Goal: Task Accomplishment & Management: Manage account settings

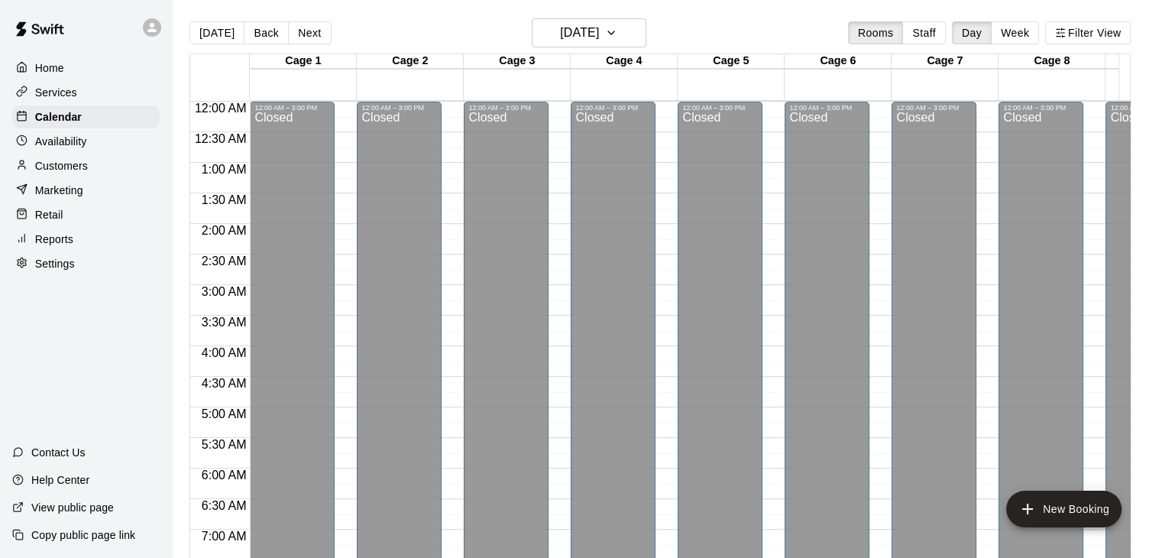
scroll to position [850, 0]
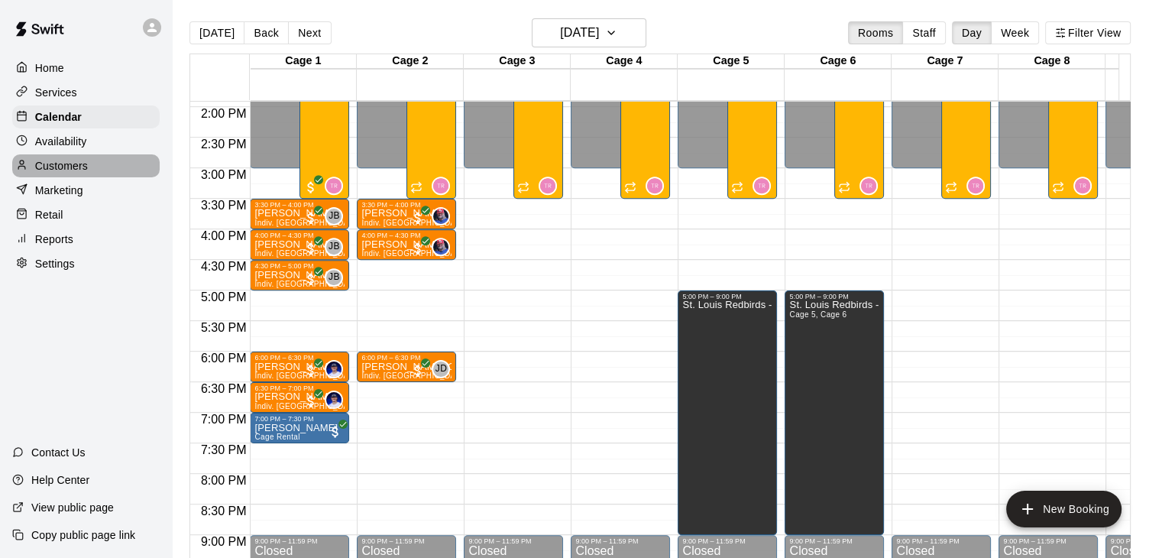
click at [89, 159] on div "Customers" at bounding box center [85, 165] width 147 height 23
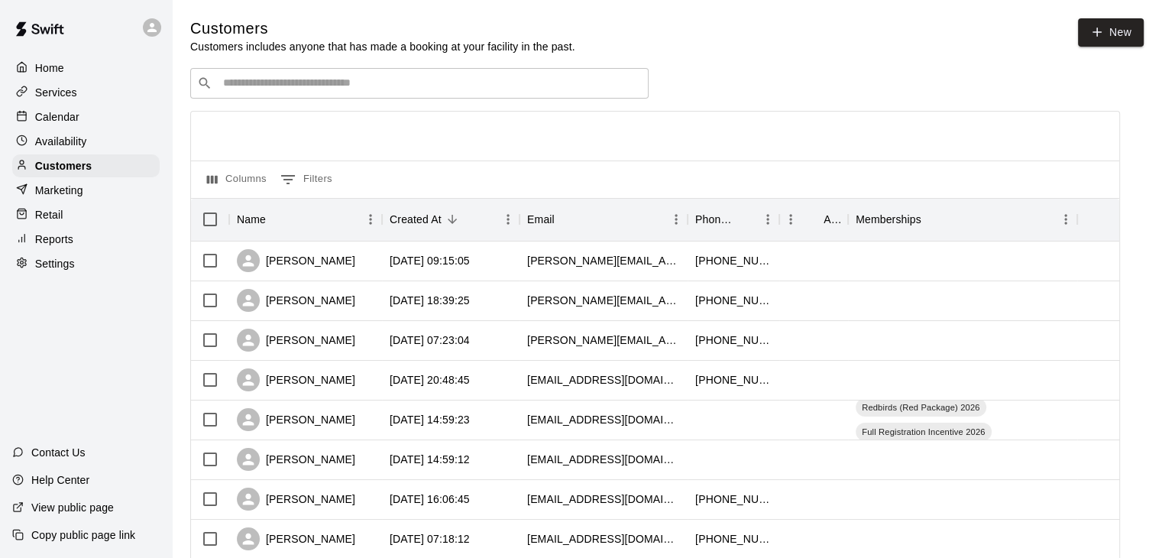
click at [405, 87] on input "Search customers by name or email" at bounding box center [429, 83] width 423 height 15
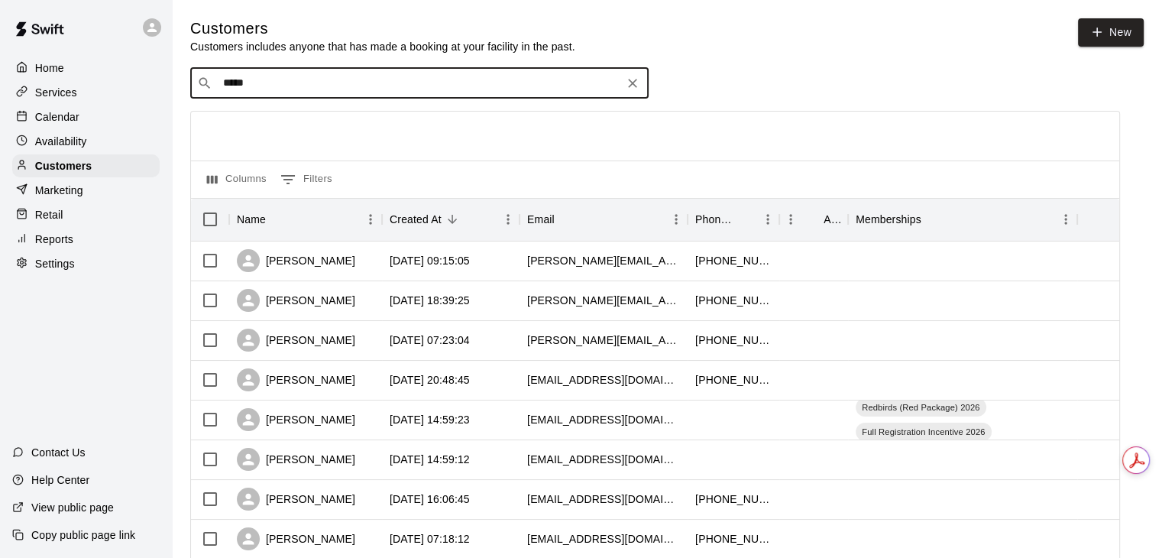
type input "******"
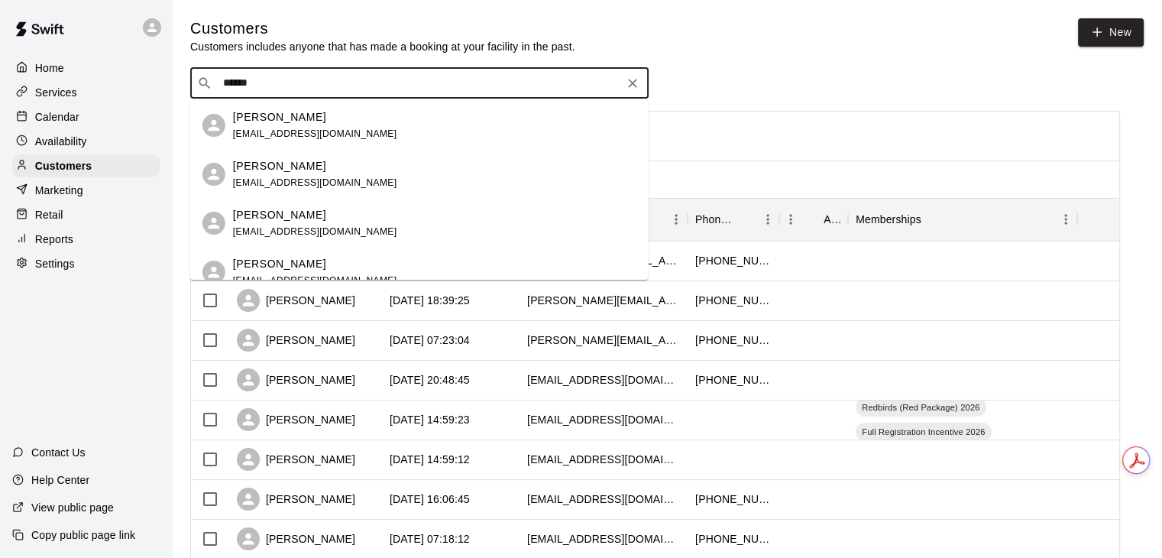
click at [341, 129] on div "[PERSON_NAME] [EMAIL_ADDRESS][DOMAIN_NAME]" at bounding box center [434, 125] width 403 height 33
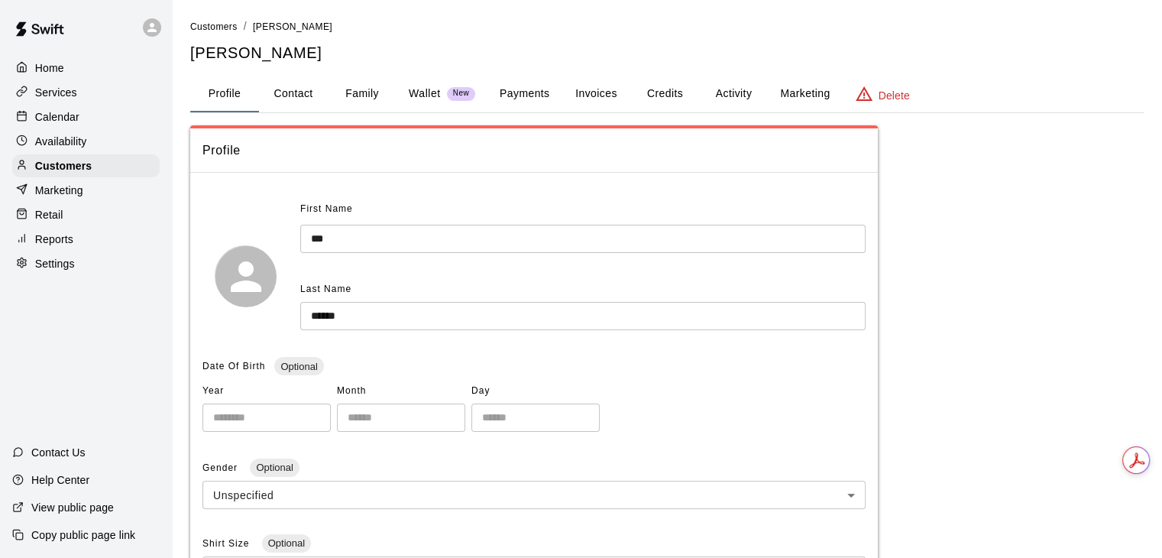
click at [712, 100] on button "Activity" at bounding box center [733, 94] width 69 height 37
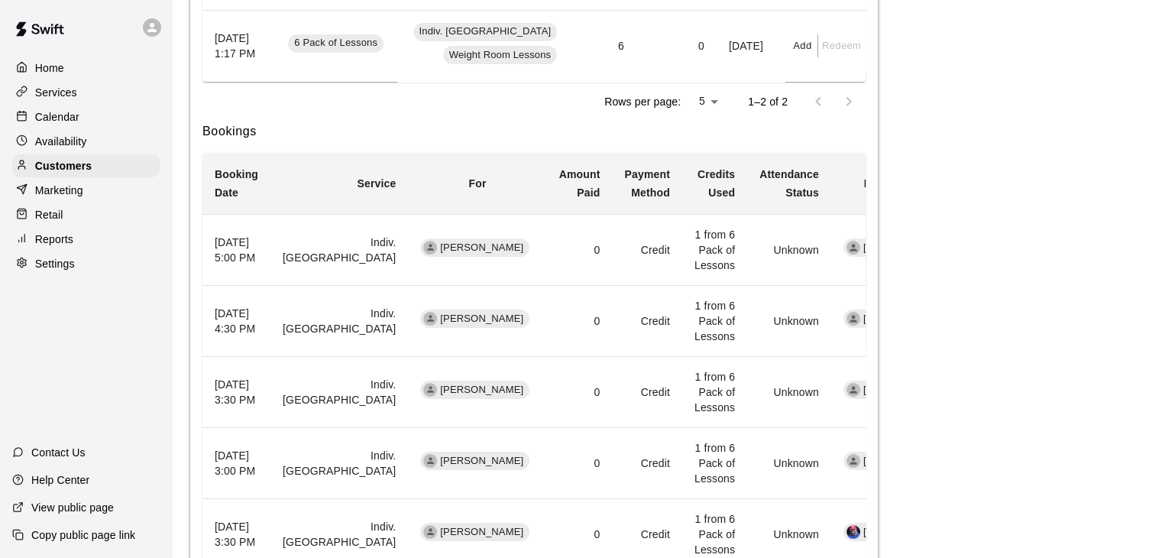
scroll to position [535, 0]
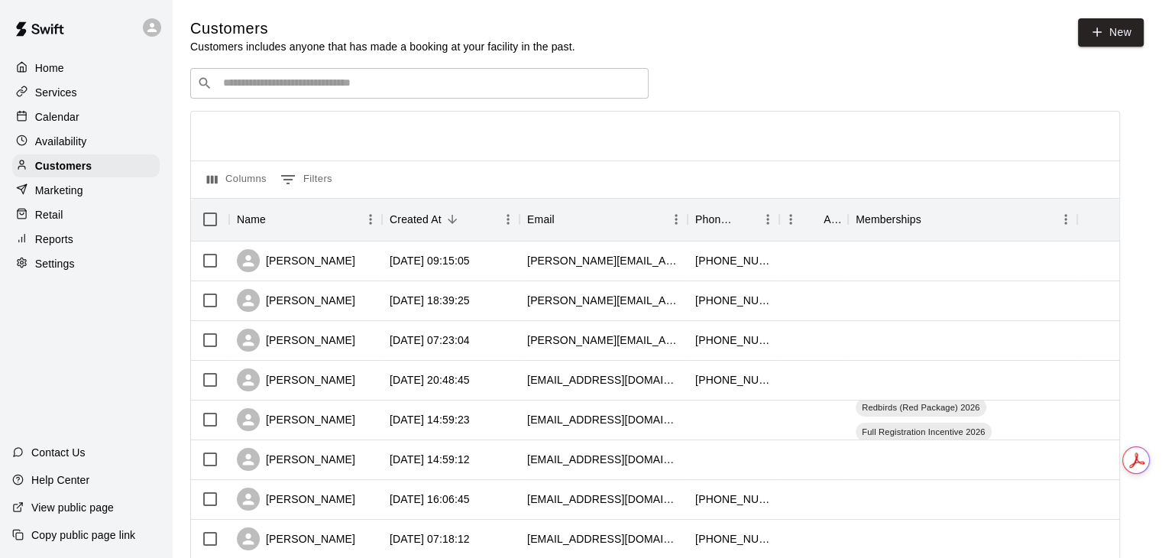
click at [348, 81] on input "Search customers by name or email" at bounding box center [429, 83] width 423 height 15
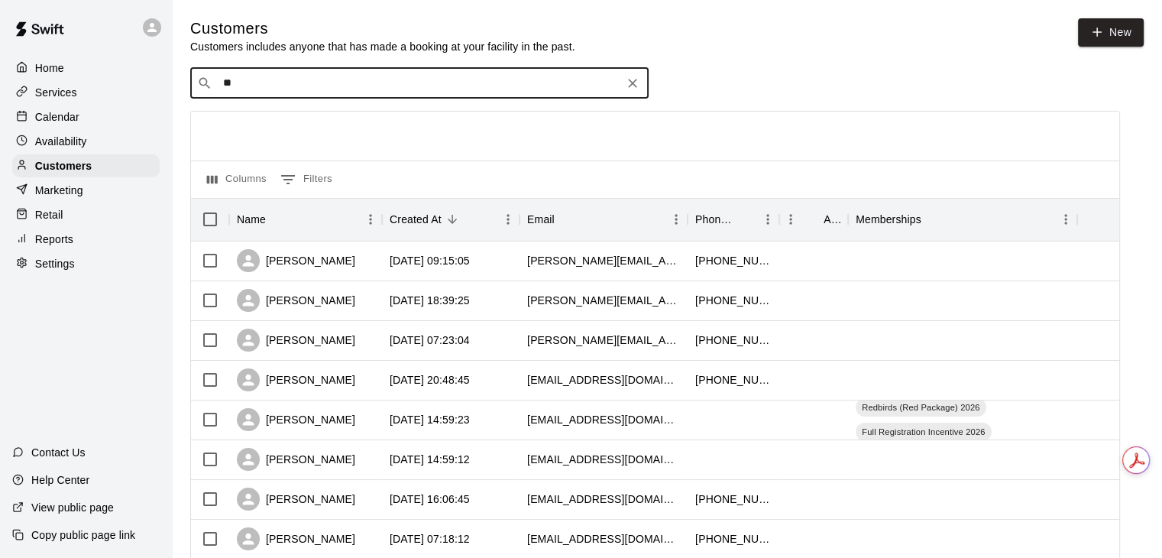
type input "*"
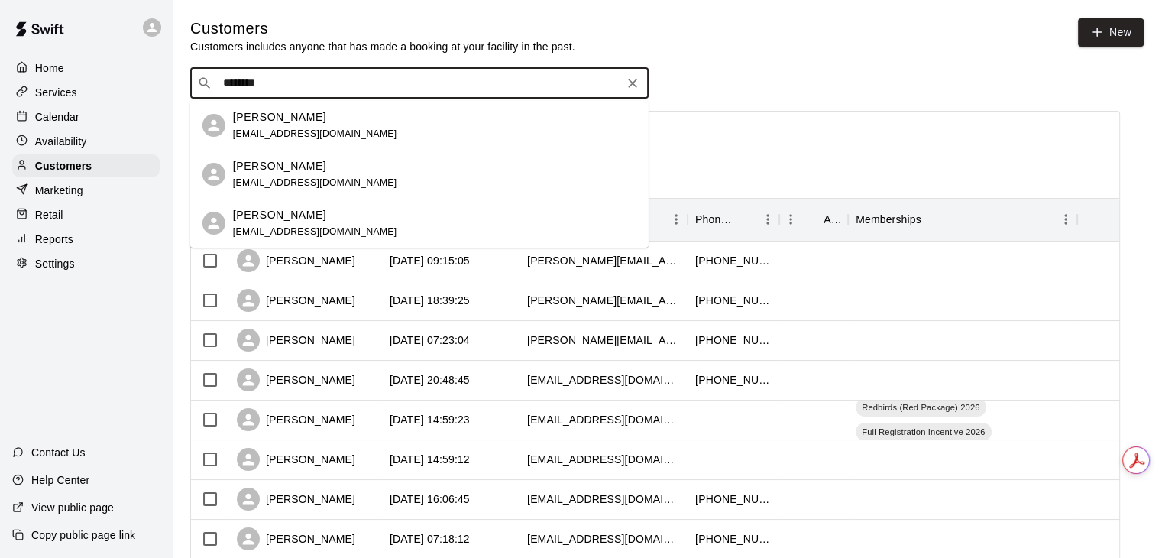
type input "********"
click at [326, 222] on p "[PERSON_NAME]" at bounding box center [279, 215] width 93 height 16
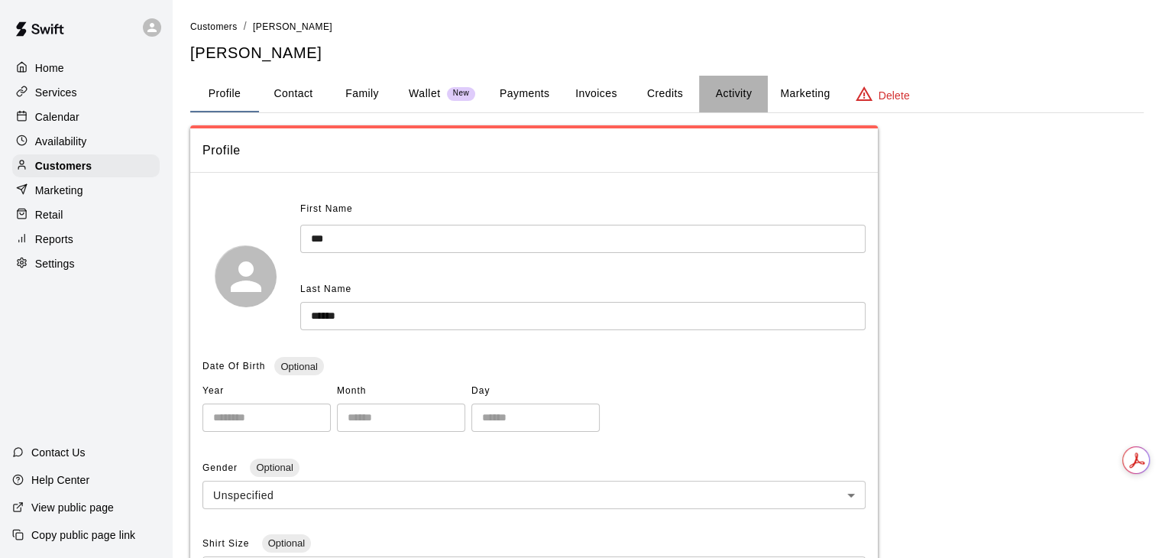
click at [734, 82] on button "Activity" at bounding box center [733, 94] width 69 height 37
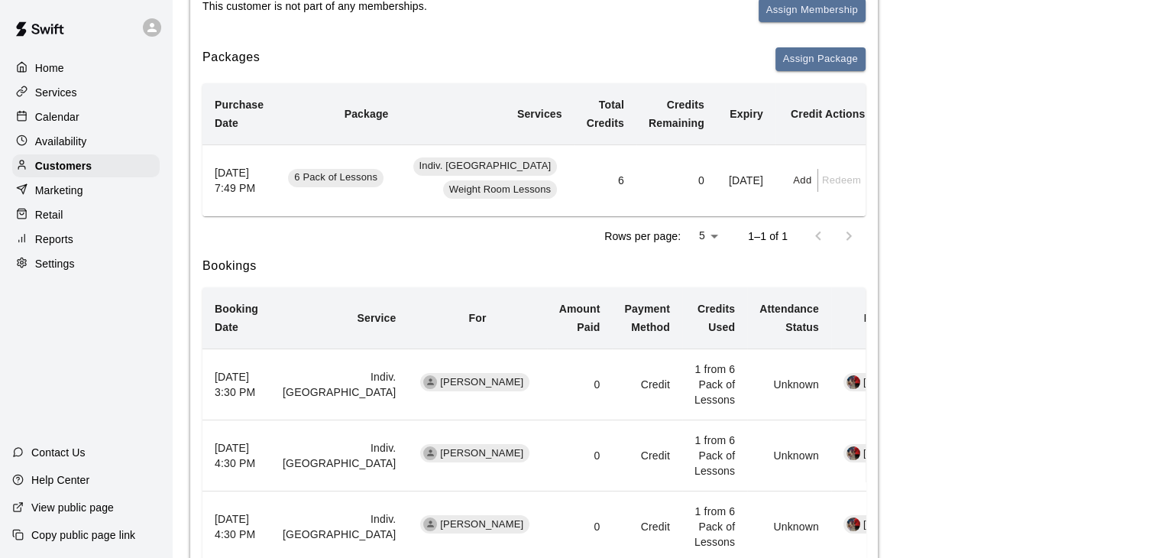
scroll to position [238, 0]
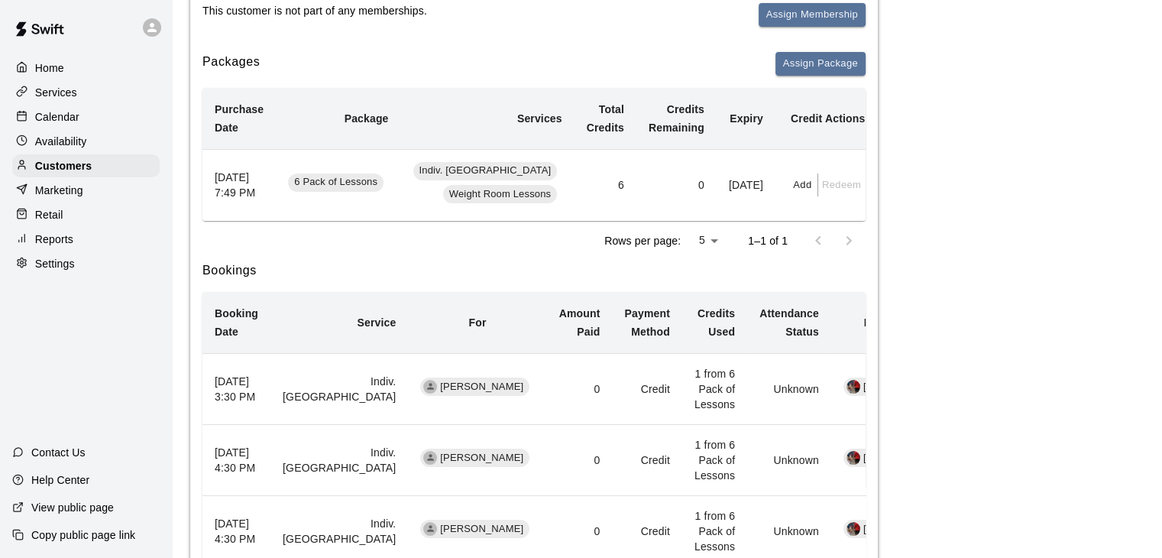
click at [62, 271] on p "Settings" at bounding box center [55, 263] width 40 height 15
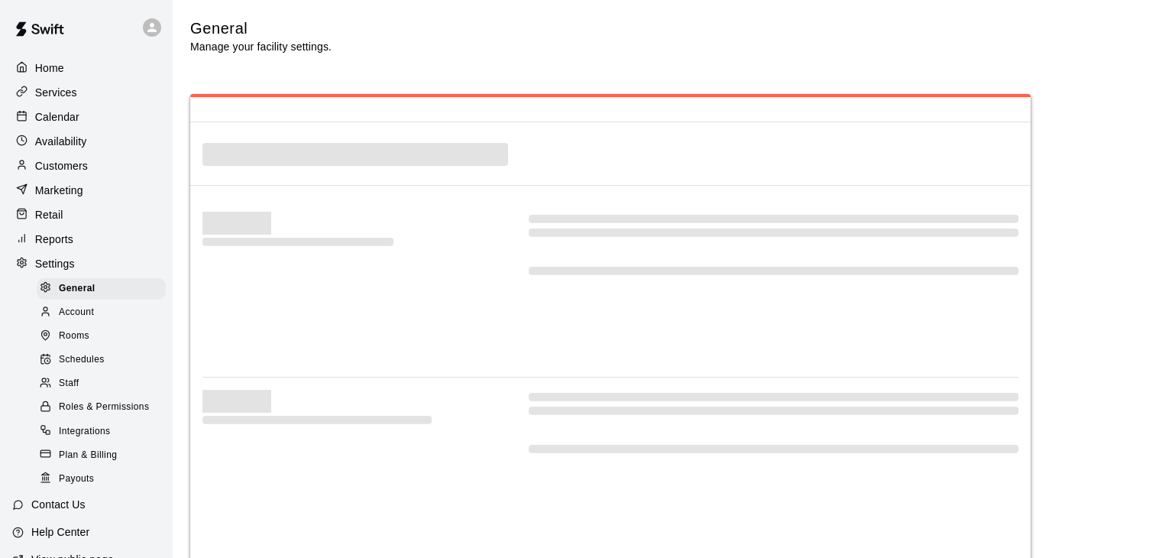
select select "**"
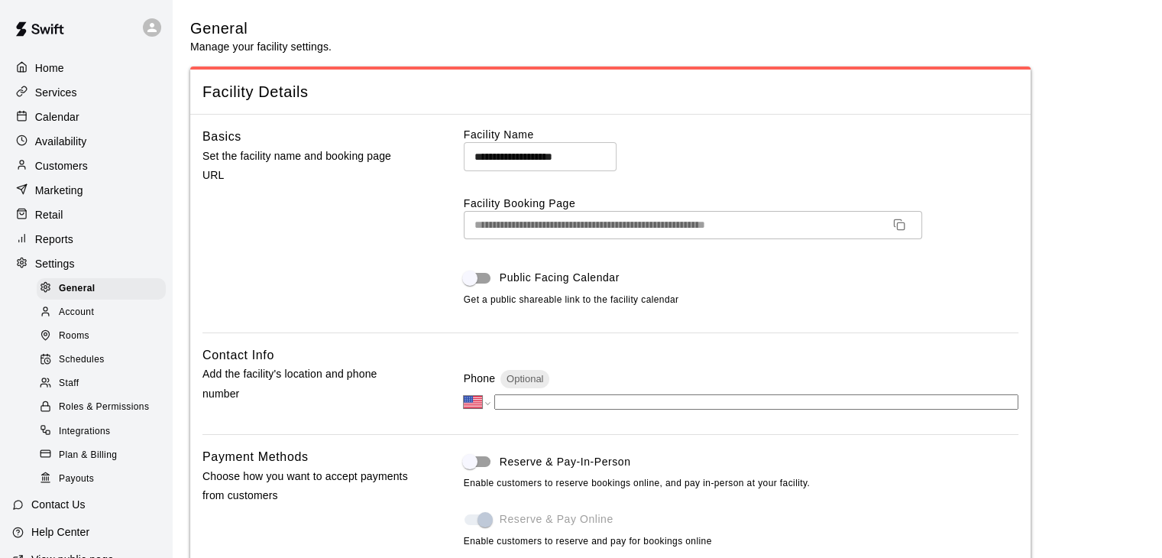
scroll to position [3154, 0]
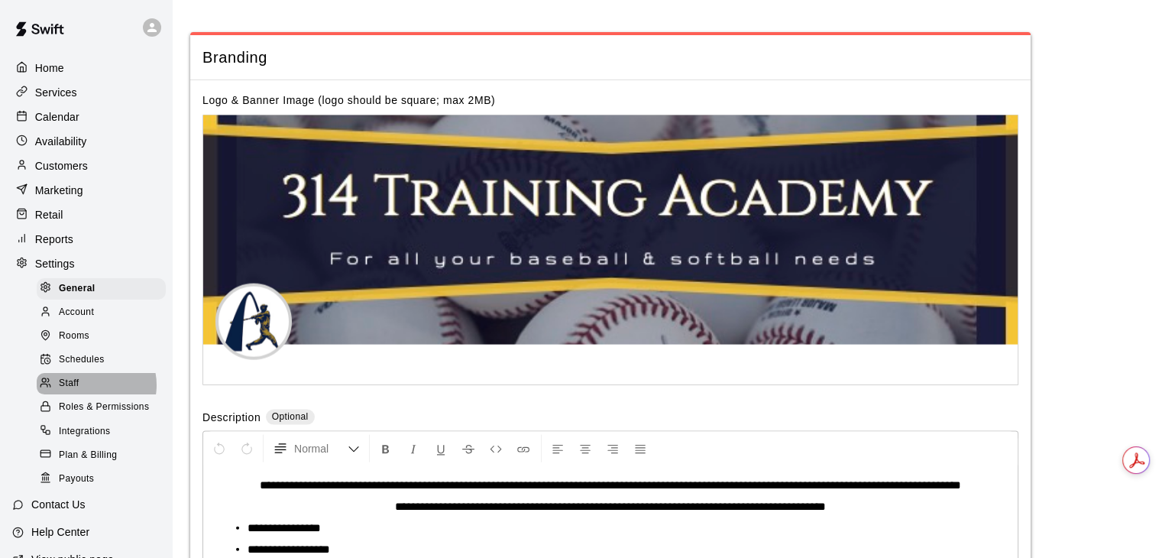
click at [92, 394] on div "Staff" at bounding box center [101, 383] width 129 height 21
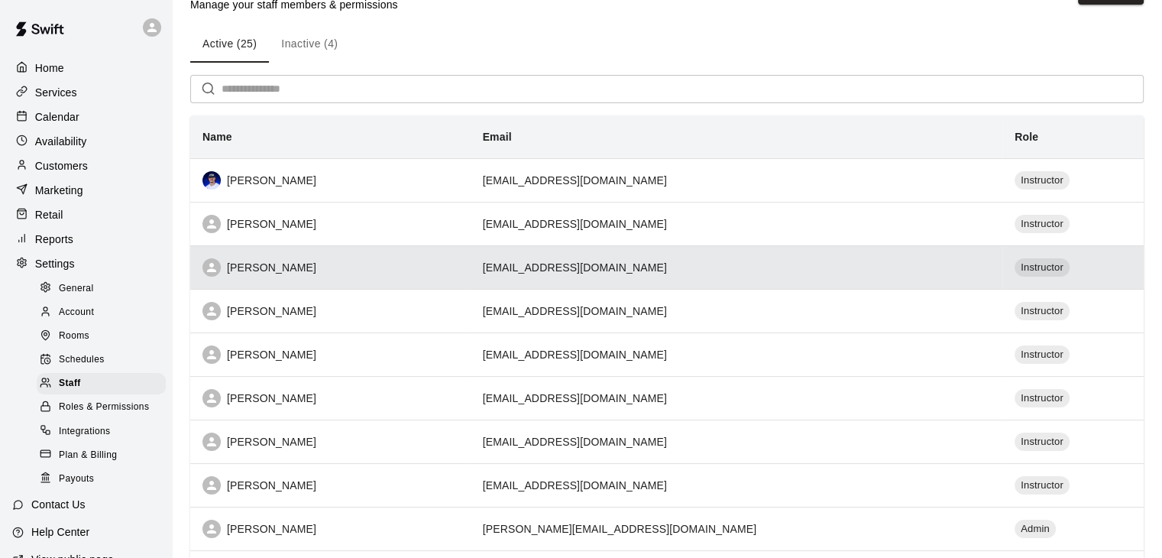
scroll to position [76, 0]
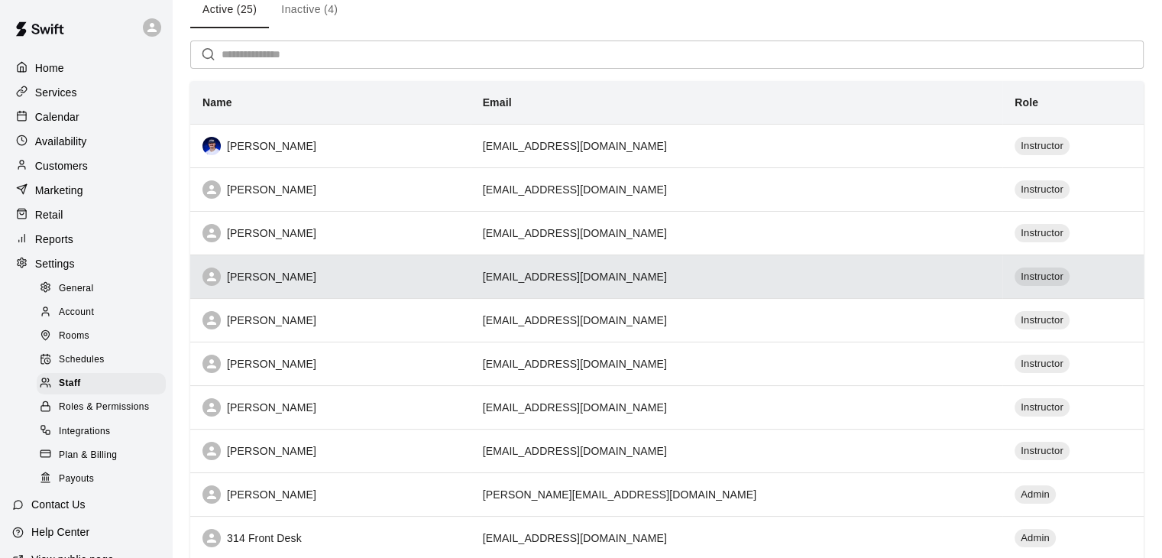
click at [400, 267] on th "[PERSON_NAME]" at bounding box center [330, 276] width 280 height 44
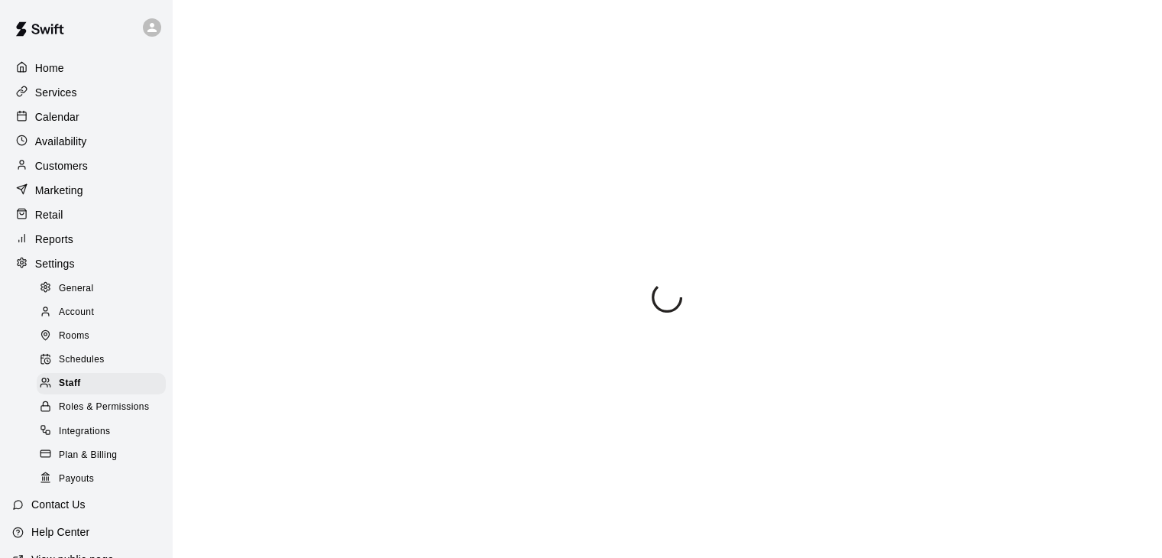
select select "**"
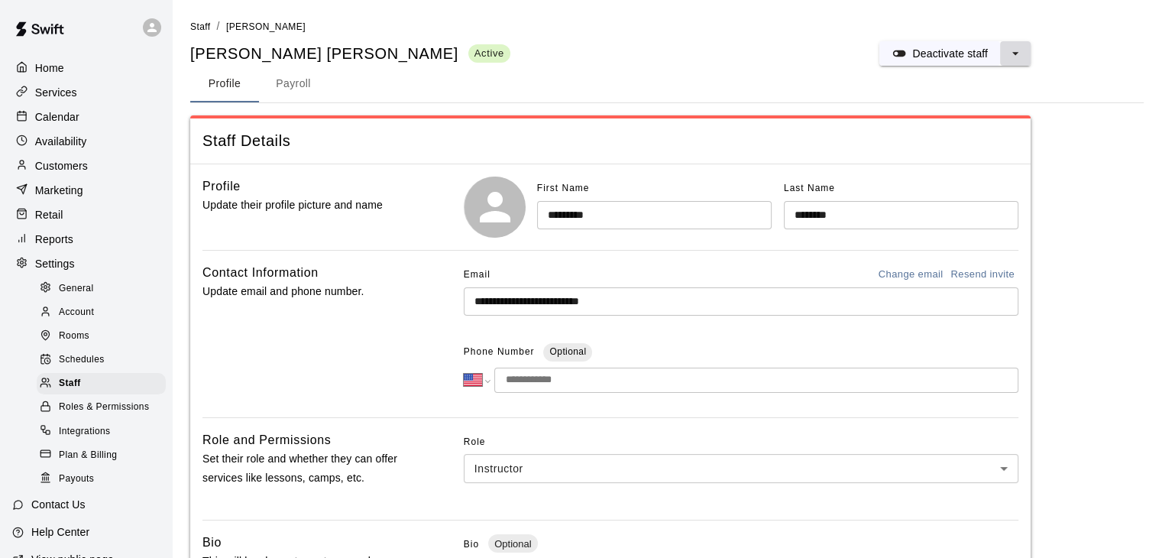
click at [1016, 59] on icon "select merge strategy" at bounding box center [1015, 53] width 15 height 15
click at [969, 82] on h6 "Deactivate staff" at bounding box center [965, 84] width 75 height 17
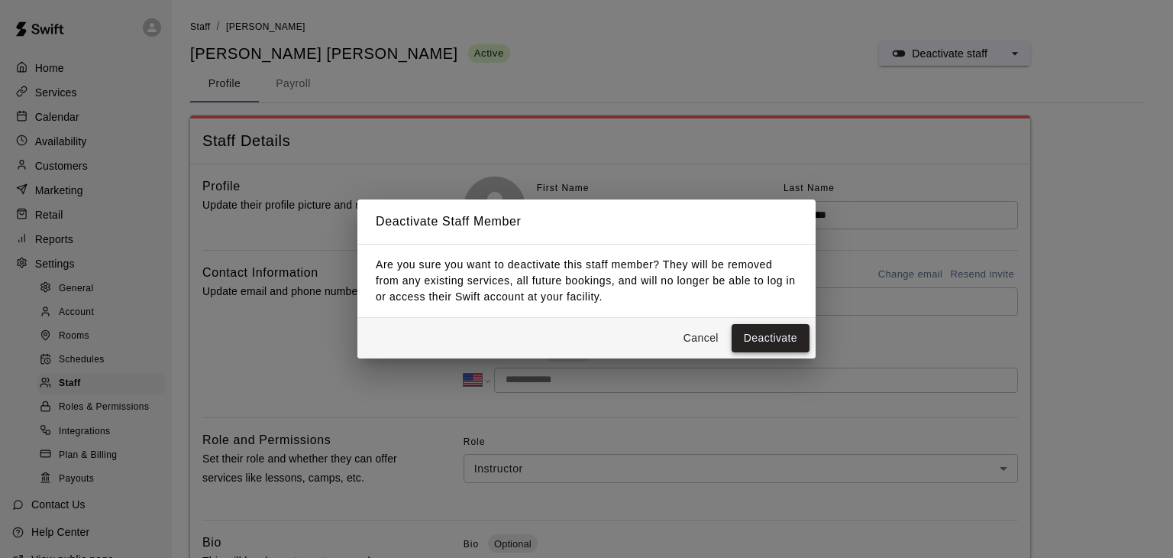
click at [790, 343] on button "Deactivate" at bounding box center [771, 338] width 78 height 28
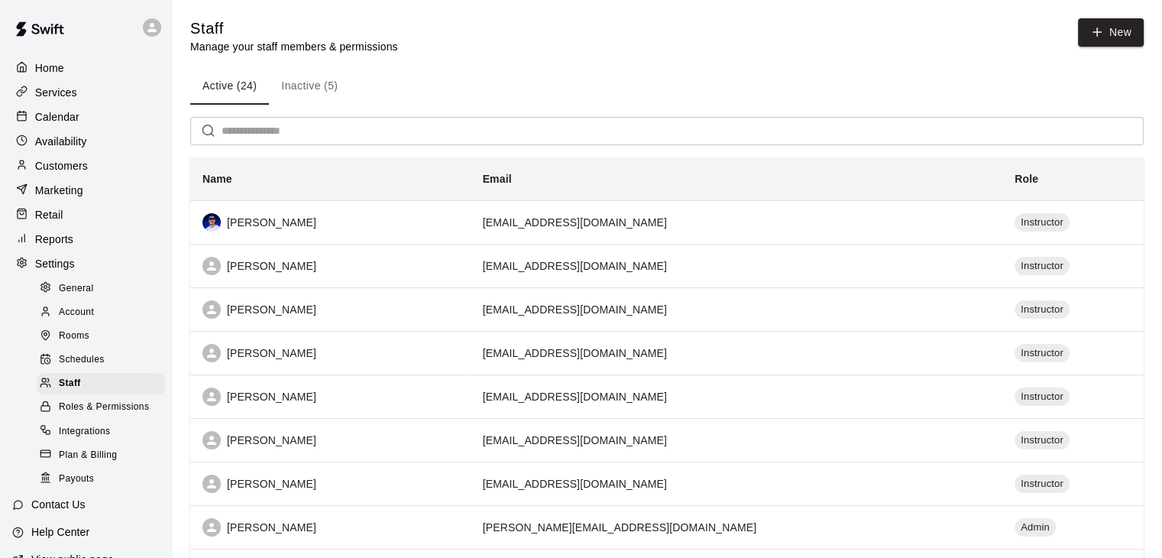
click at [327, 93] on button "Inactive (5)" at bounding box center [309, 86] width 81 height 37
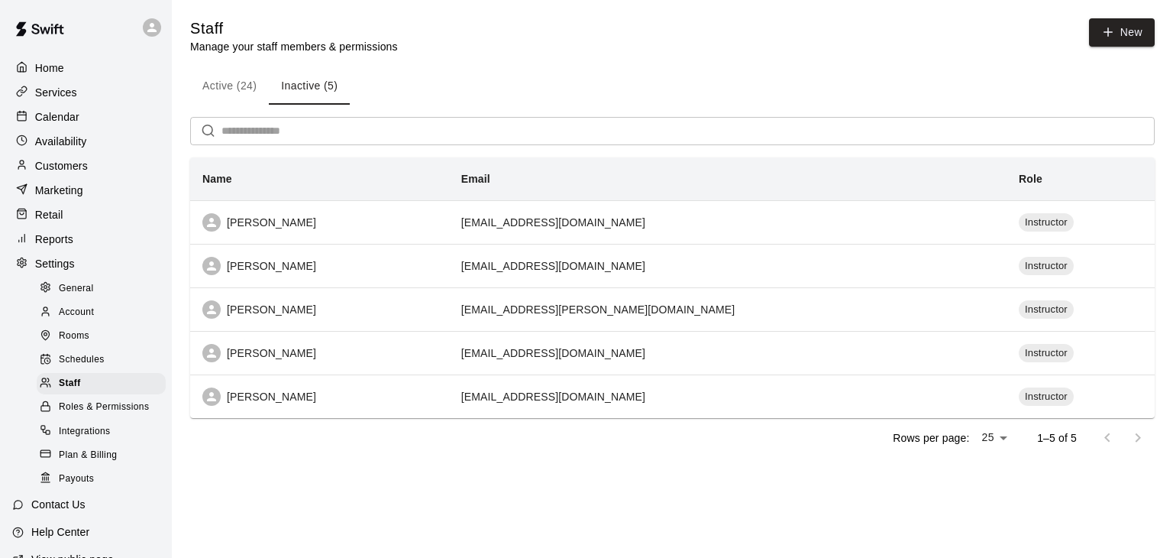
click at [228, 89] on button "Active (24)" at bounding box center [229, 86] width 79 height 37
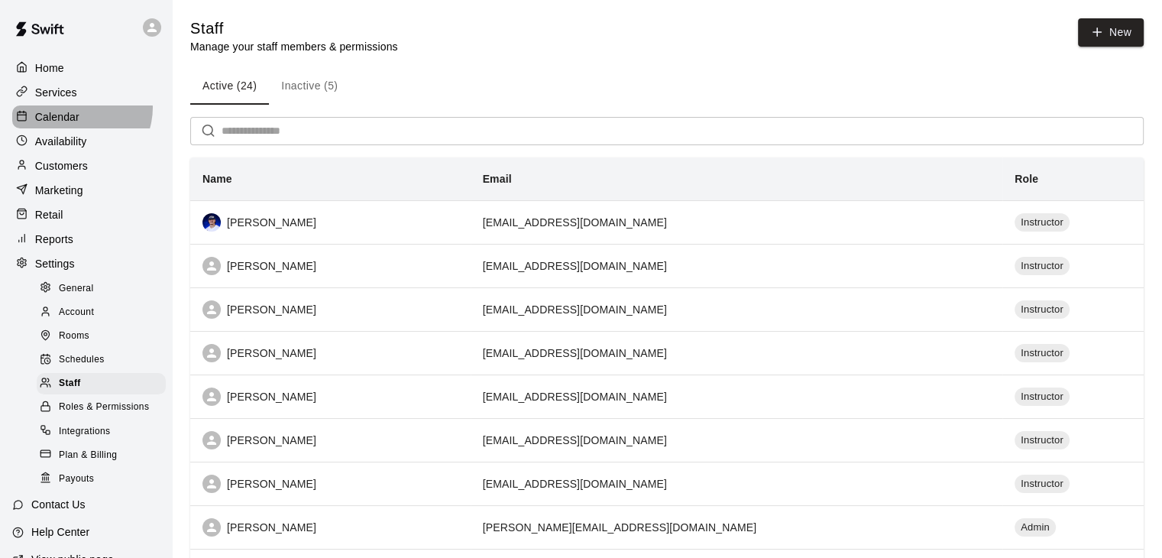
click at [76, 110] on div "Calendar" at bounding box center [85, 116] width 147 height 23
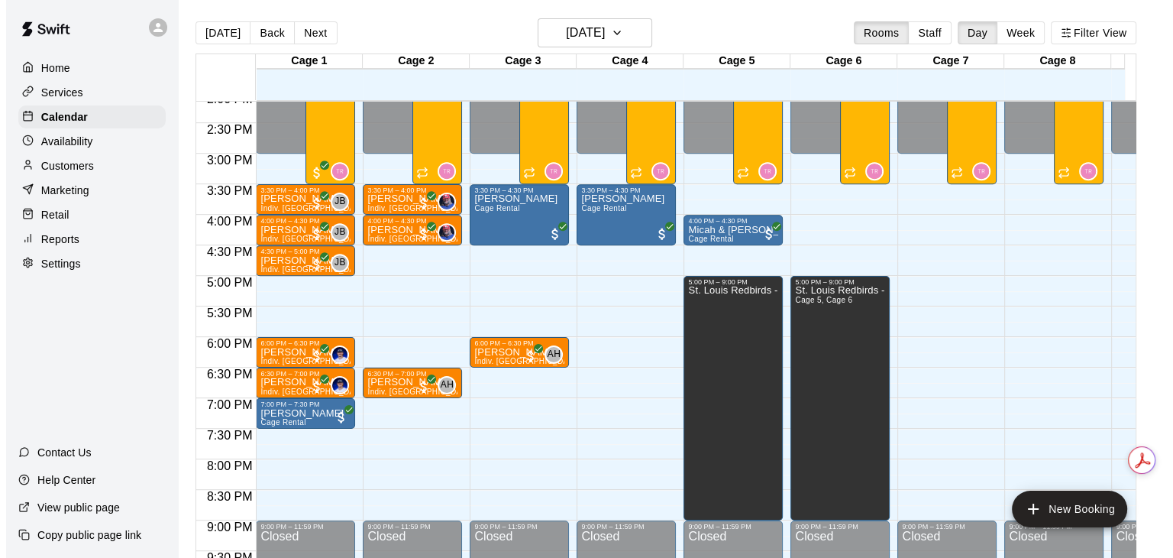
scroll to position [875, 0]
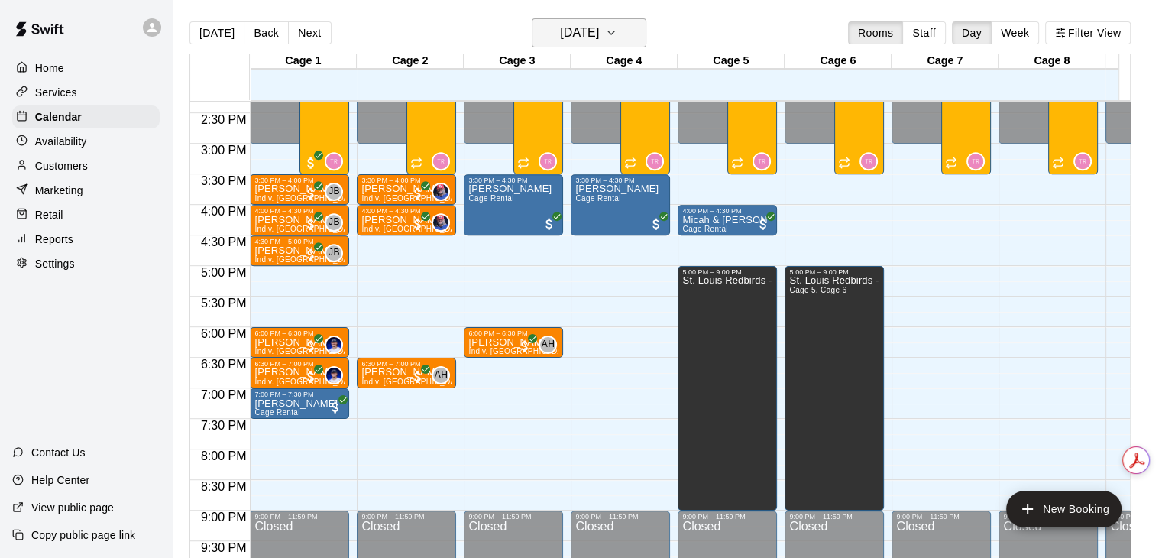
click at [598, 37] on h6 "[DATE]" at bounding box center [579, 32] width 39 height 21
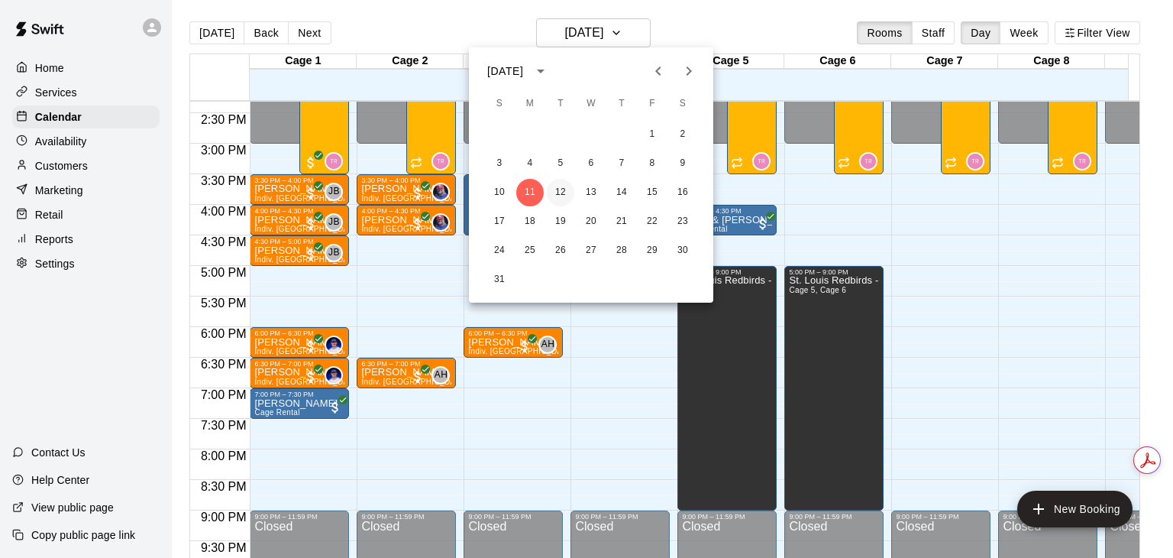
click at [565, 192] on button "12" at bounding box center [561, 193] width 28 height 28
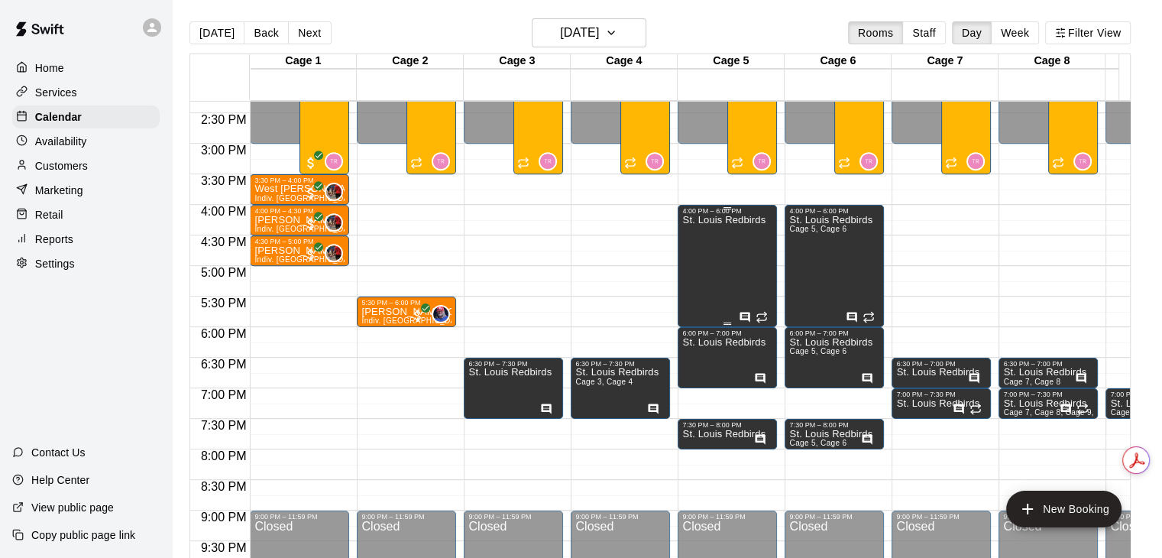
click at [727, 241] on div "St. Louis Redbirds" at bounding box center [723, 494] width 83 height 558
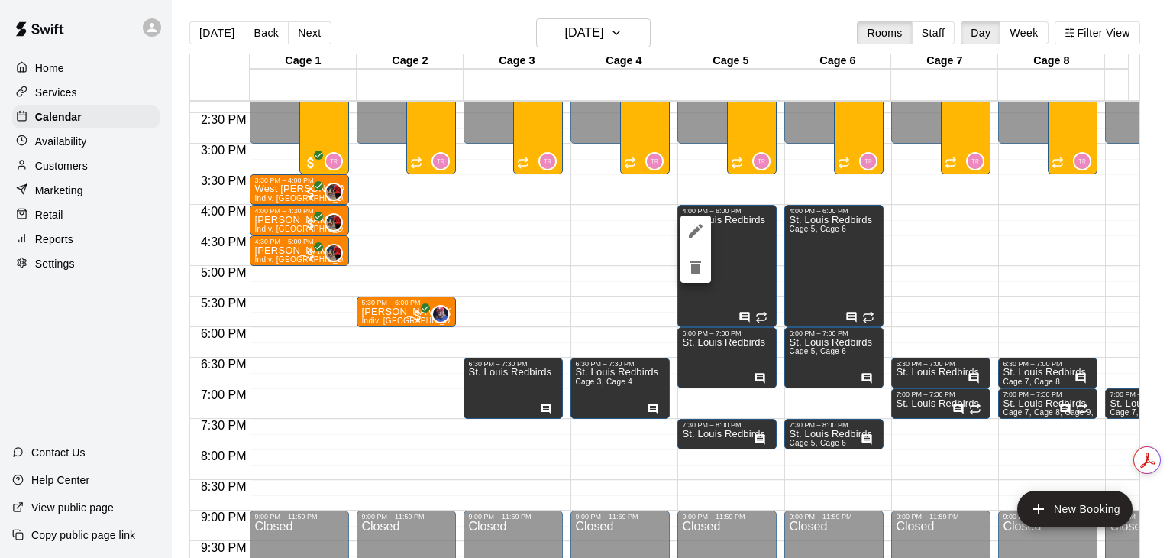
click at [698, 227] on icon "edit" at bounding box center [696, 231] width 18 height 18
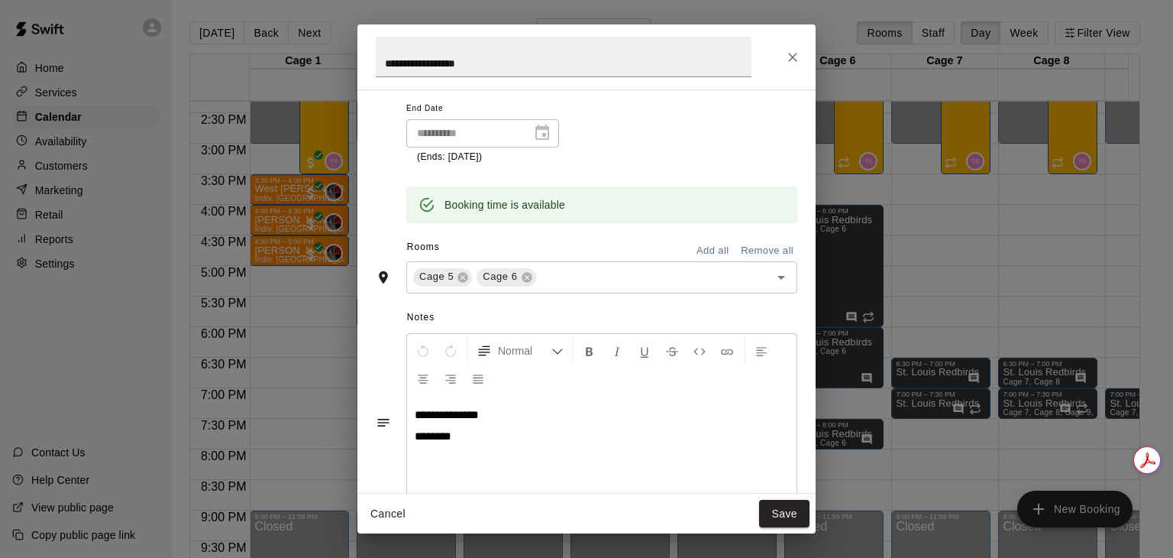
scroll to position [250, 0]
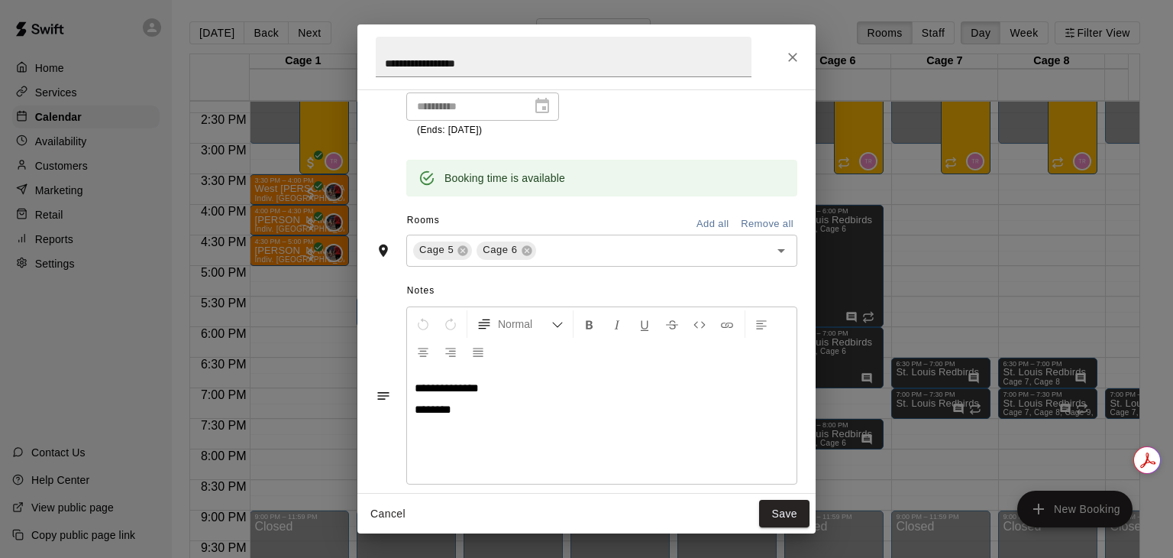
click at [790, 60] on icon "Close" at bounding box center [792, 57] width 15 height 15
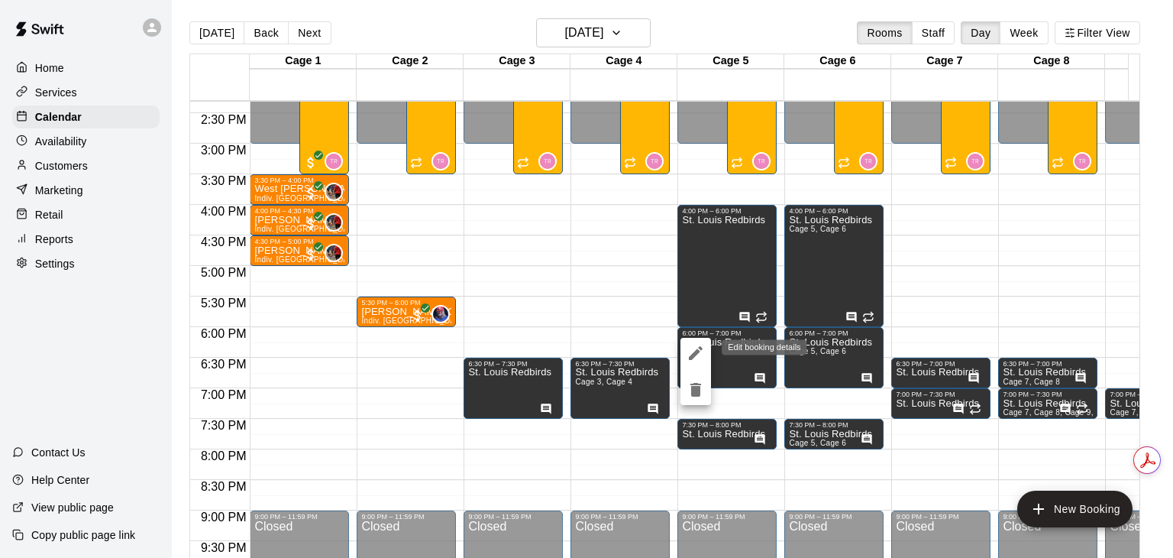
click at [691, 354] on icon "edit" at bounding box center [696, 353] width 18 height 18
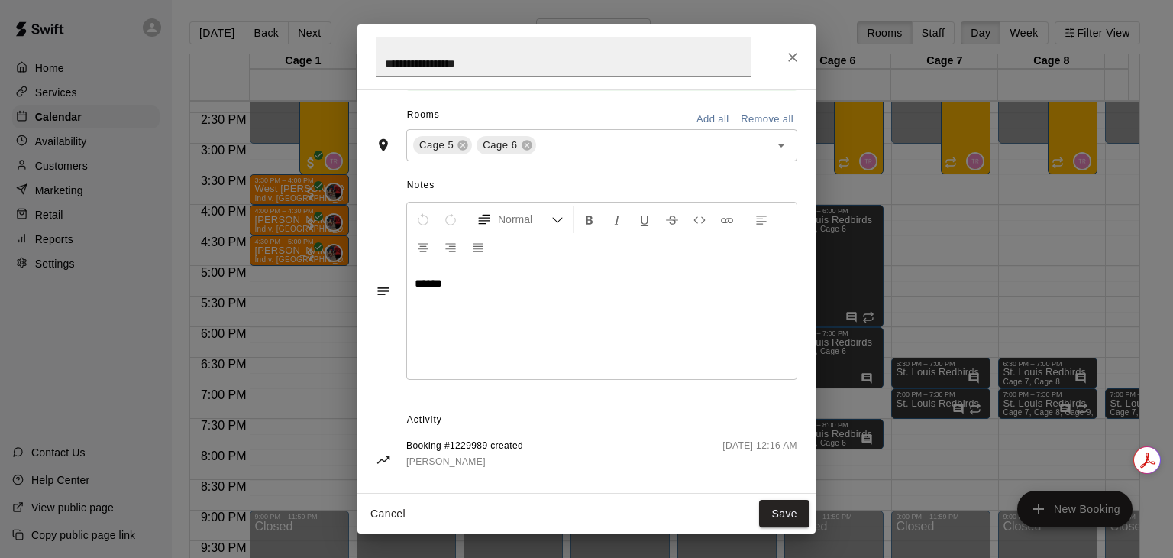
scroll to position [291, 0]
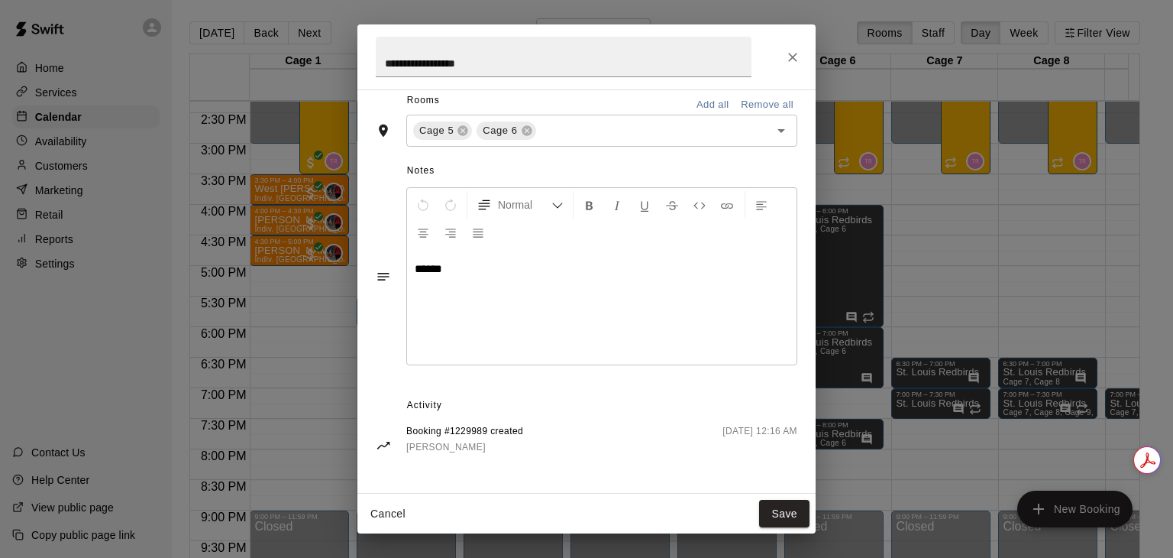
click at [791, 55] on icon "Close" at bounding box center [792, 57] width 9 height 9
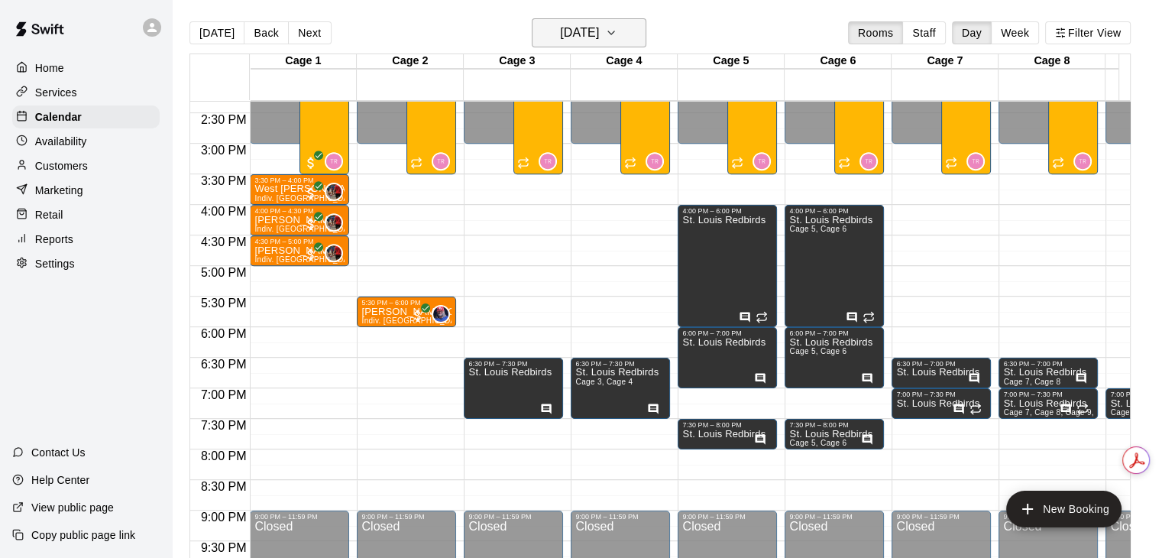
click at [581, 38] on h6 "[DATE]" at bounding box center [579, 32] width 39 height 21
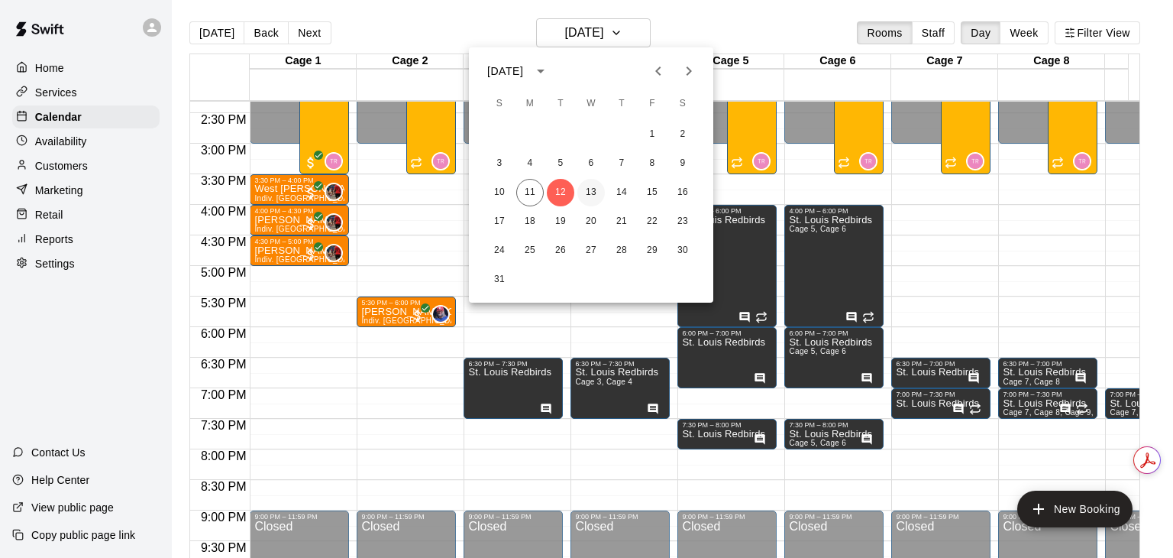
click at [593, 188] on button "13" at bounding box center [592, 193] width 28 height 28
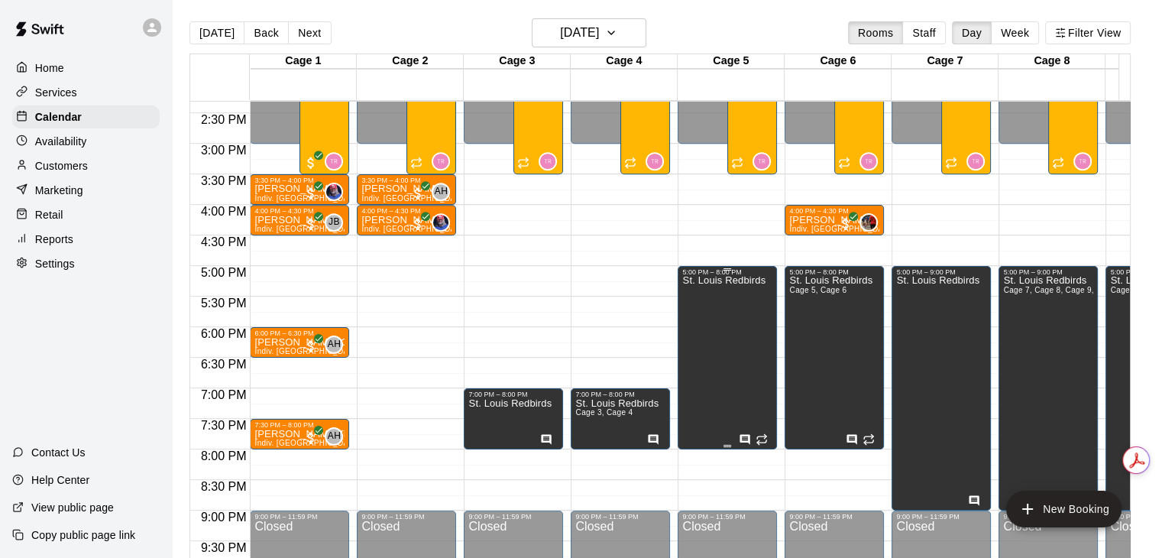
click at [756, 325] on div "St. Louis Redbirds" at bounding box center [723, 555] width 83 height 558
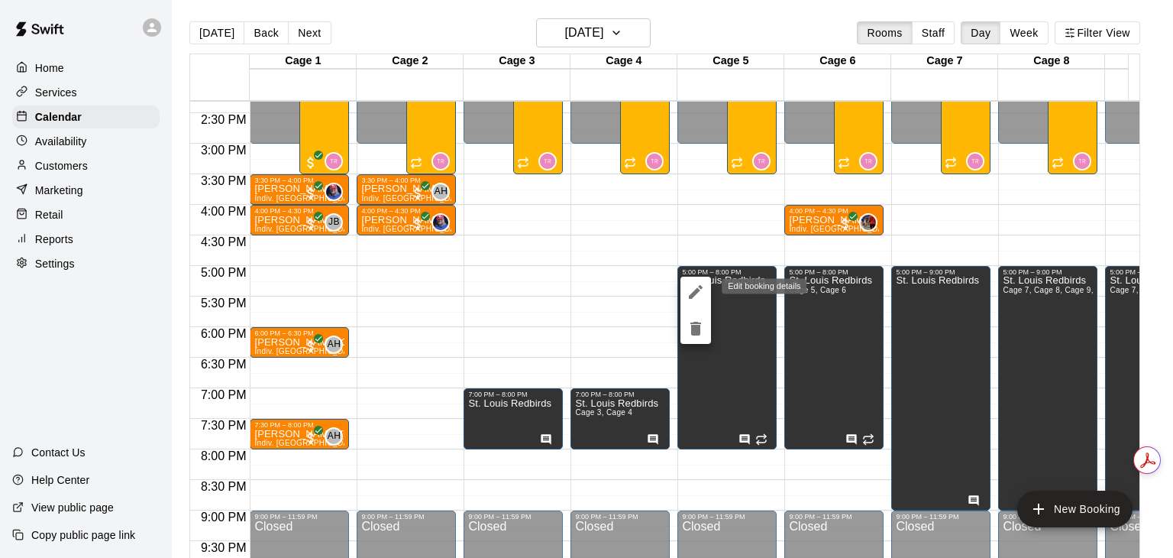
click at [697, 300] on icon "edit" at bounding box center [696, 292] width 18 height 18
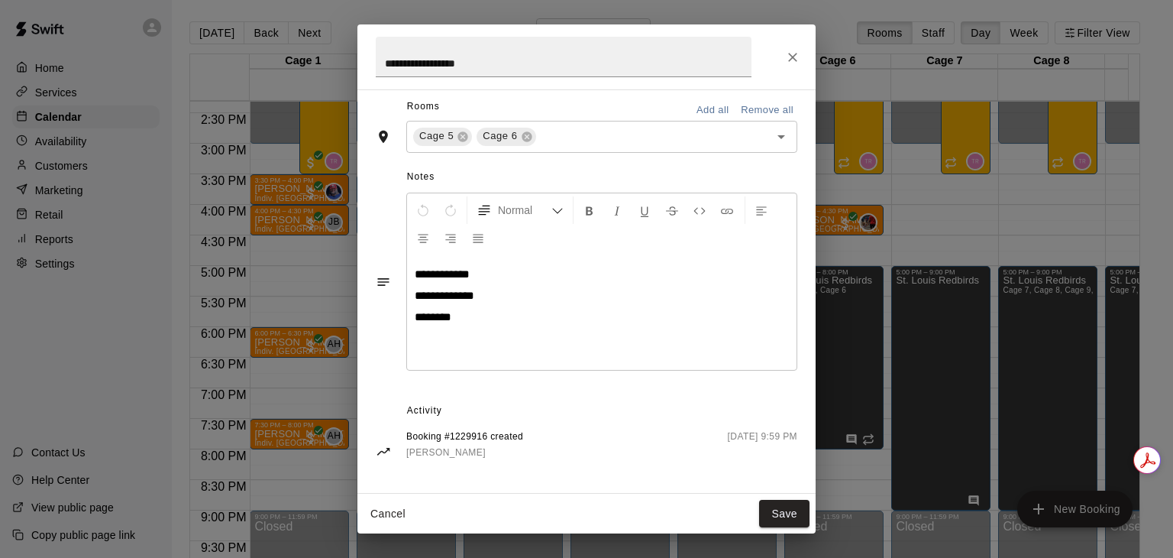
scroll to position [370, 0]
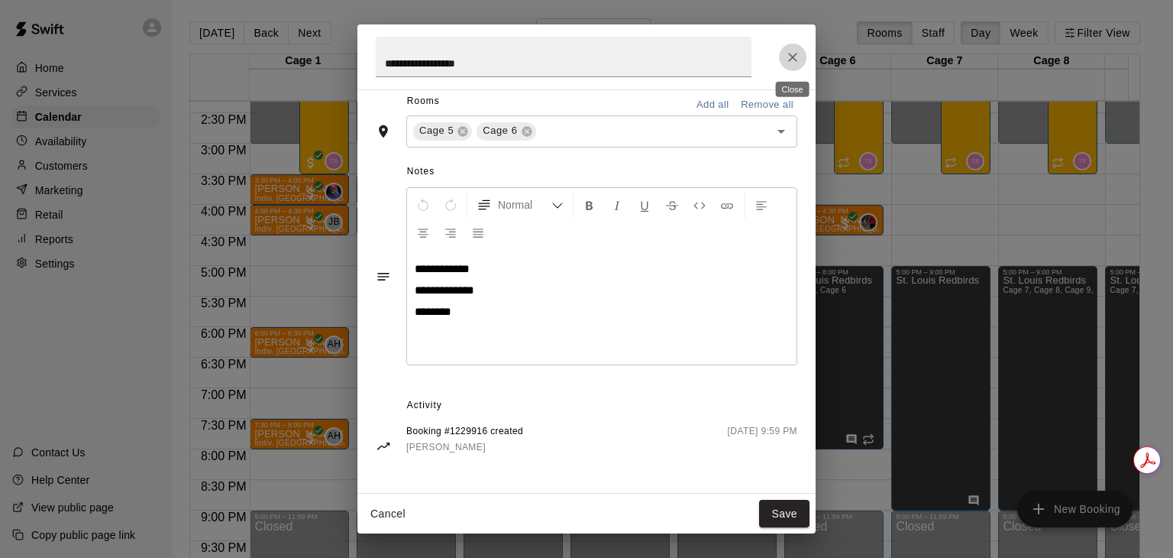
click at [791, 60] on icon "Close" at bounding box center [792, 57] width 15 height 15
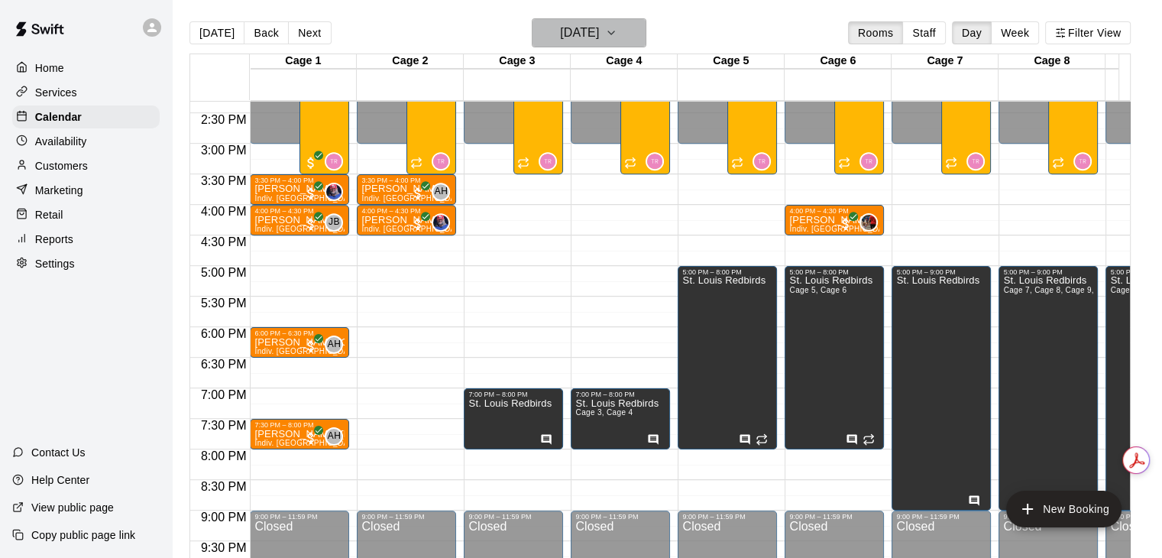
click at [640, 34] on button "[DATE]" at bounding box center [589, 32] width 115 height 29
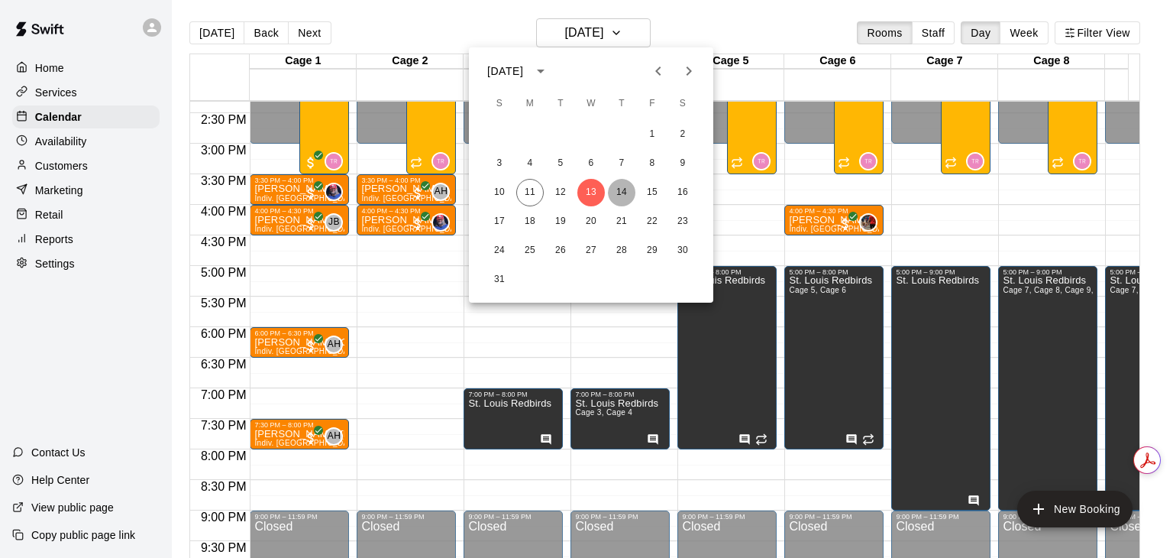
click at [617, 186] on button "14" at bounding box center [622, 193] width 28 height 28
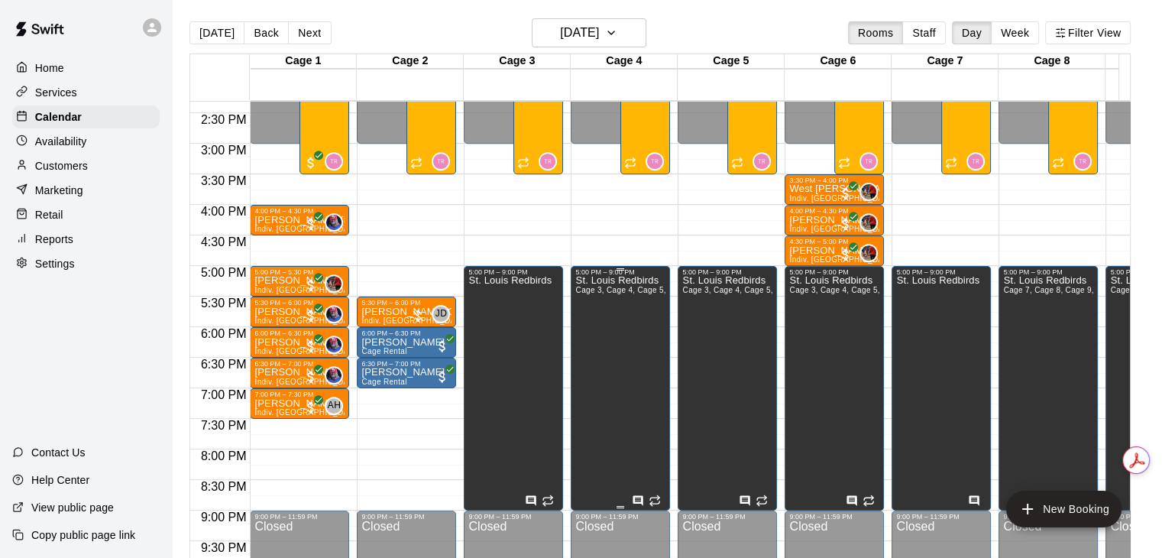
click at [591, 298] on div "St. Louis Redbirds Cage 3, Cage 4, Cage 5, Cage 6" at bounding box center [620, 555] width 90 height 558
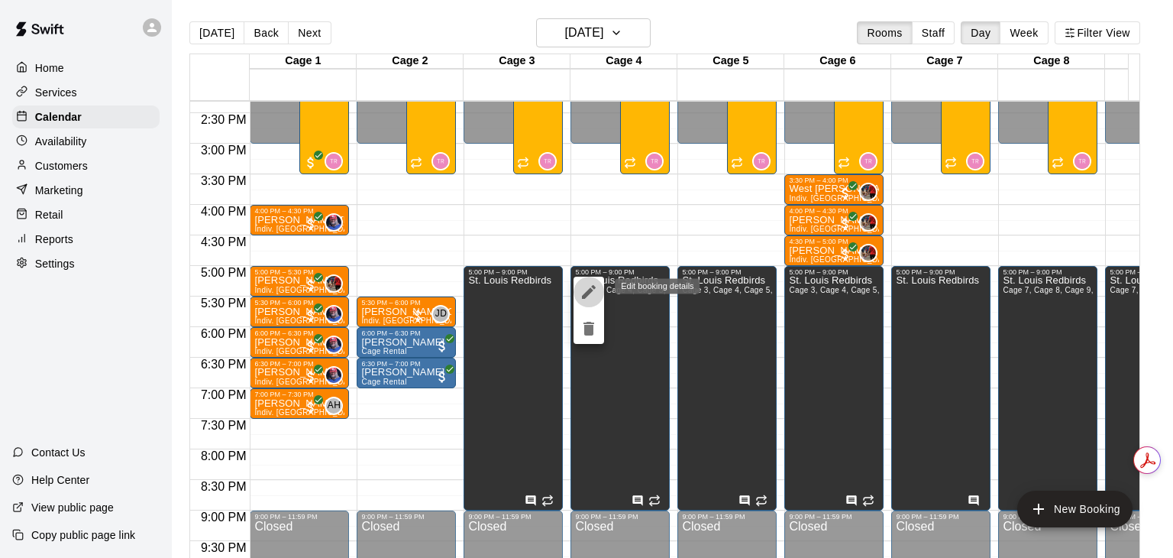
click at [585, 286] on icon "edit" at bounding box center [589, 292] width 18 height 18
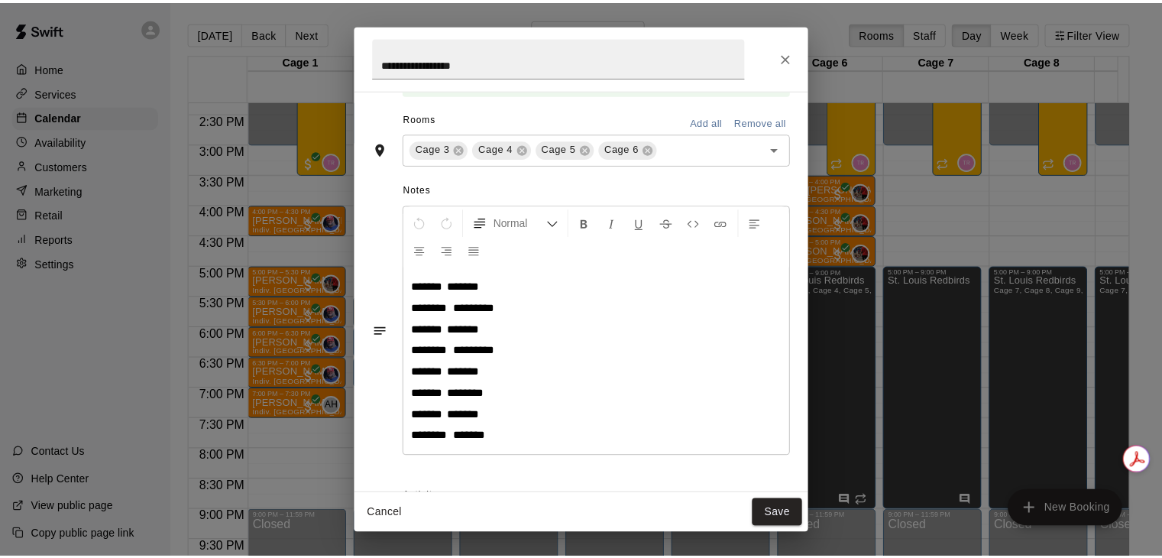
scroll to position [378, 0]
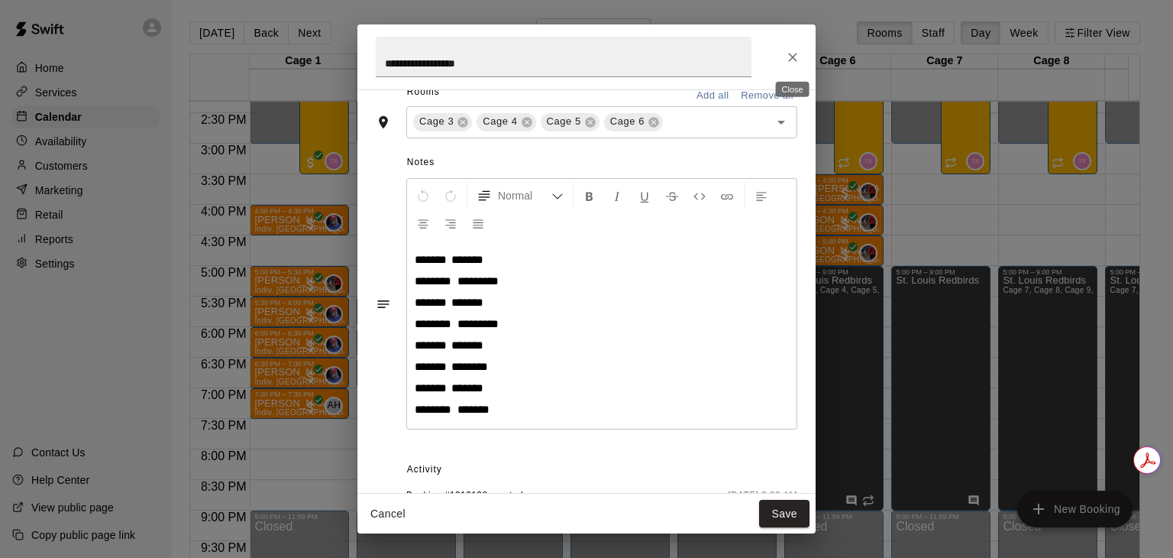
click at [795, 60] on icon "Close" at bounding box center [792, 57] width 15 height 15
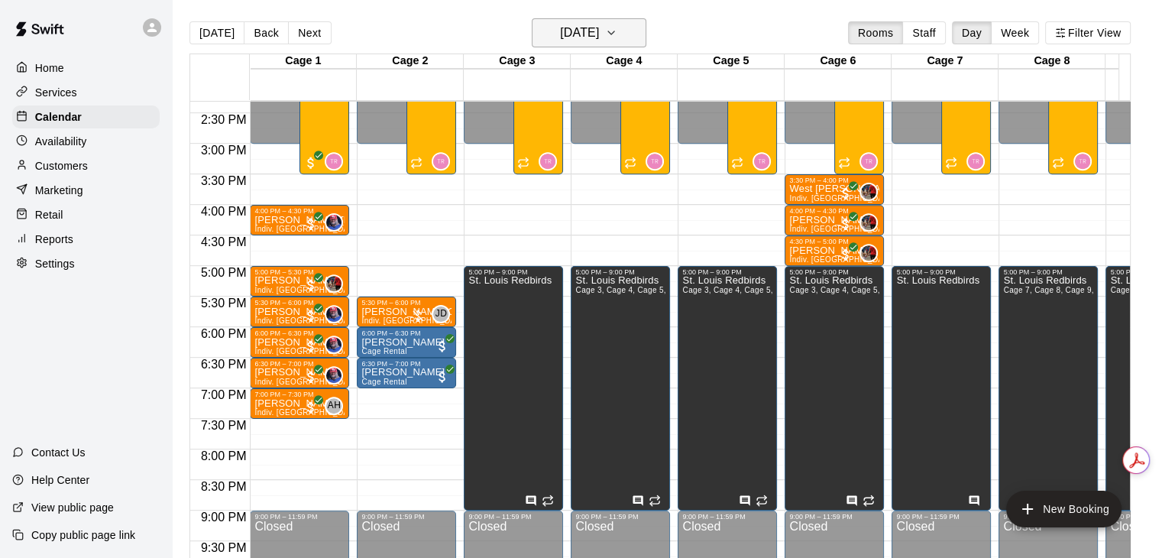
click at [560, 38] on h6 "[DATE]" at bounding box center [579, 32] width 39 height 21
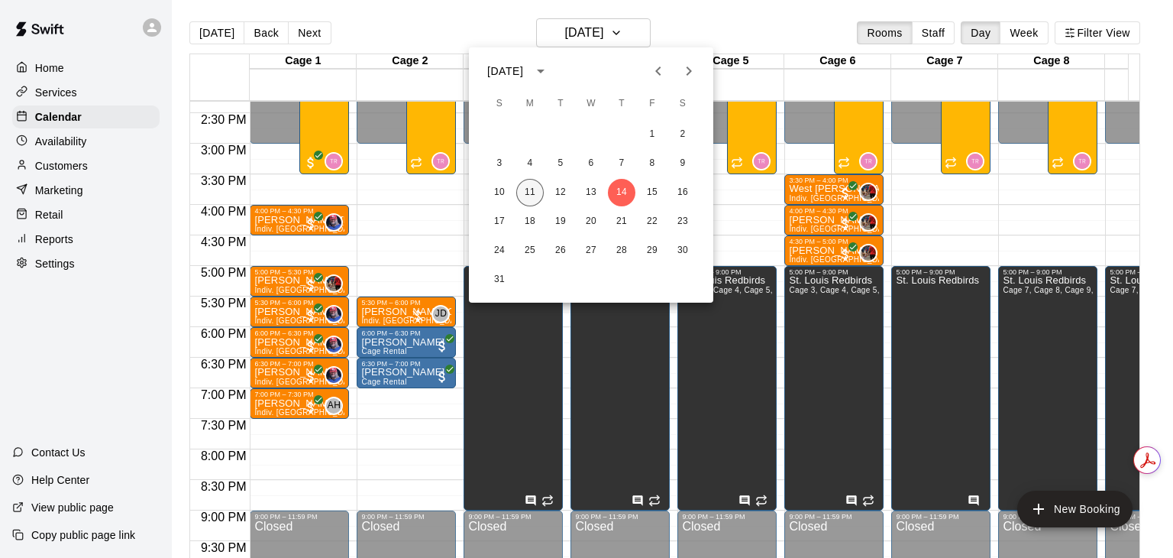
click at [524, 199] on button "11" at bounding box center [530, 193] width 28 height 28
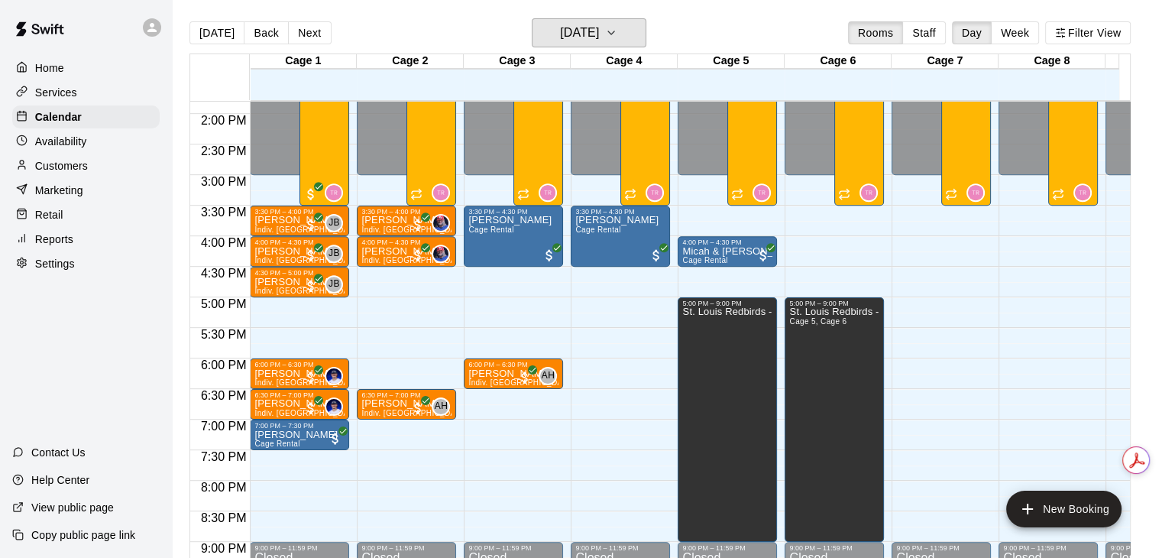
scroll to position [775, 0]
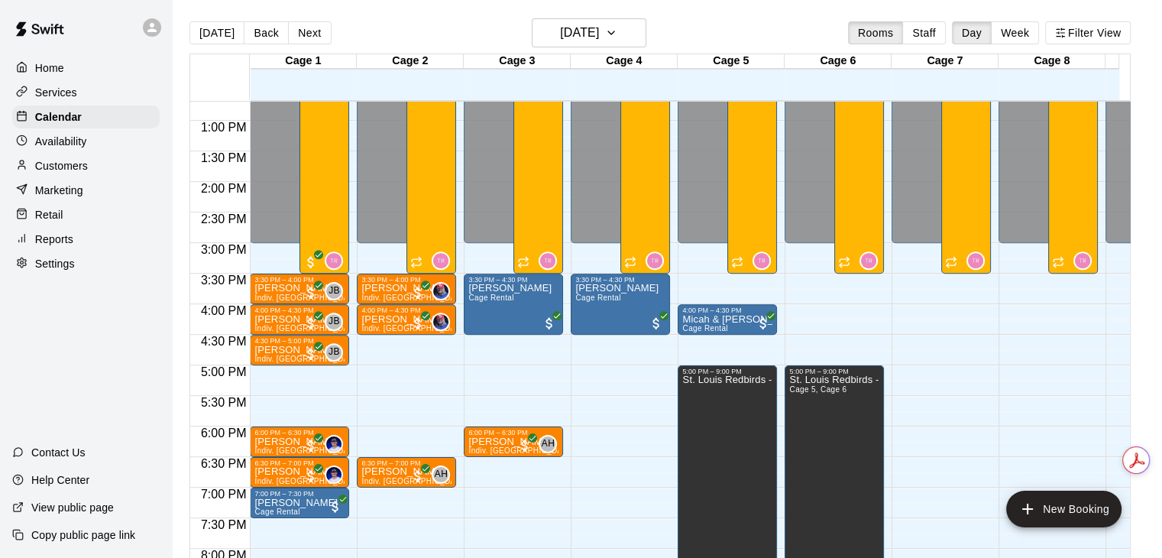
click at [70, 161] on div "Customers" at bounding box center [85, 165] width 147 height 23
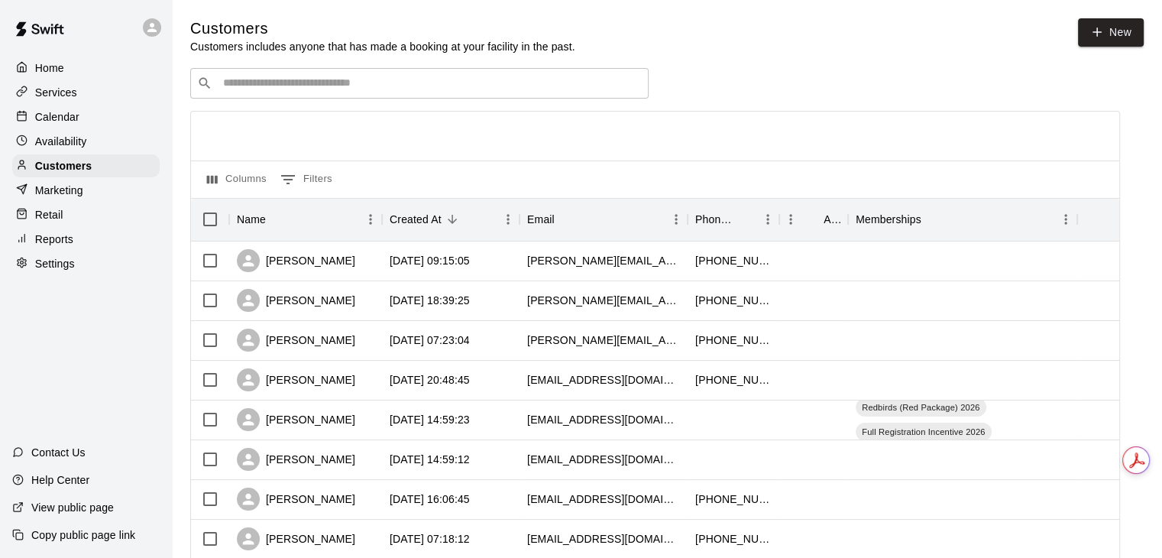
click at [73, 144] on p "Availability" at bounding box center [61, 141] width 52 height 15
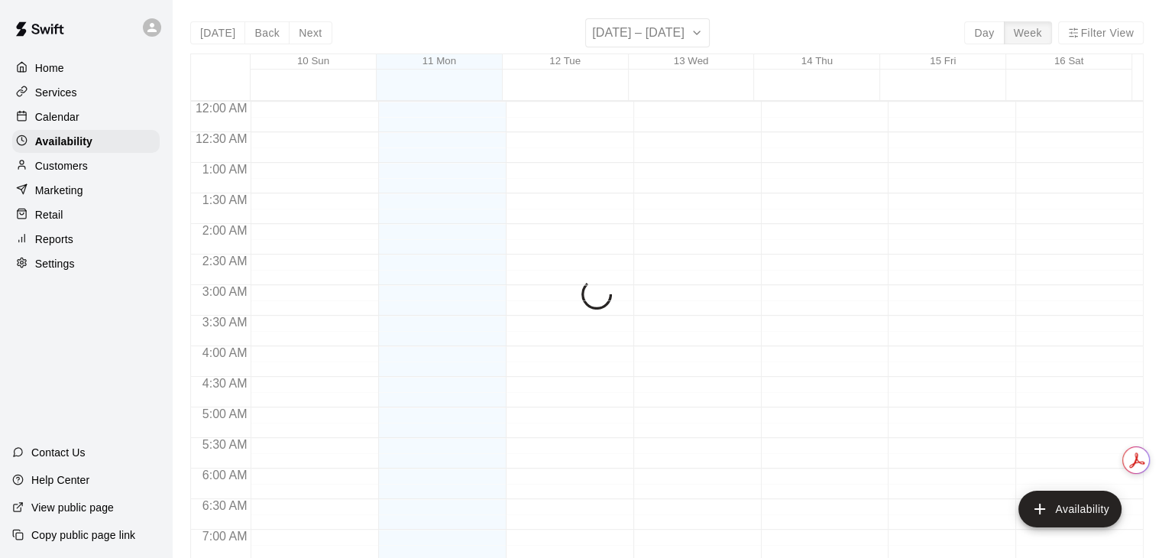
scroll to position [723, 0]
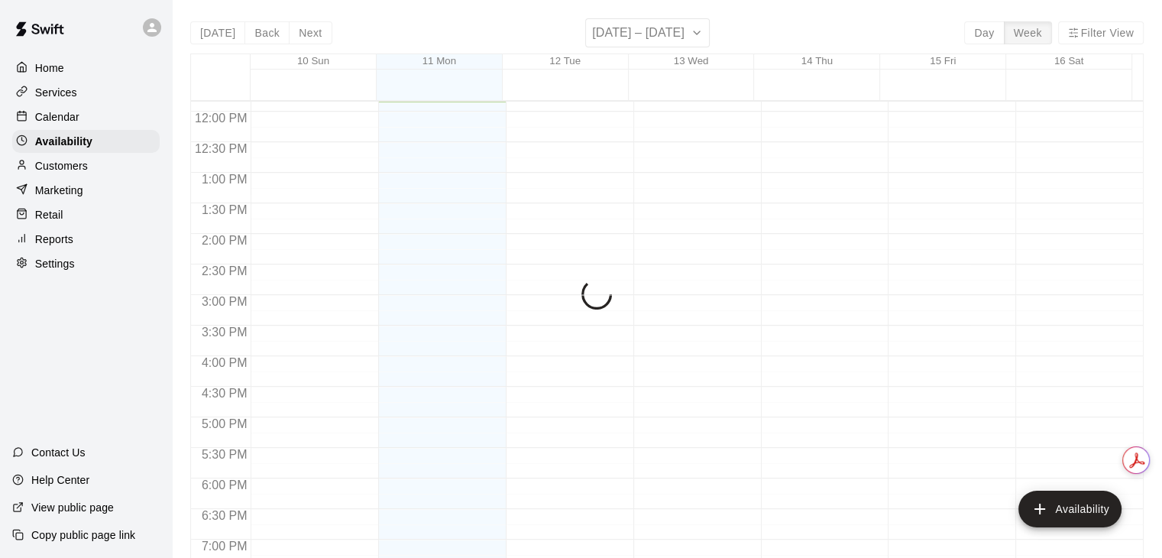
click at [81, 177] on div "Customers" at bounding box center [85, 165] width 147 height 23
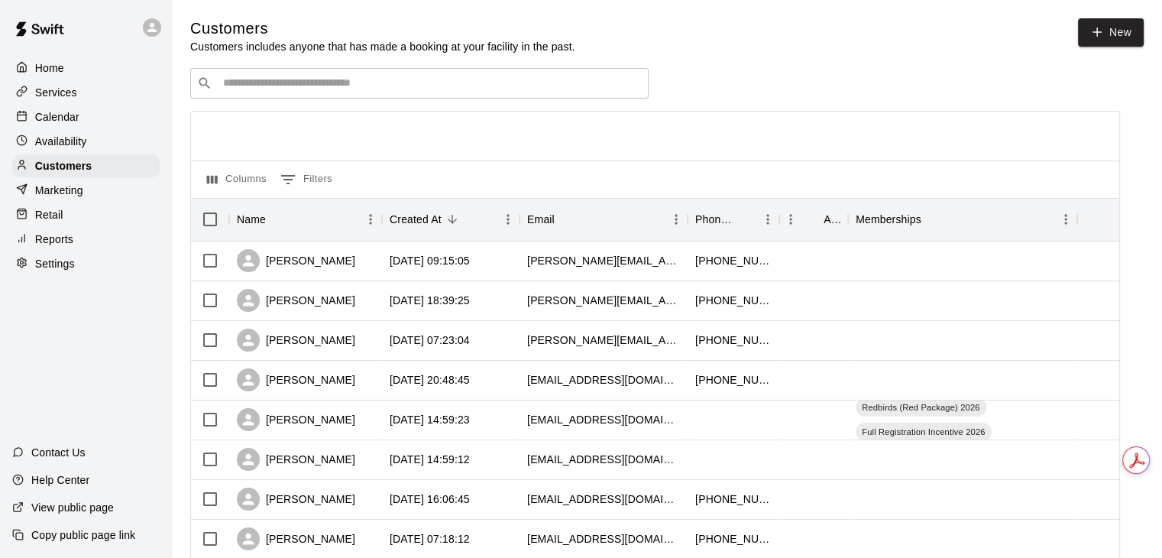
scroll to position [76, 0]
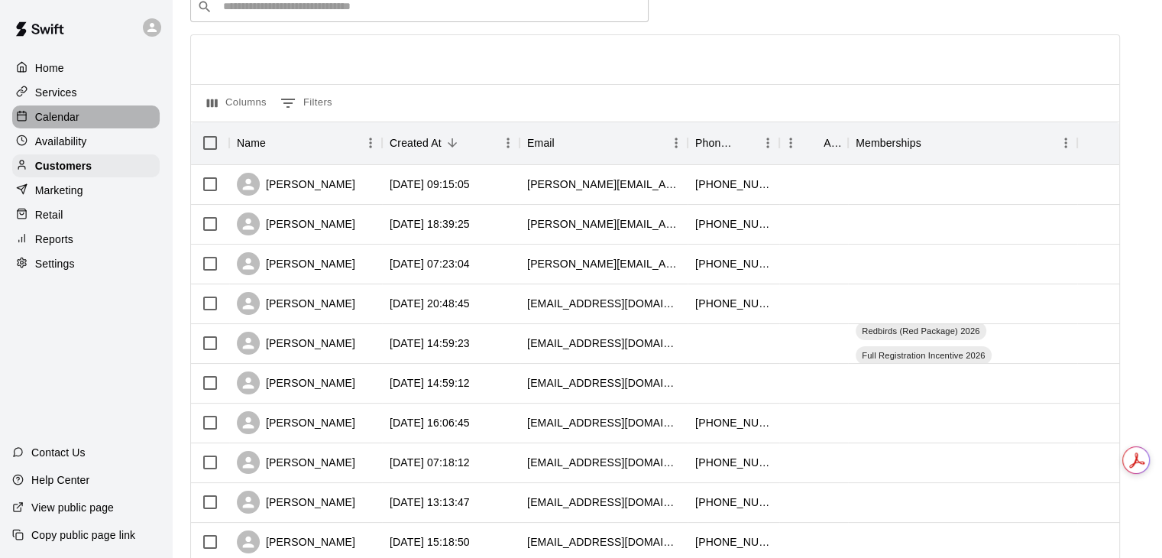
click at [90, 111] on div "Calendar" at bounding box center [85, 116] width 147 height 23
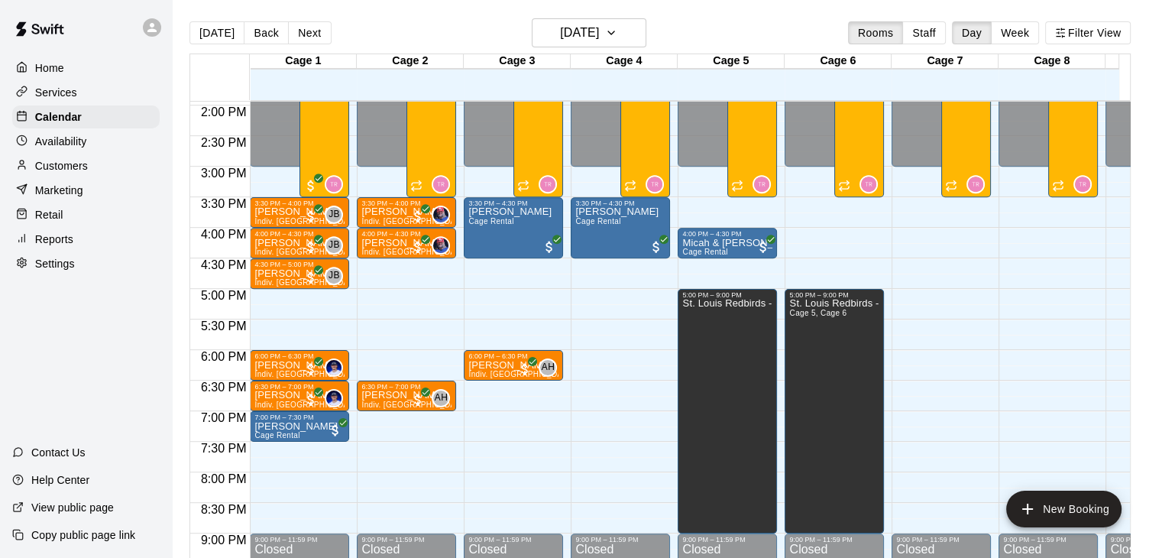
scroll to position [775, 0]
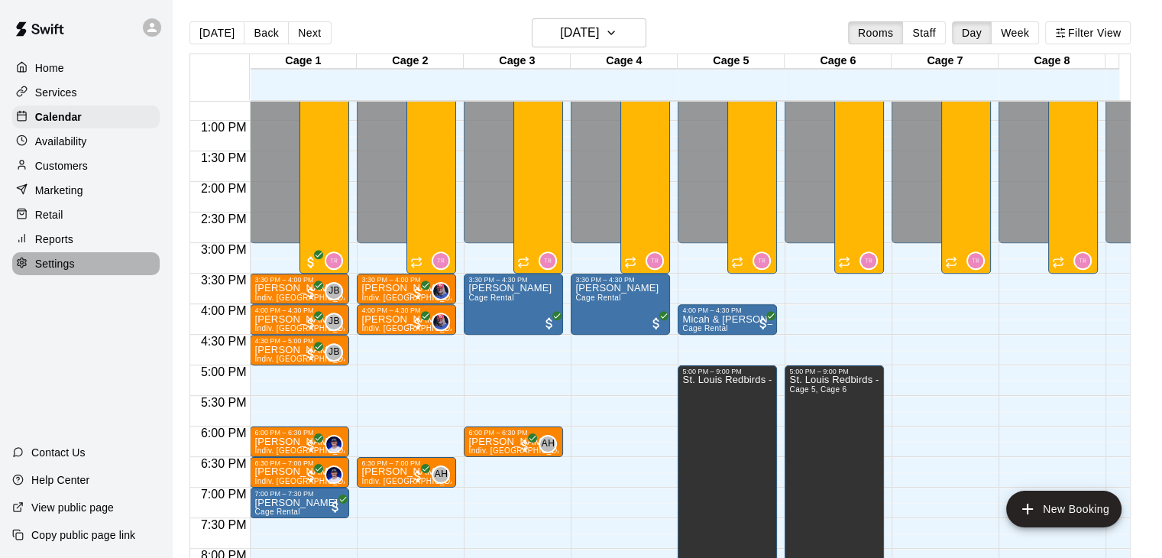
click at [91, 267] on div "Settings" at bounding box center [85, 263] width 147 height 23
select select "**"
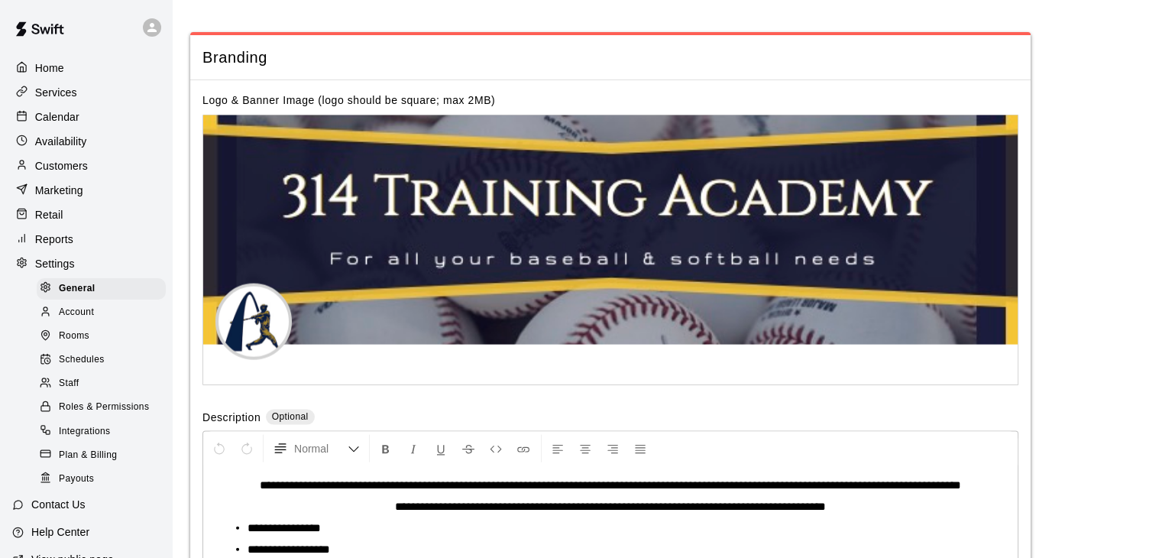
scroll to position [3321, 0]
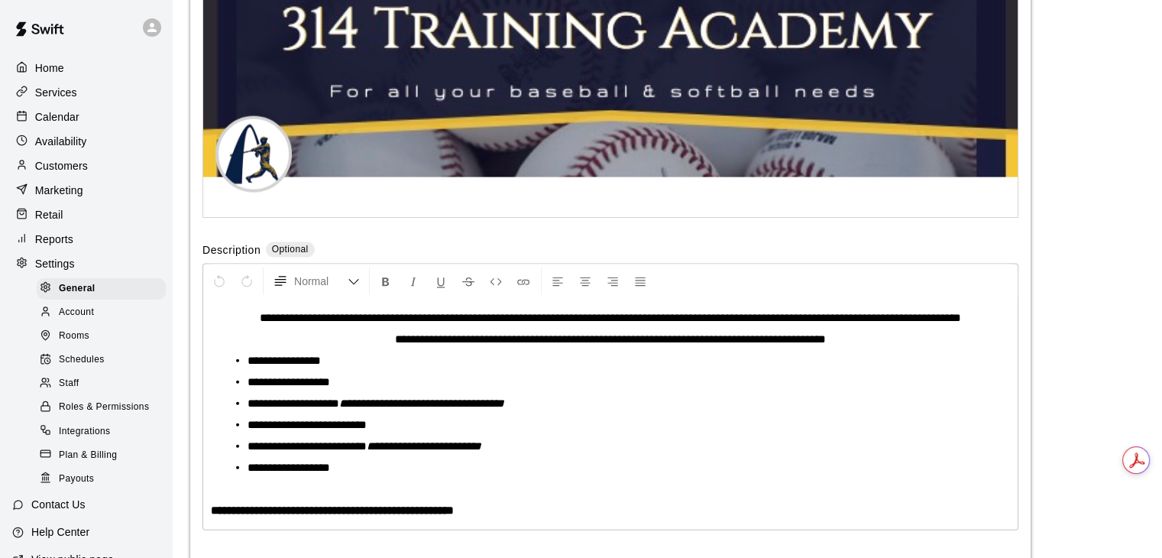
click at [109, 347] on div "Rooms" at bounding box center [101, 335] width 129 height 21
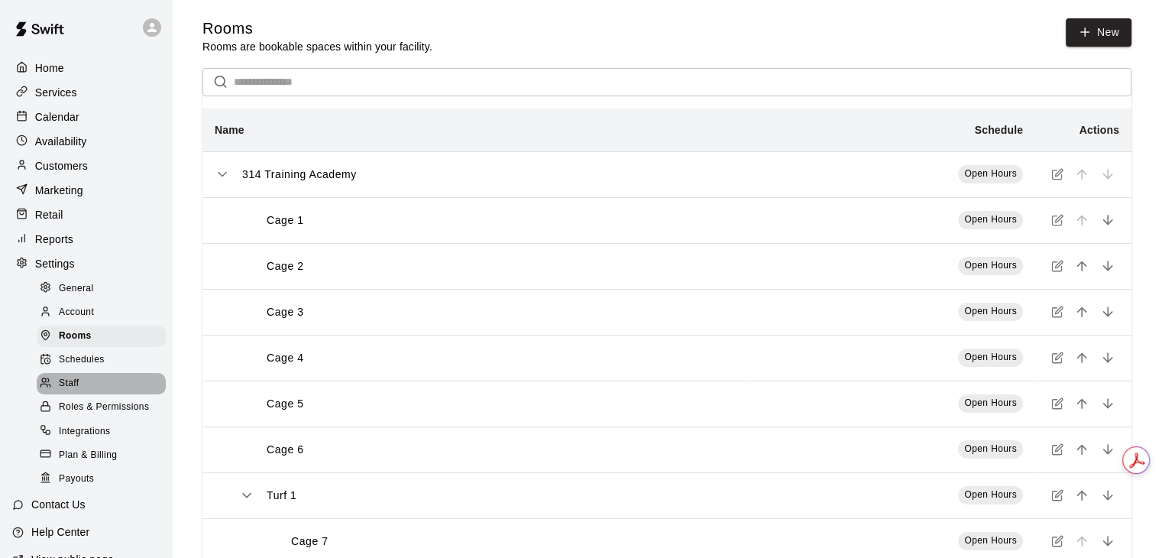
click at [108, 393] on div "Staff" at bounding box center [101, 383] width 129 height 21
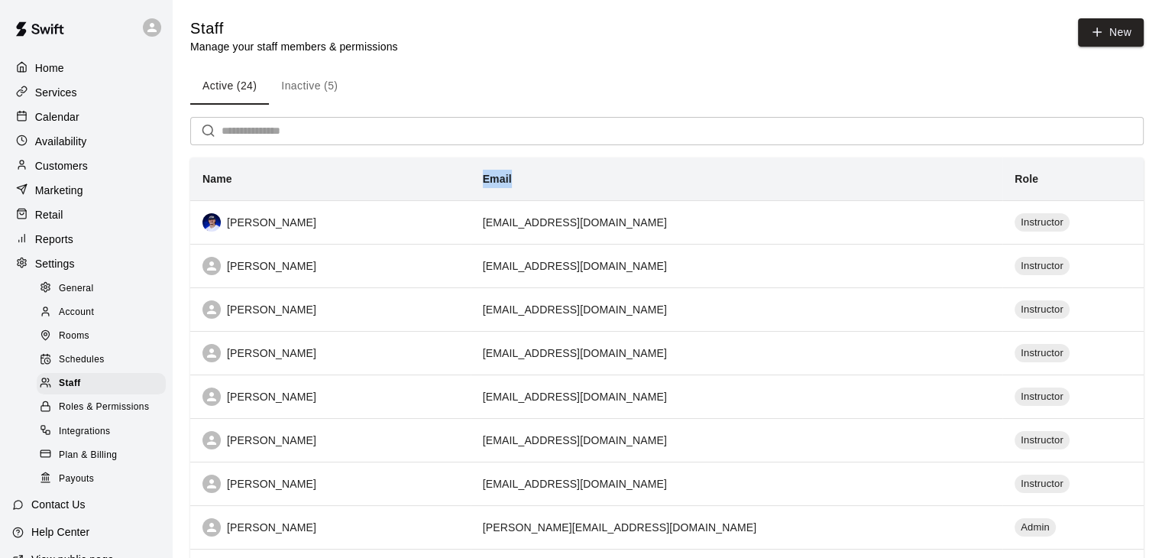
drag, startPoint x: 562, startPoint y: 169, endPoint x: 506, endPoint y: 172, distance: 55.9
click at [506, 172] on tr "Name Email Role" at bounding box center [666, 179] width 953 height 44
click at [471, 172] on th "Name" at bounding box center [330, 179] width 280 height 44
click at [471, 180] on th "Name" at bounding box center [330, 179] width 280 height 44
drag, startPoint x: 92, startPoint y: 131, endPoint x: 173, endPoint y: 164, distance: 87.7
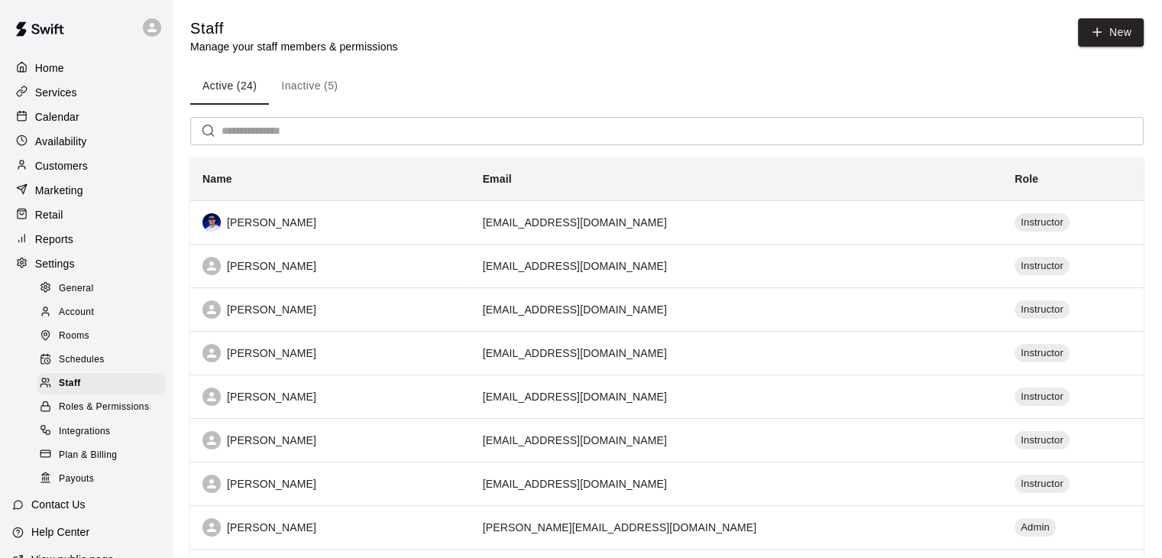
click at [90, 128] on div "Calendar" at bounding box center [85, 116] width 147 height 23
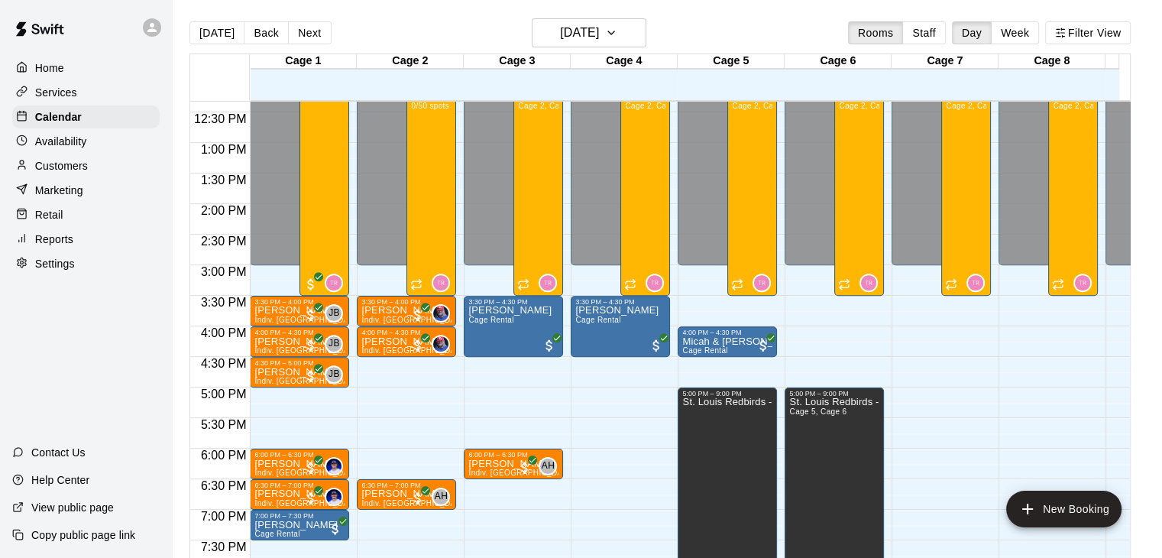
scroll to position [727, 0]
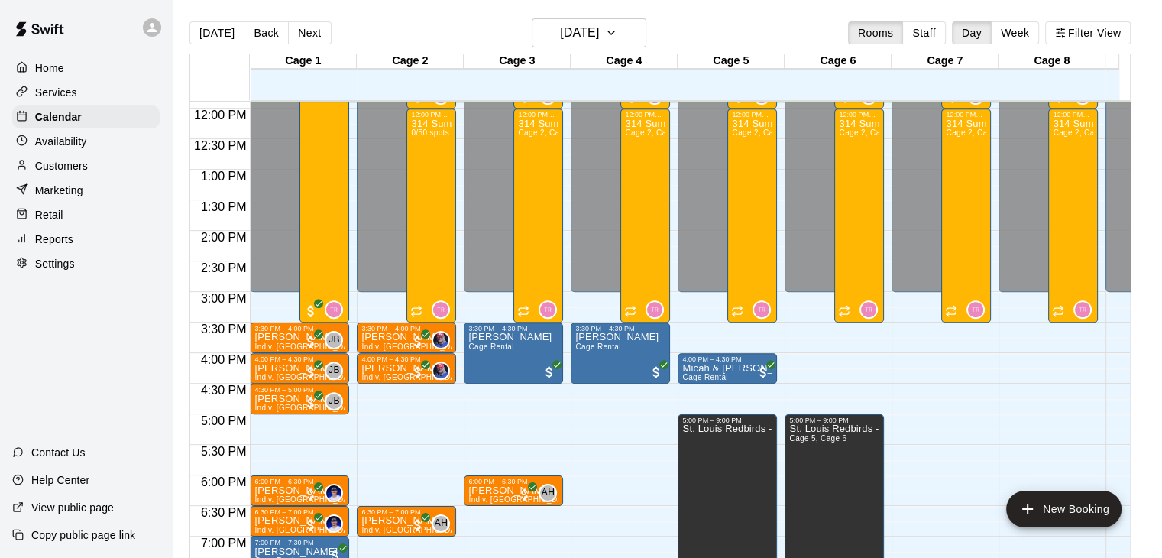
click at [116, 169] on div "Customers" at bounding box center [85, 165] width 147 height 23
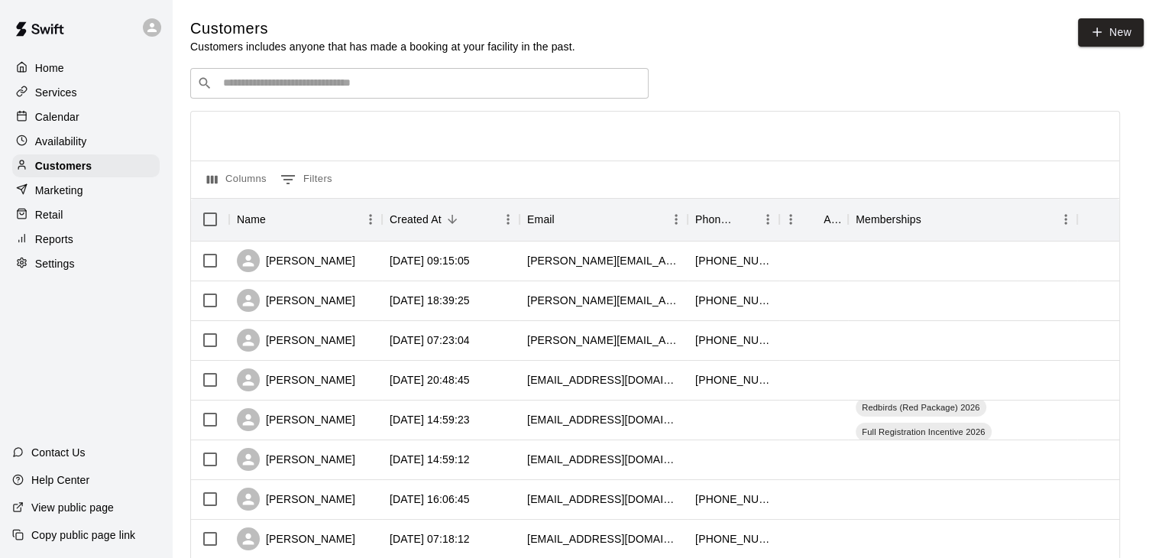
click at [63, 125] on p "Calendar" at bounding box center [57, 116] width 44 height 15
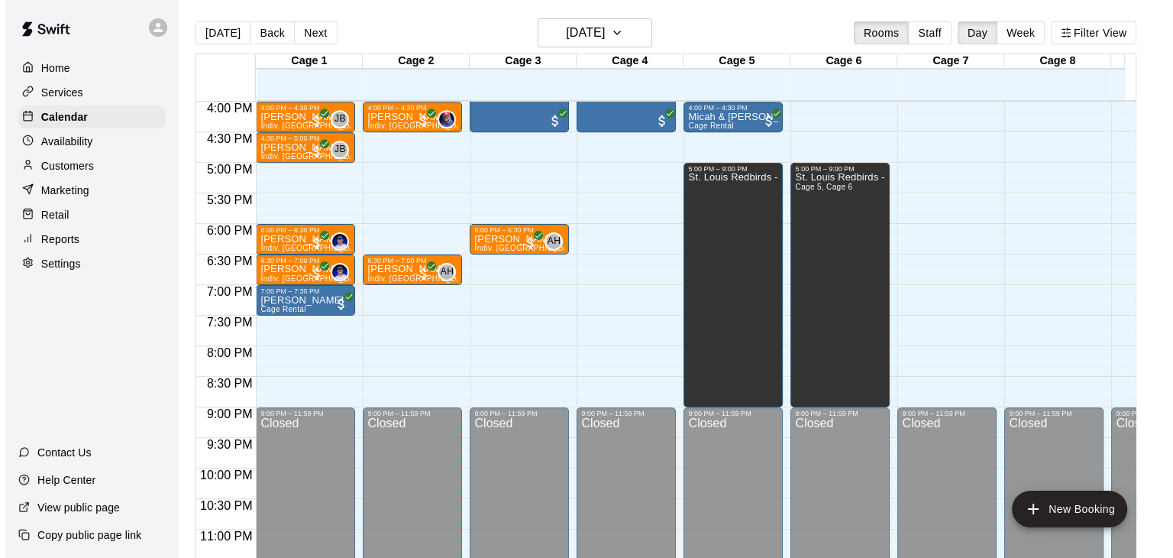
scroll to position [1005, 0]
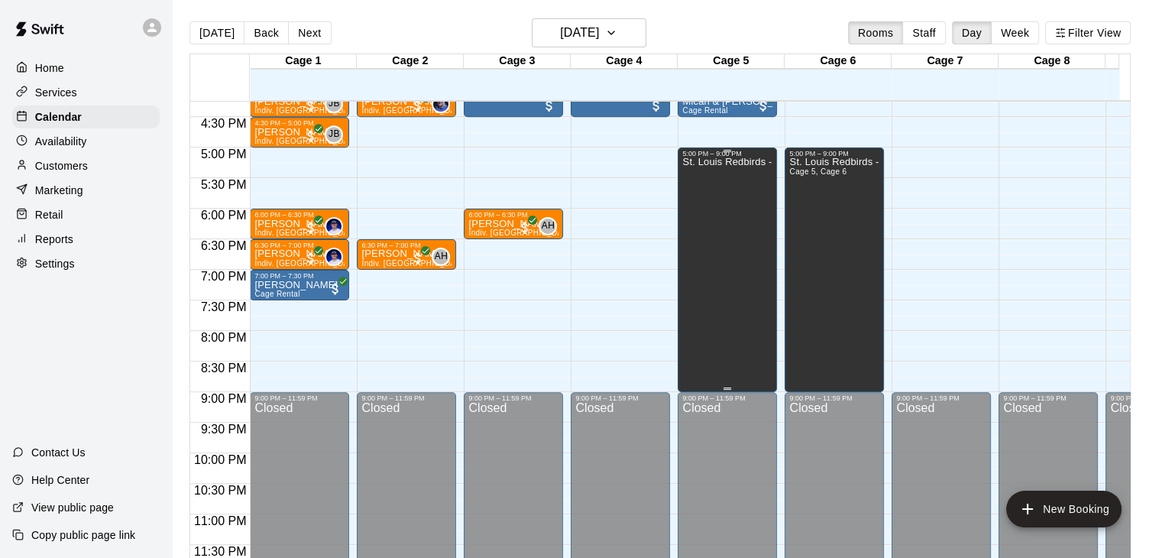
click at [757, 163] on div "St. Louis Redbirds - Bullpens" at bounding box center [727, 436] width 90 height 558
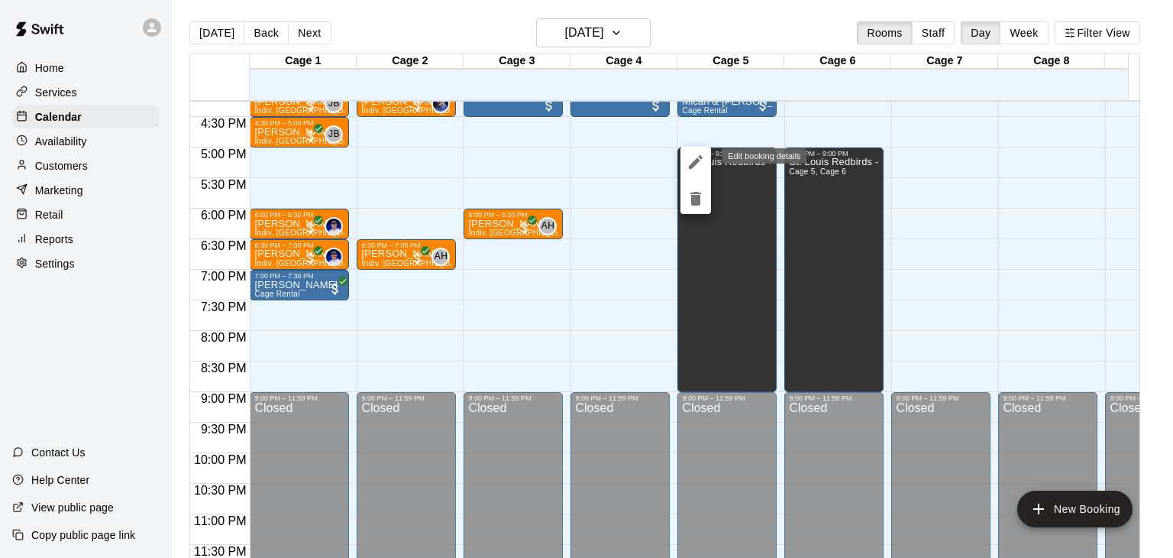
click at [688, 162] on icon "edit" at bounding box center [696, 162] width 18 height 18
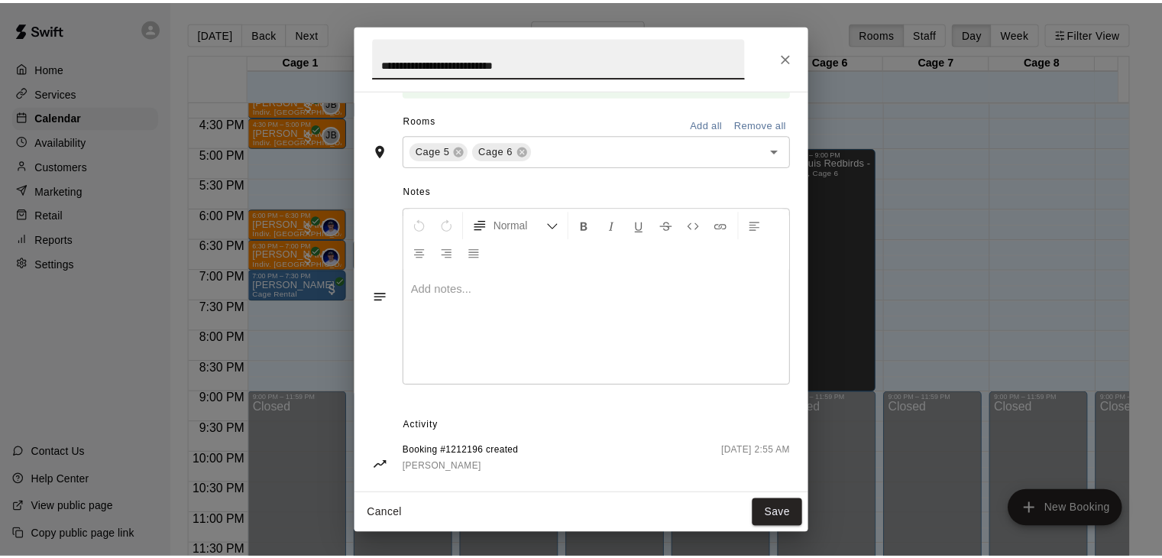
scroll to position [291, 0]
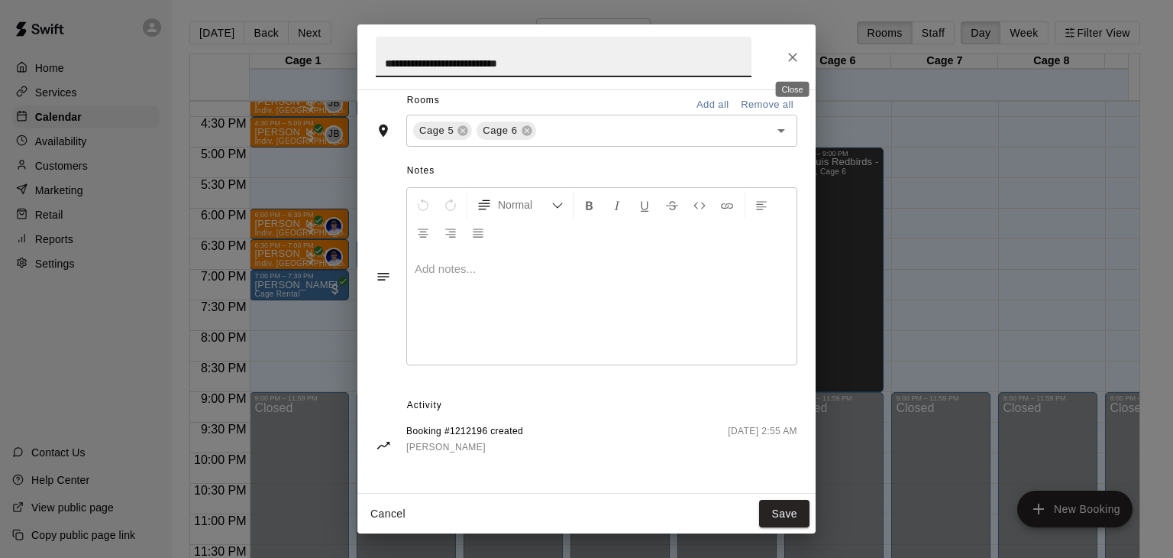
click at [791, 62] on icon "Close" at bounding box center [792, 57] width 15 height 15
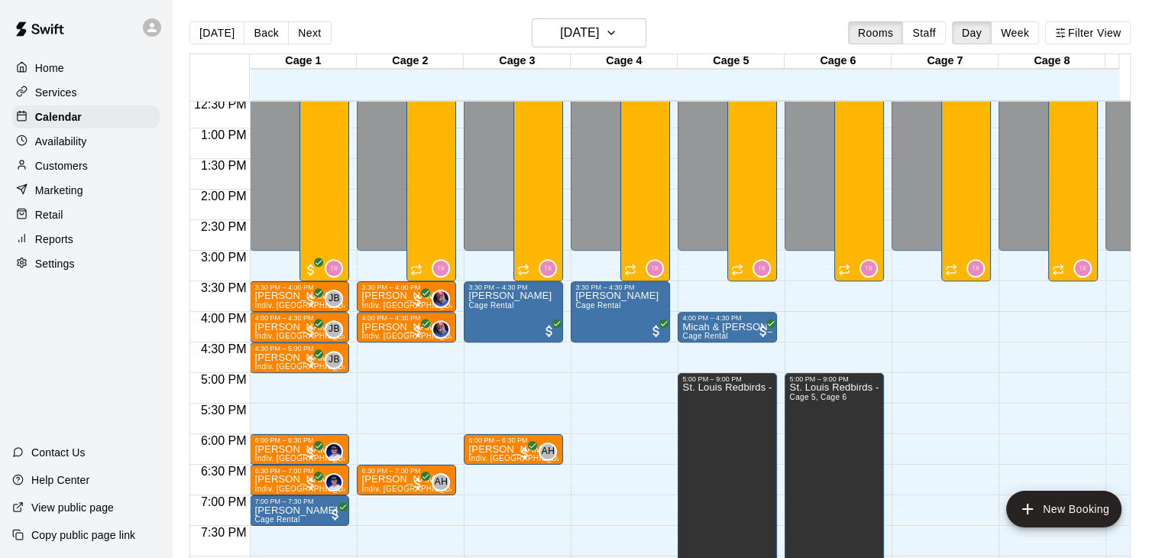
scroll to position [852, 0]
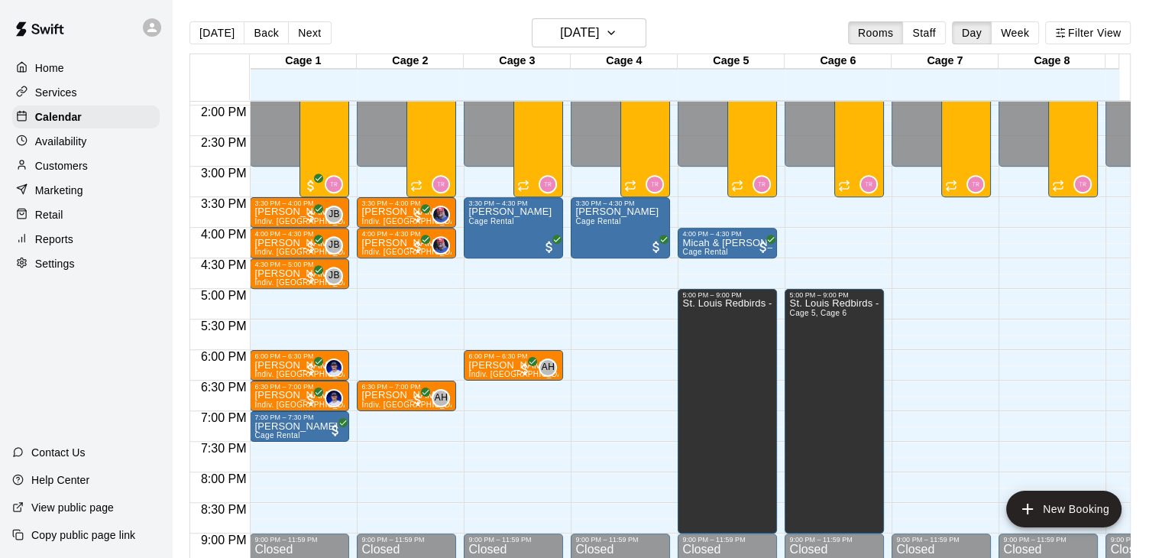
click at [532, 37] on div "[DATE] Back [DATE][DATE] Rooms Staff Day Week Filter View" at bounding box center [659, 35] width 941 height 35
click at [568, 25] on h6 "[DATE]" at bounding box center [579, 32] width 39 height 21
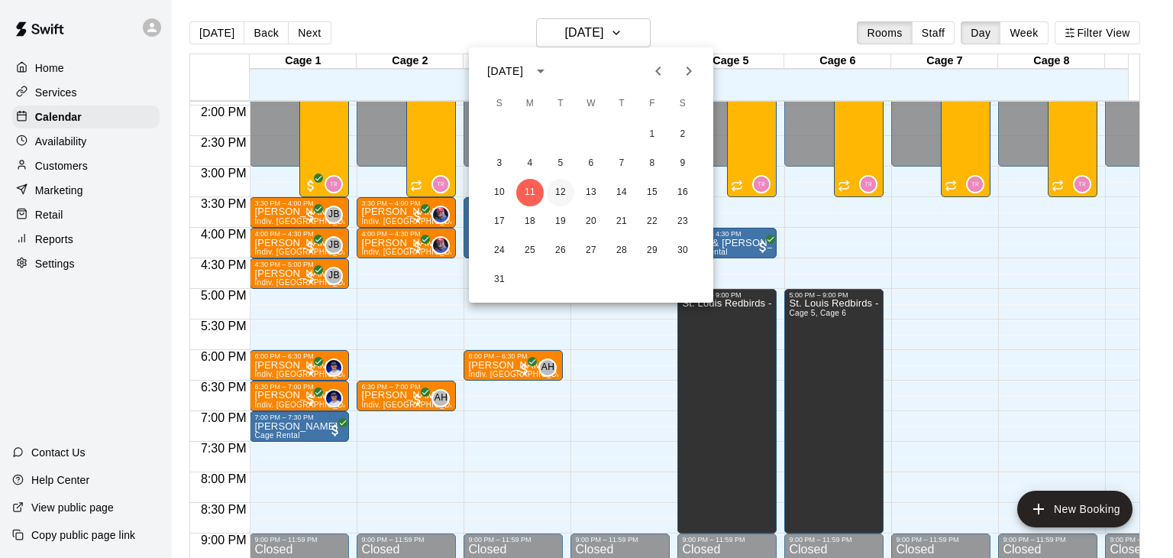
click at [559, 185] on button "12" at bounding box center [561, 193] width 28 height 28
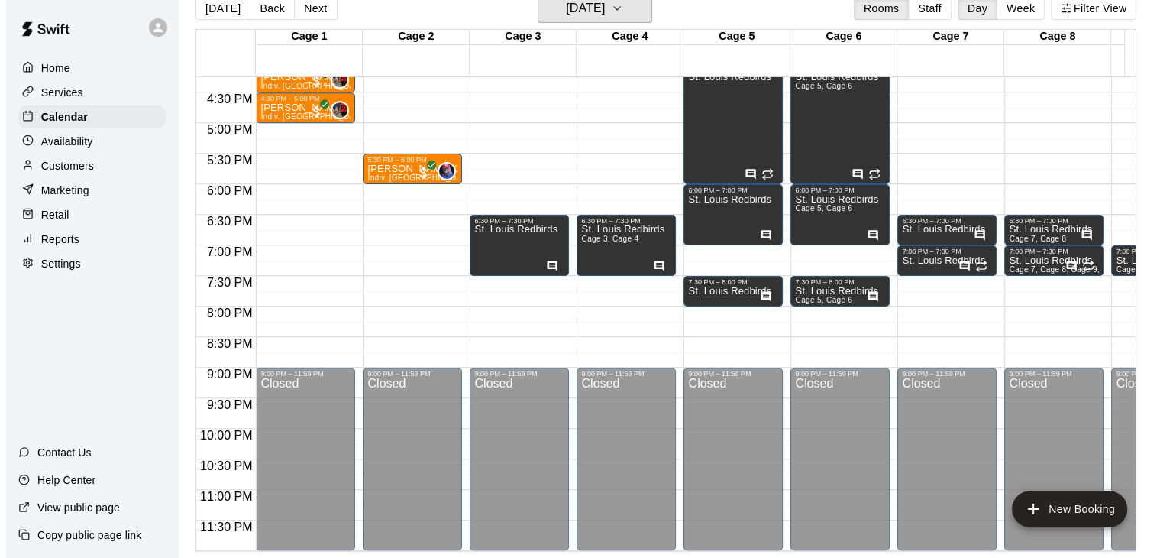
scroll to position [0, 296]
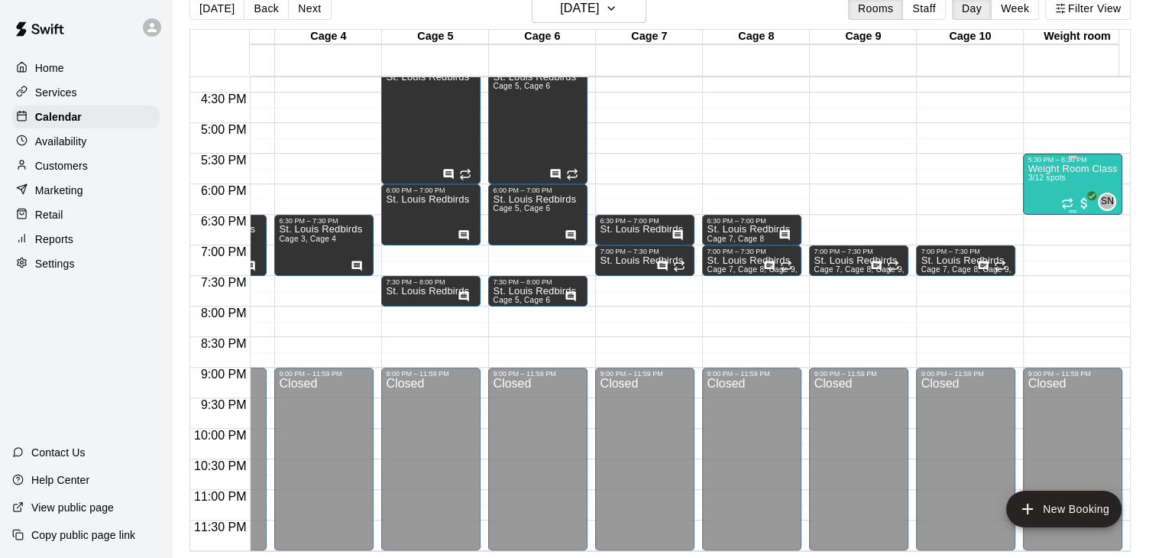
click at [1066, 169] on p "Weight Room Class ([DATE])" at bounding box center [1073, 169] width 90 height 0
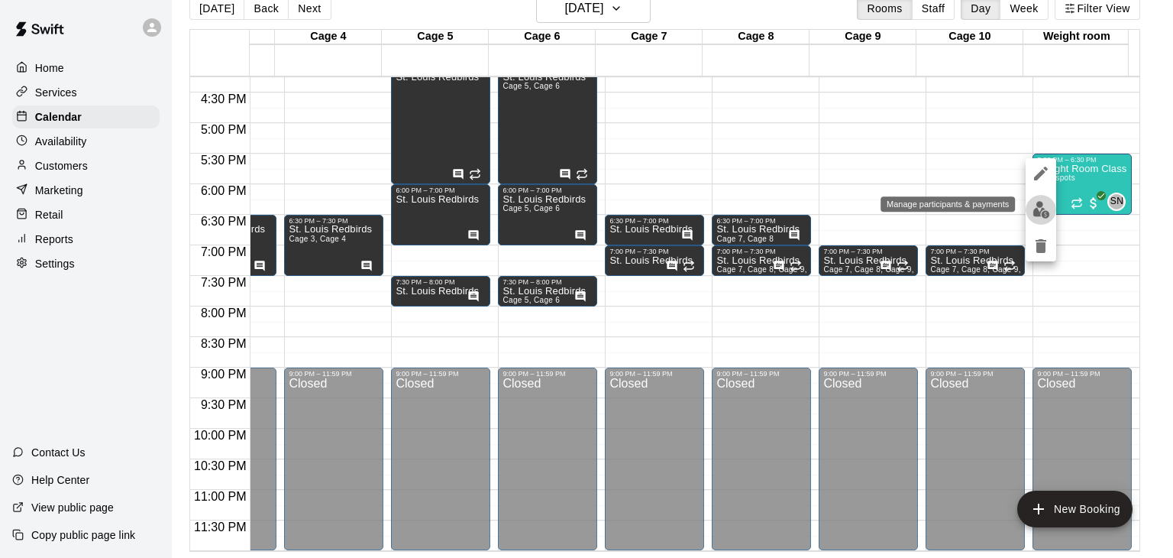
click at [1046, 213] on img "edit" at bounding box center [1042, 210] width 18 height 18
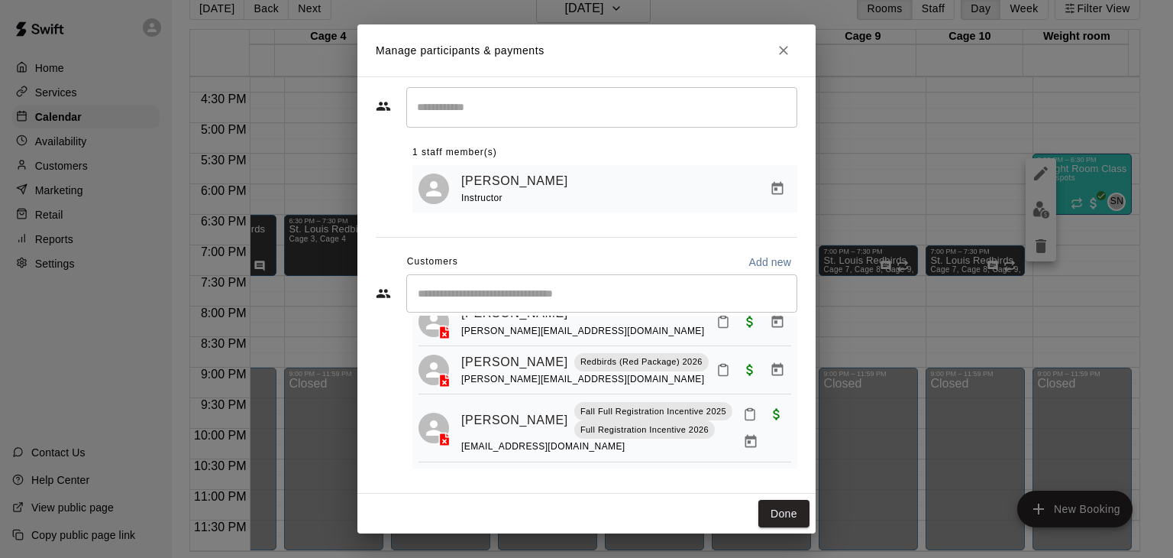
scroll to position [85, 0]
click at [737, 429] on button "Manage bookings & payment" at bounding box center [751, 442] width 28 height 28
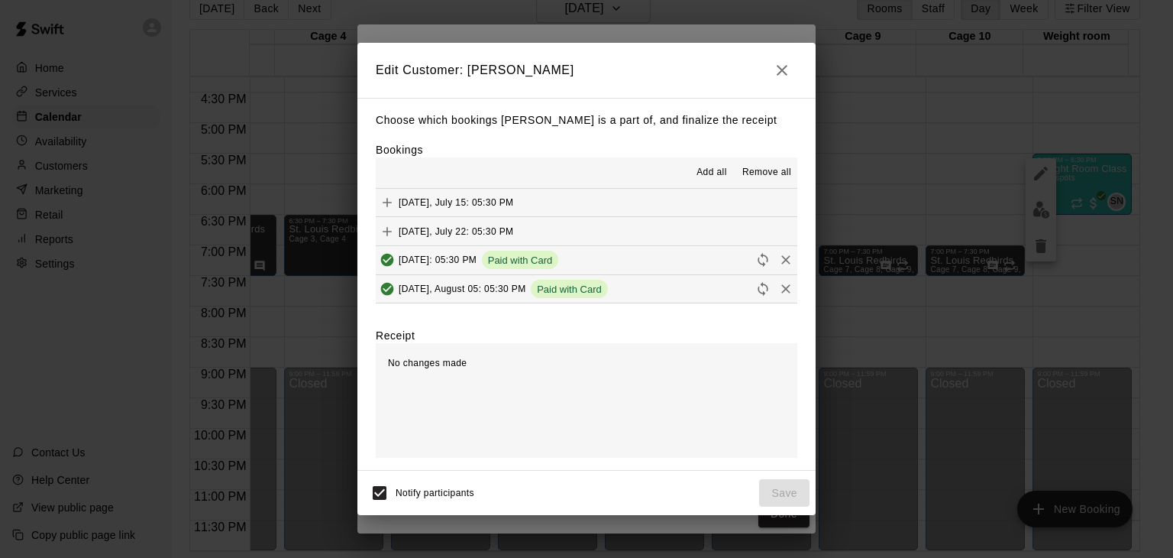
scroll to position [57, 0]
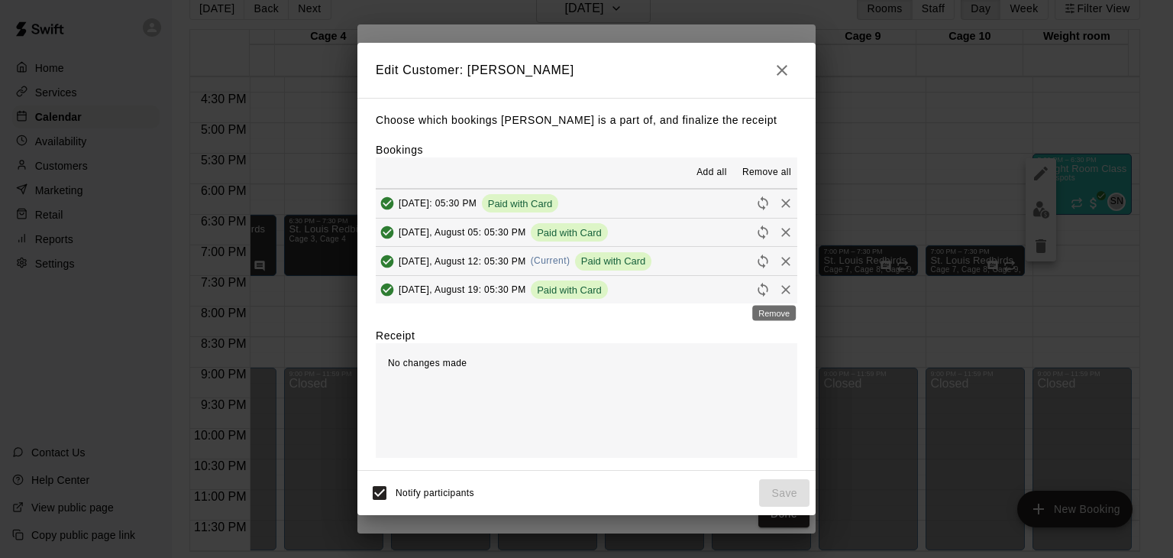
click at [779, 296] on div "Remove" at bounding box center [774, 309] width 47 height 28
click at [782, 260] on icon "Remove" at bounding box center [786, 261] width 9 height 9
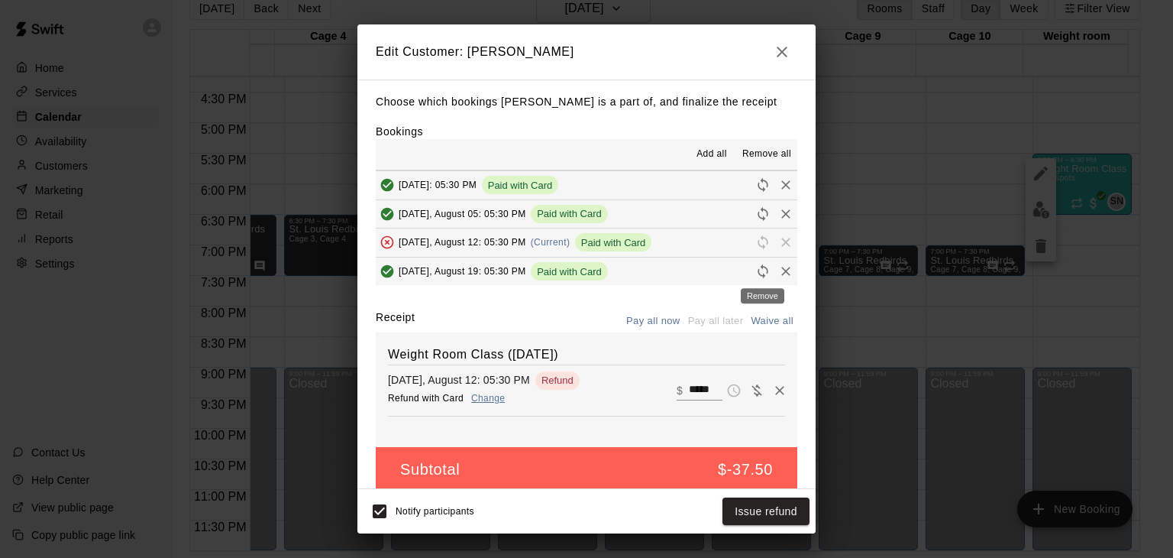
click at [782, 274] on icon "Remove" at bounding box center [786, 271] width 9 height 9
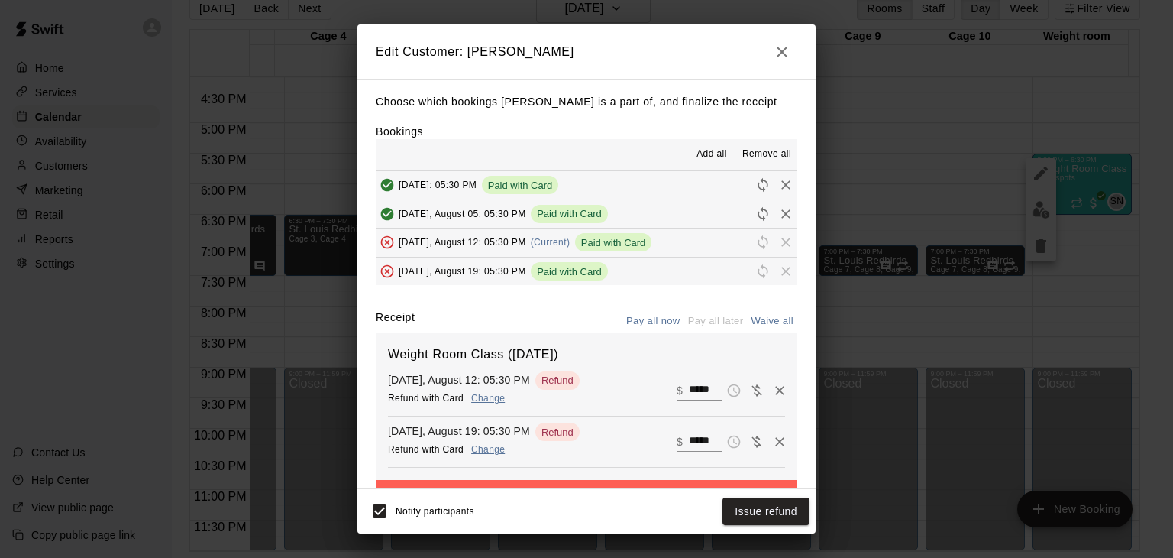
scroll to position [53, 0]
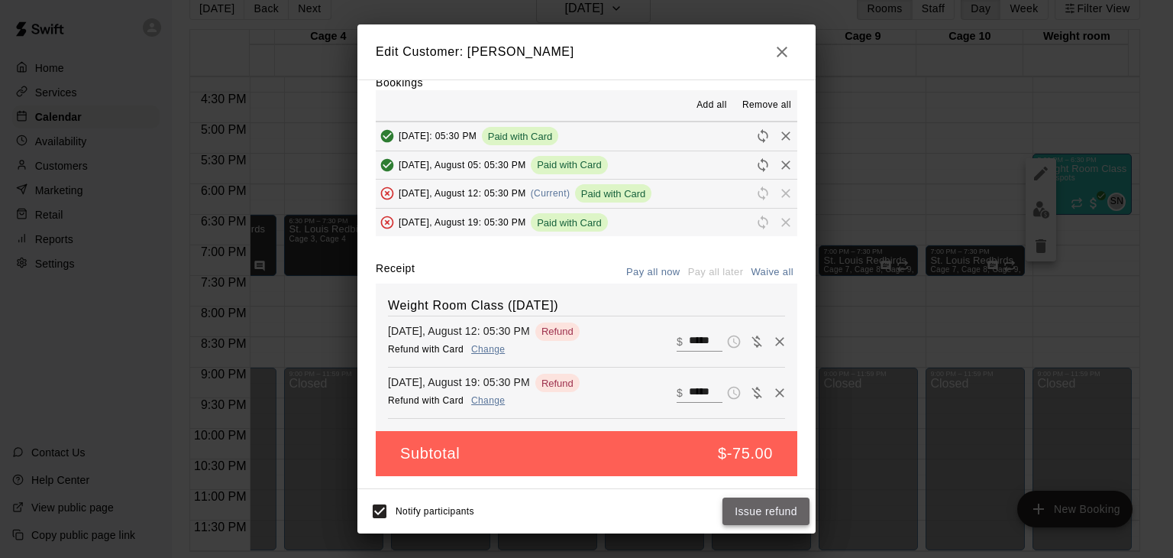
click at [774, 516] on button "Issue refund" at bounding box center [766, 511] width 87 height 28
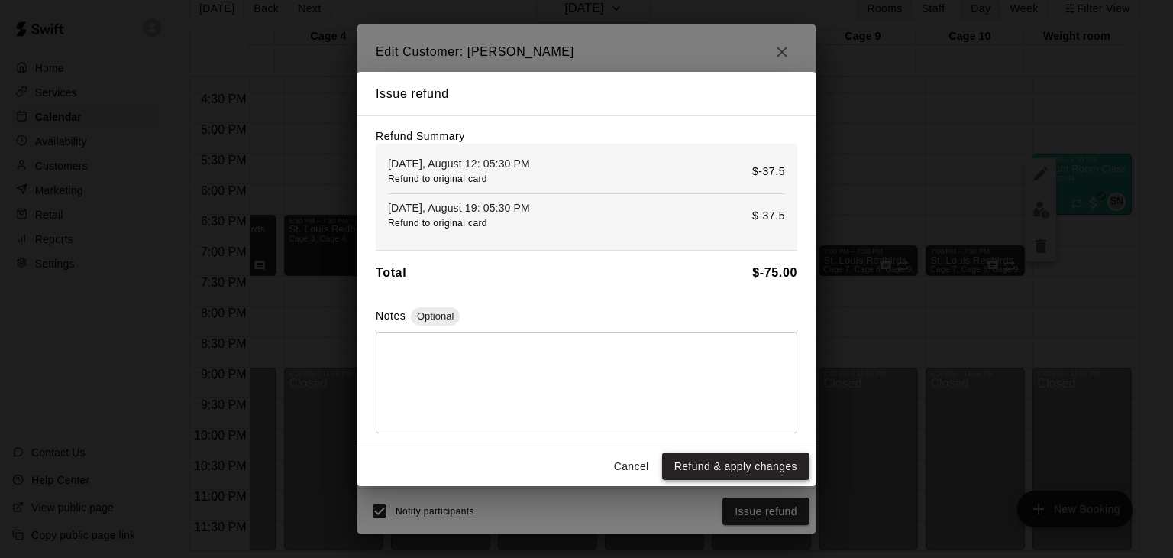
click at [752, 467] on button "Refund & apply changes" at bounding box center [735, 466] width 147 height 28
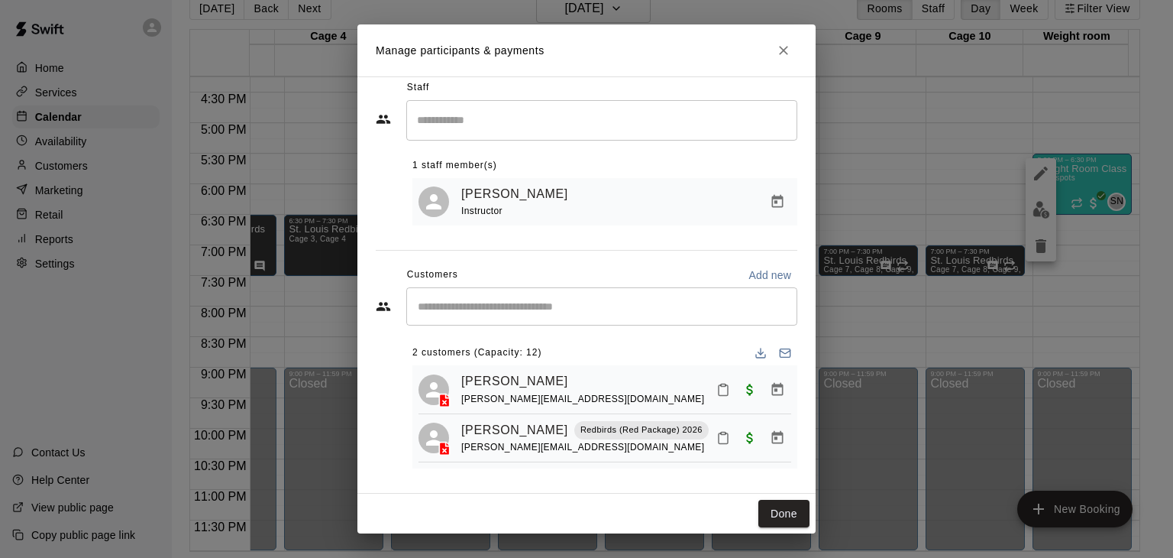
scroll to position [21, 0]
click at [782, 516] on button "Done" at bounding box center [784, 514] width 51 height 28
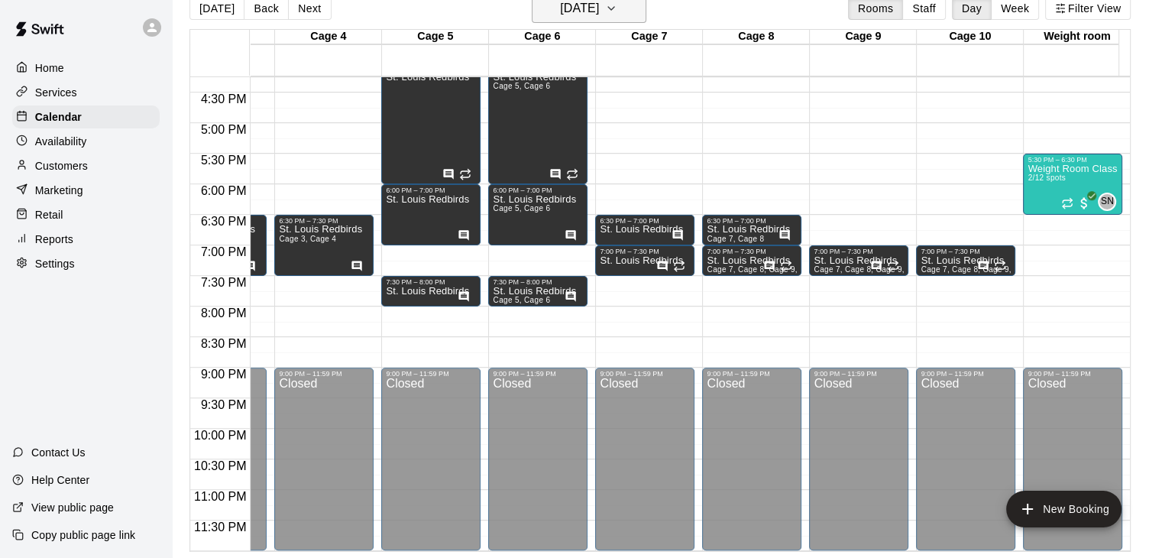
click at [617, 14] on icon "button" at bounding box center [611, 8] width 12 height 18
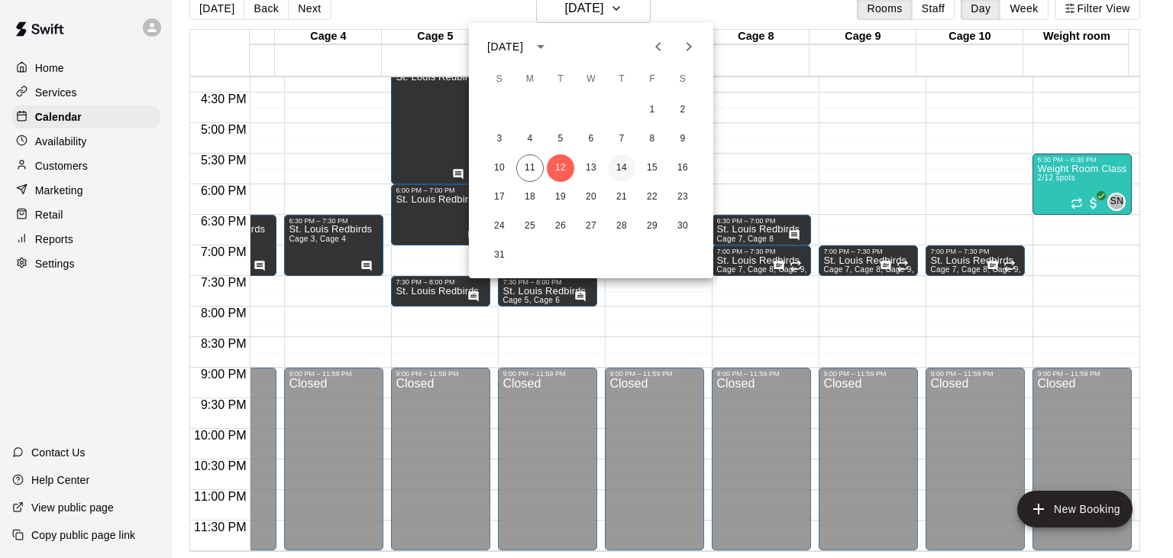
click at [625, 166] on button "14" at bounding box center [622, 168] width 28 height 28
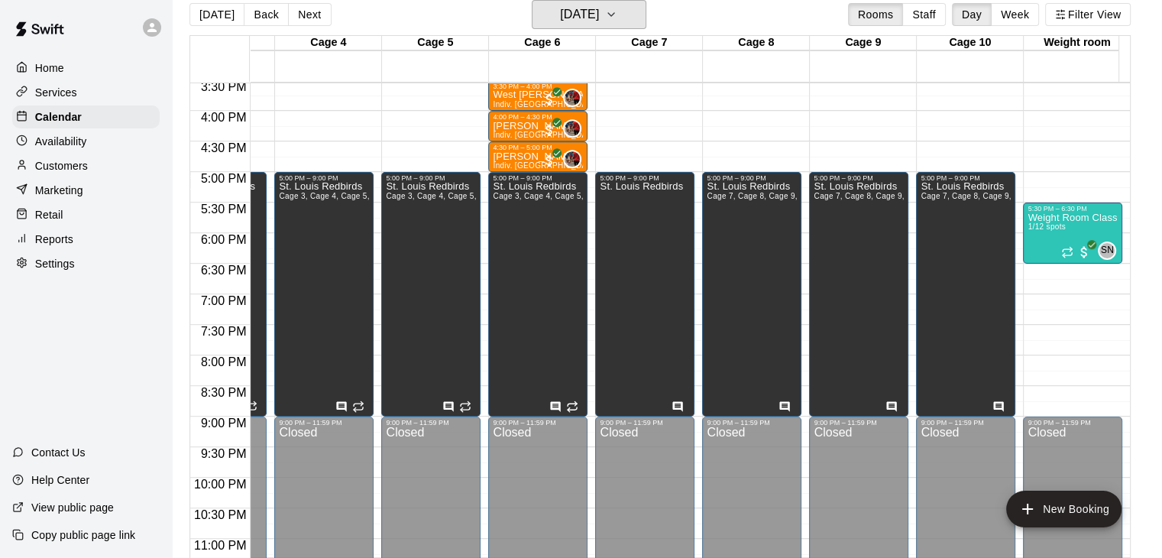
scroll to position [928, 296]
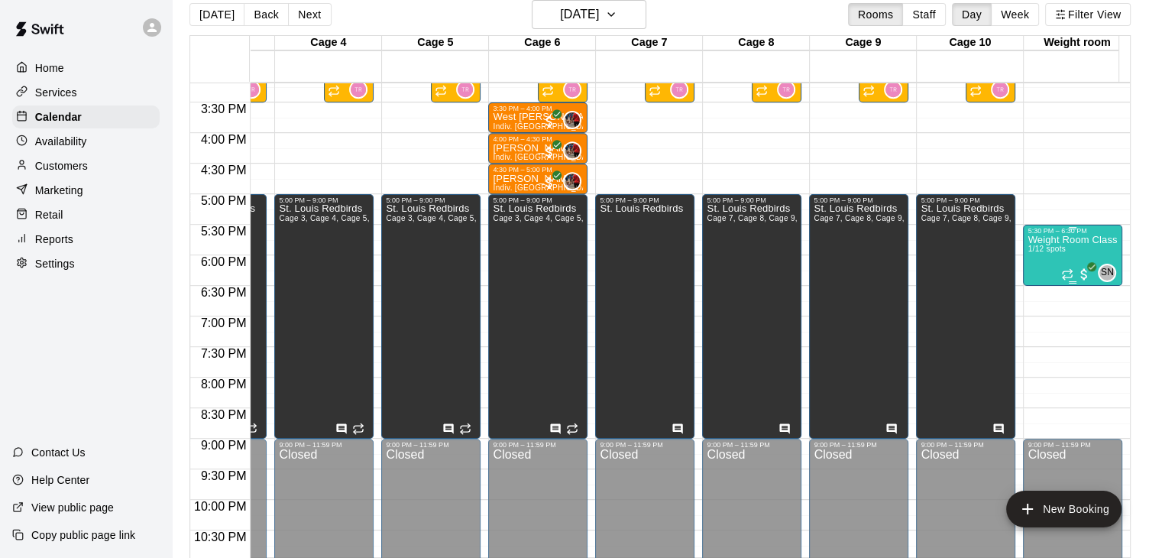
click at [1070, 240] on p "Weight Room Class ([DATE])" at bounding box center [1073, 240] width 90 height 0
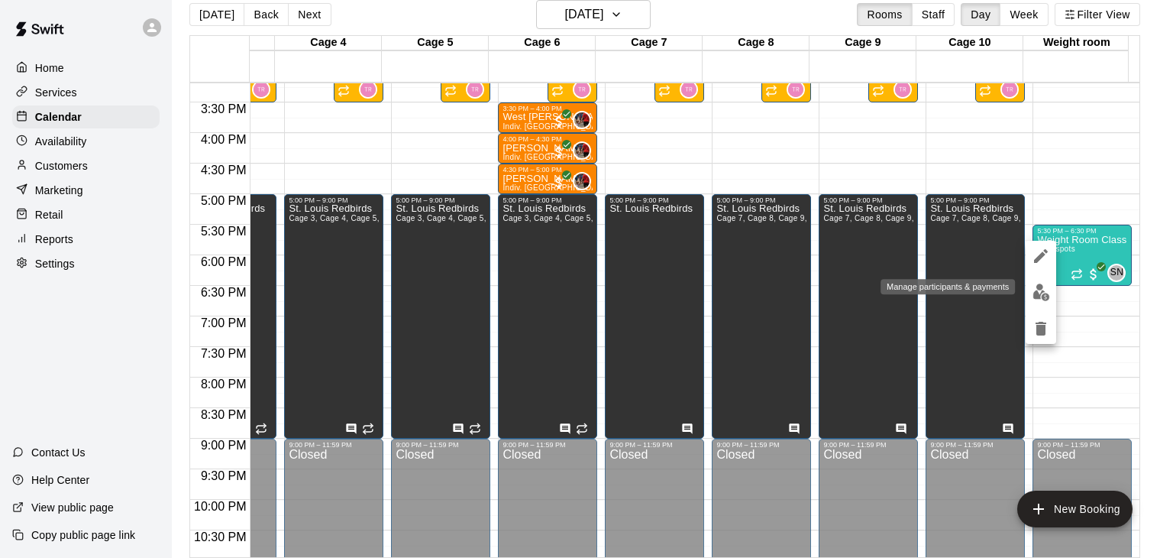
click at [1045, 299] on img "edit" at bounding box center [1042, 292] width 18 height 18
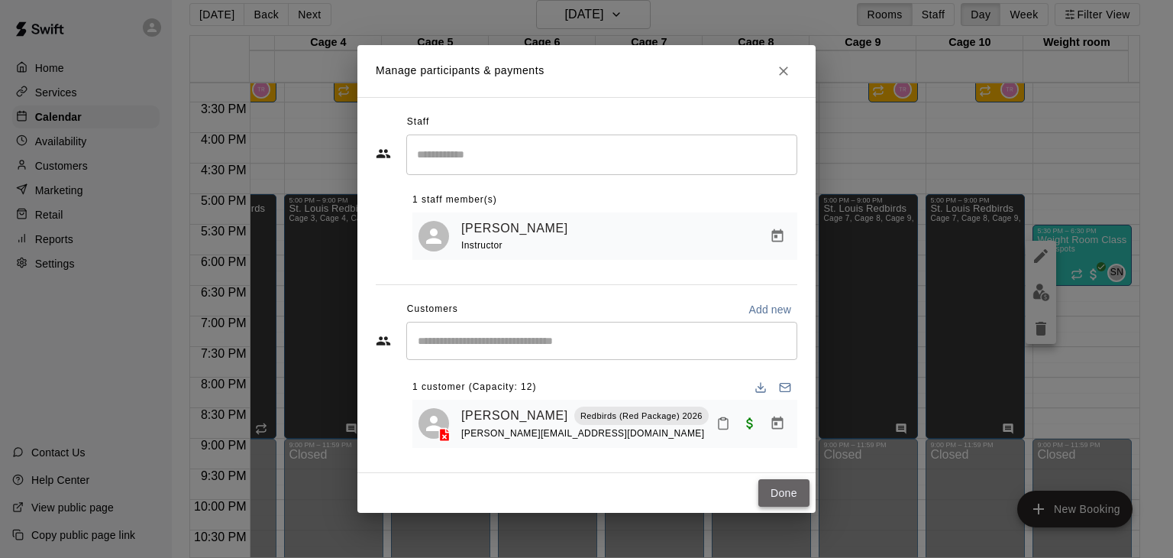
click at [772, 501] on button "Done" at bounding box center [784, 493] width 51 height 28
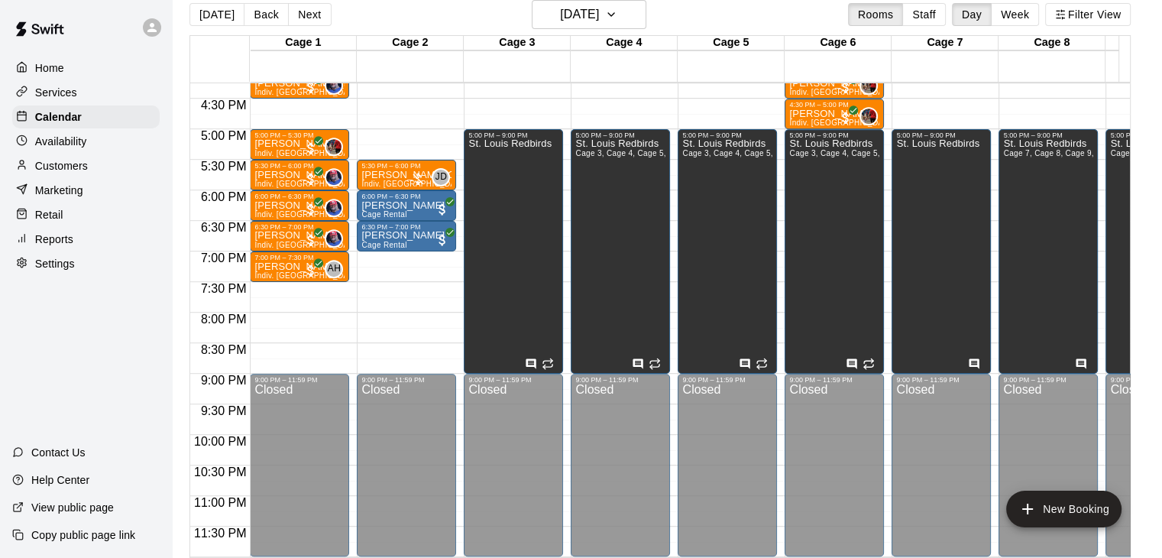
scroll to position [852, 0]
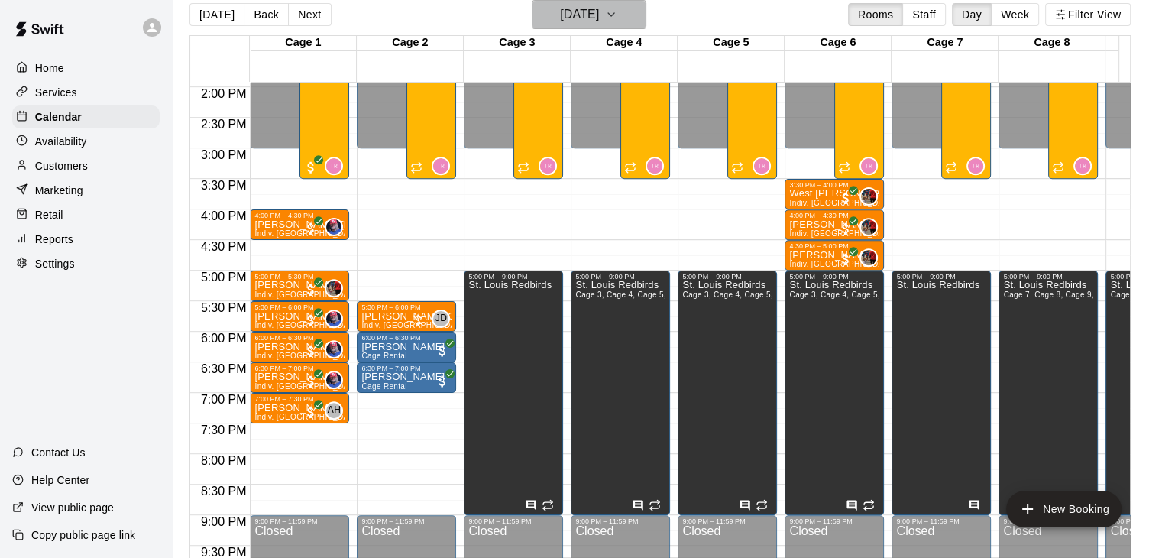
click at [599, 22] on h6 "[DATE]" at bounding box center [579, 14] width 39 height 21
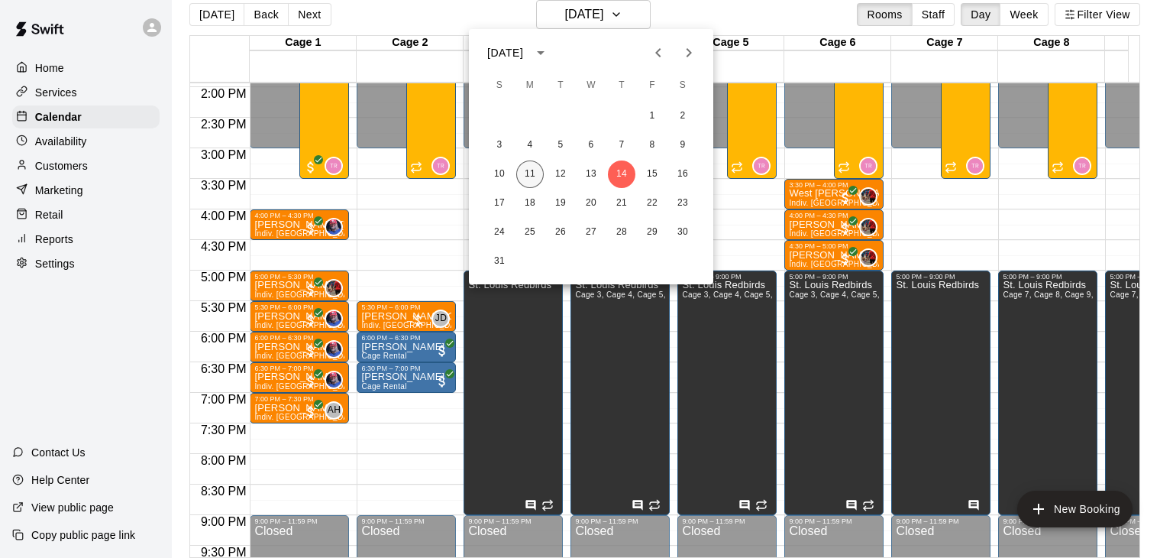
click at [534, 170] on button "11" at bounding box center [530, 174] width 28 height 28
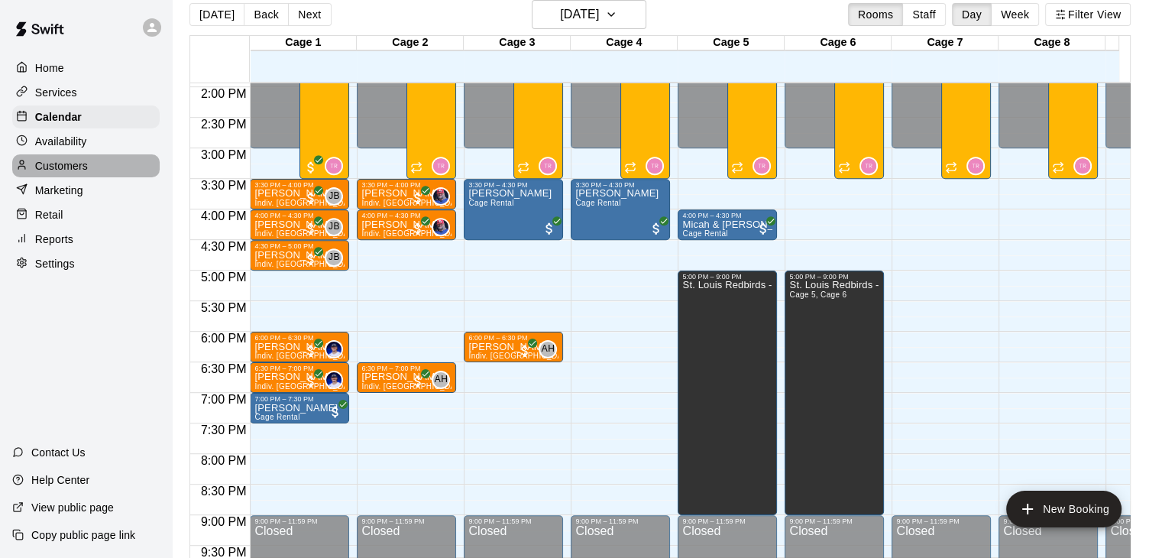
click at [79, 170] on p "Customers" at bounding box center [61, 165] width 53 height 15
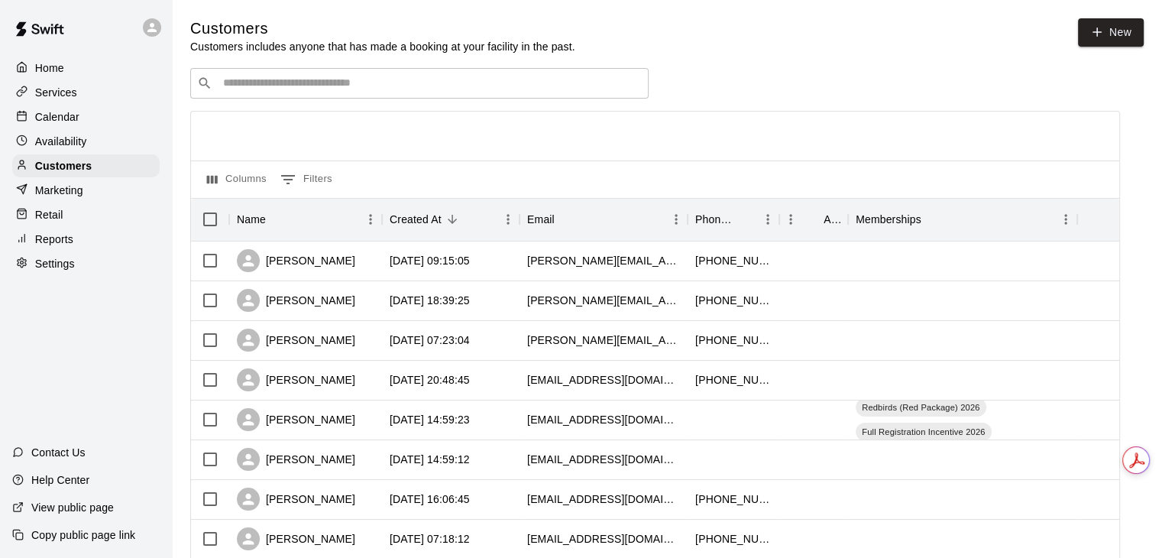
click at [398, 87] on input "Search customers by name or email" at bounding box center [429, 83] width 423 height 15
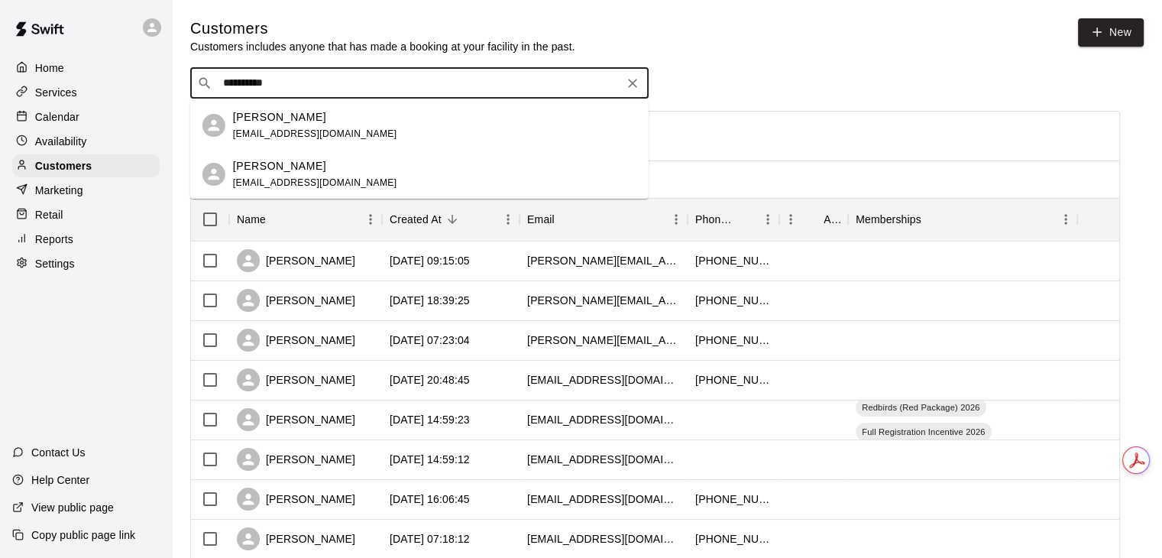
drag, startPoint x: 413, startPoint y: 92, endPoint x: 0, endPoint y: 77, distance: 412.8
type input "********"
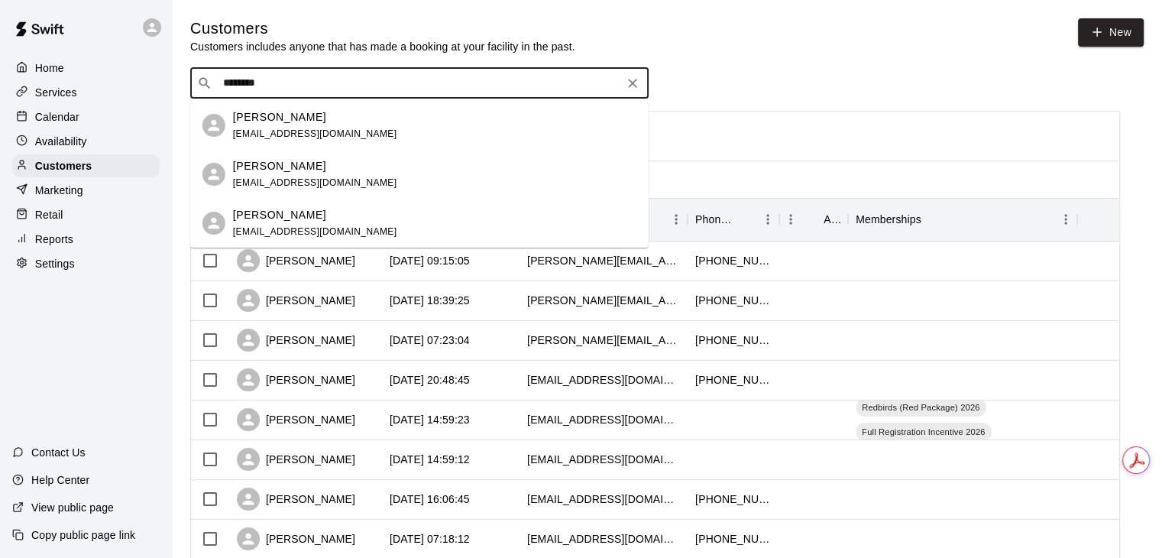
click at [391, 224] on div "[PERSON_NAME] [EMAIL_ADDRESS][DOMAIN_NAME]" at bounding box center [434, 223] width 403 height 33
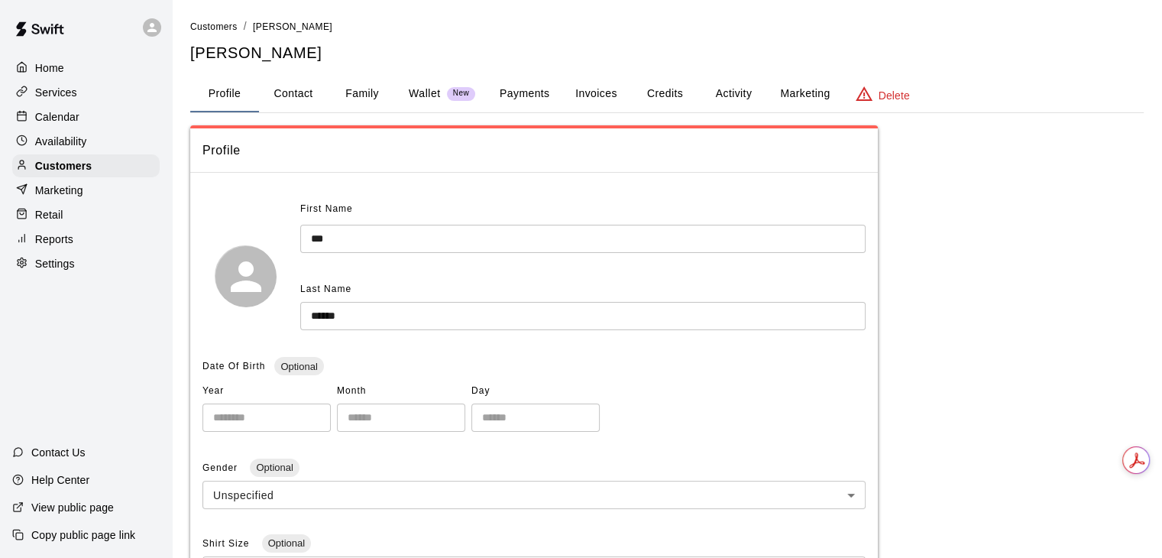
click at [733, 107] on button "Activity" at bounding box center [733, 94] width 69 height 37
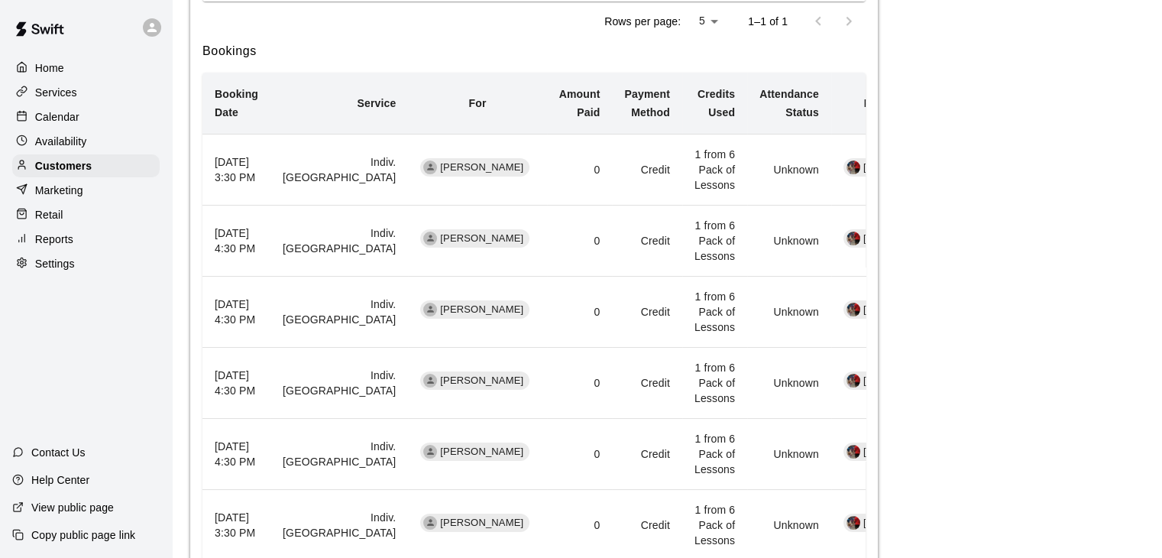
scroll to position [458, 0]
click at [65, 145] on p "Availability" at bounding box center [61, 141] width 52 height 15
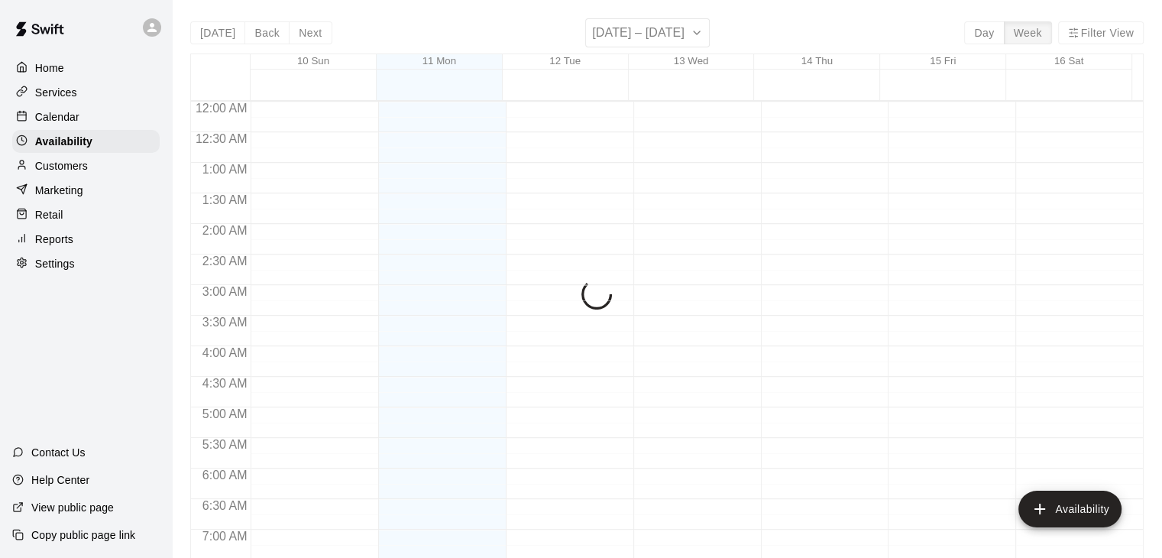
scroll to position [770, 0]
click at [633, 42] on h6 "[DATE] – [DATE]" at bounding box center [638, 32] width 92 height 21
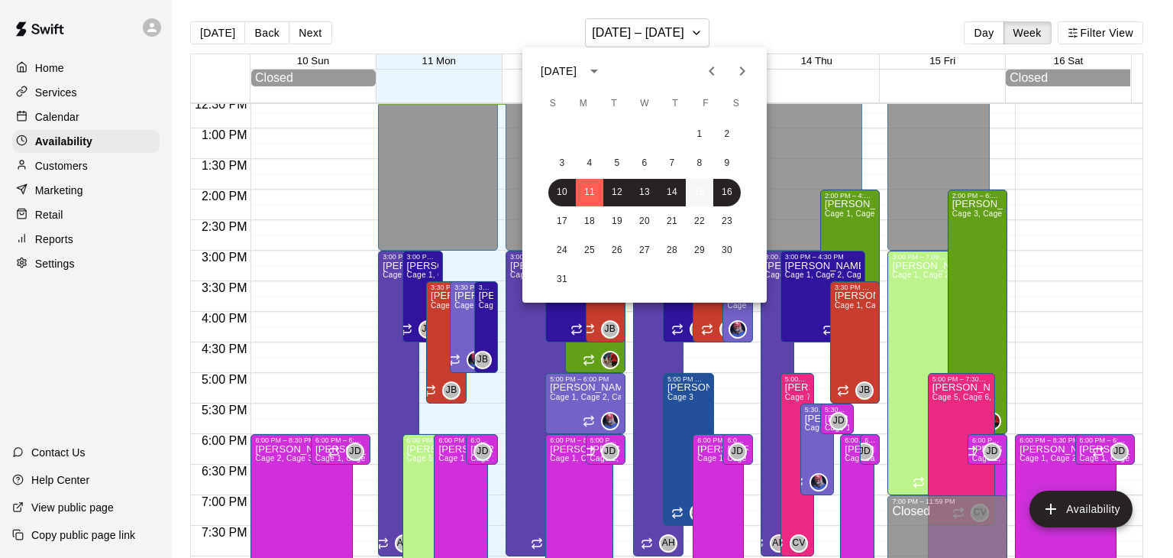
click at [694, 185] on button "15" at bounding box center [700, 193] width 28 height 28
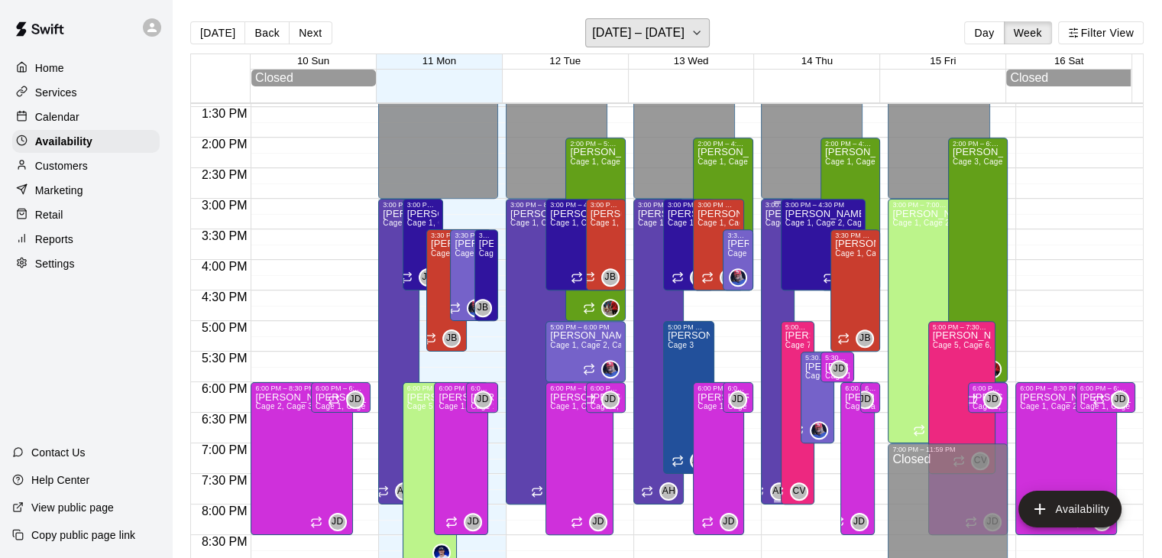
scroll to position [846, 0]
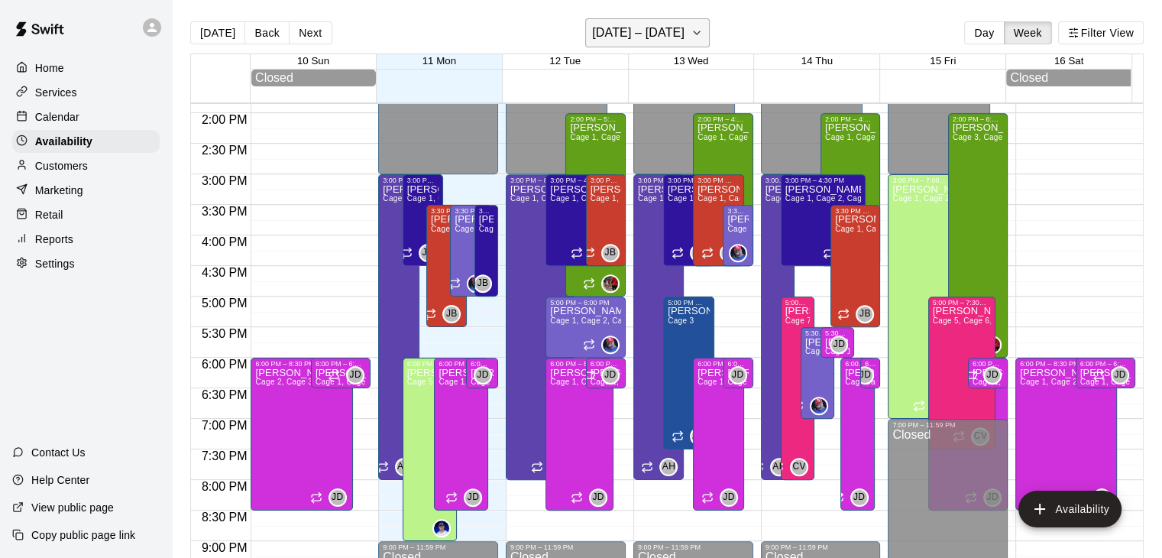
click at [633, 29] on h6 "[DATE] – [DATE]" at bounding box center [638, 32] width 92 height 21
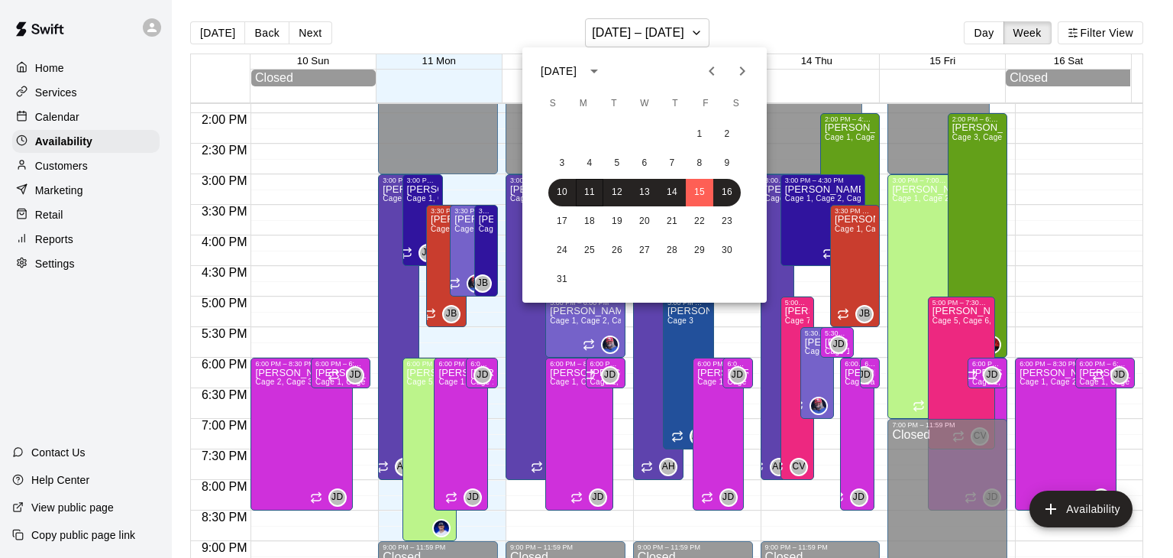
click at [90, 123] on div at bounding box center [586, 279] width 1173 height 558
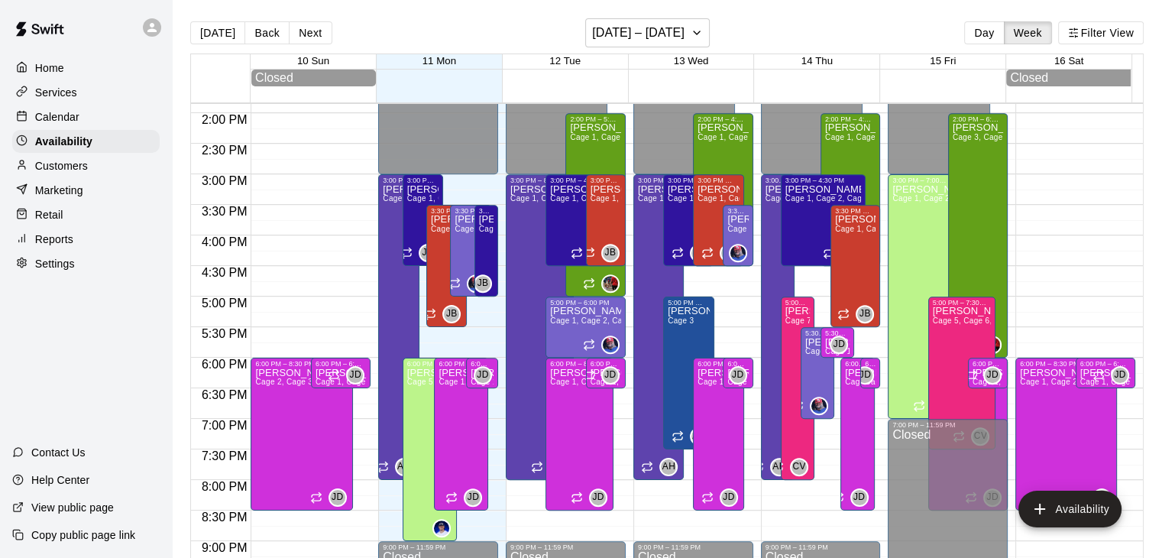
click at [92, 122] on div "Calendar" at bounding box center [85, 116] width 147 height 23
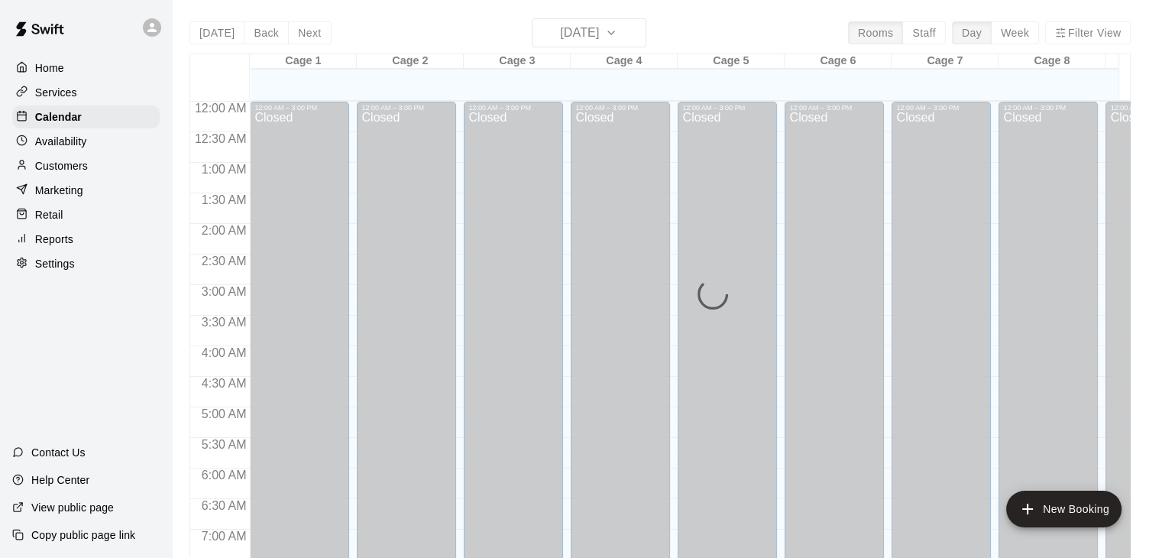
scroll to position [770, 0]
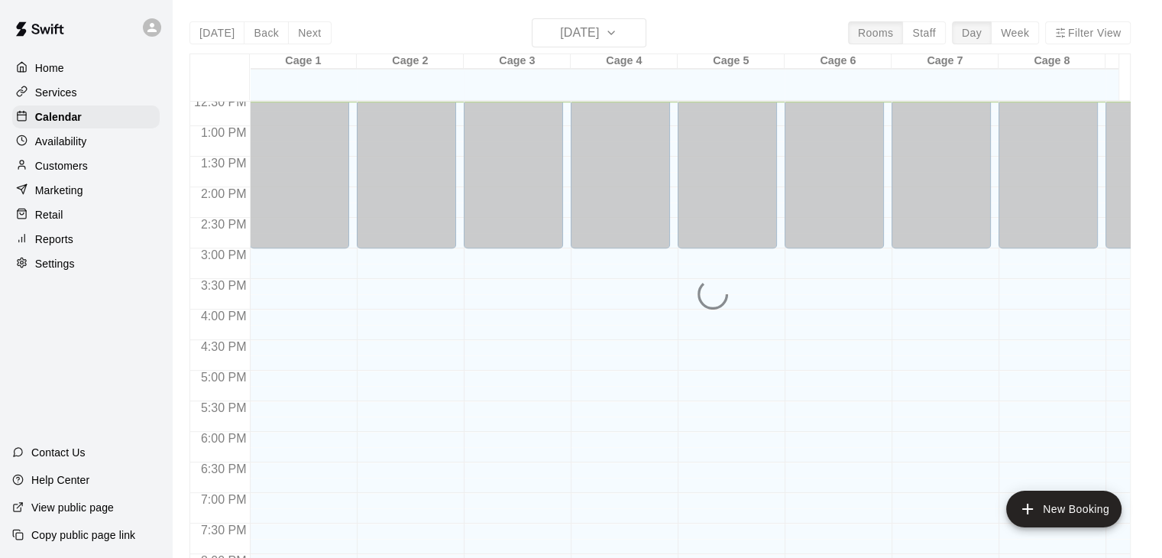
click at [573, 34] on div "[DATE] Back [DATE][DATE] Rooms Staff Day Week Filter View Cage 1 11 Mon Cage 2 …" at bounding box center [659, 297] width 941 height 558
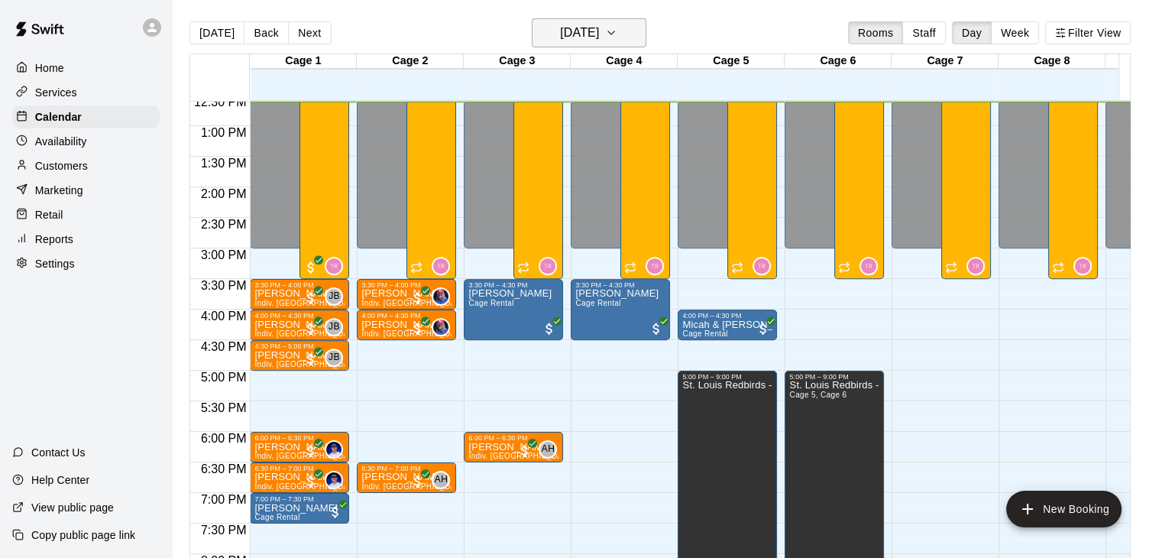
click at [581, 34] on h6 "[DATE]" at bounding box center [579, 32] width 39 height 21
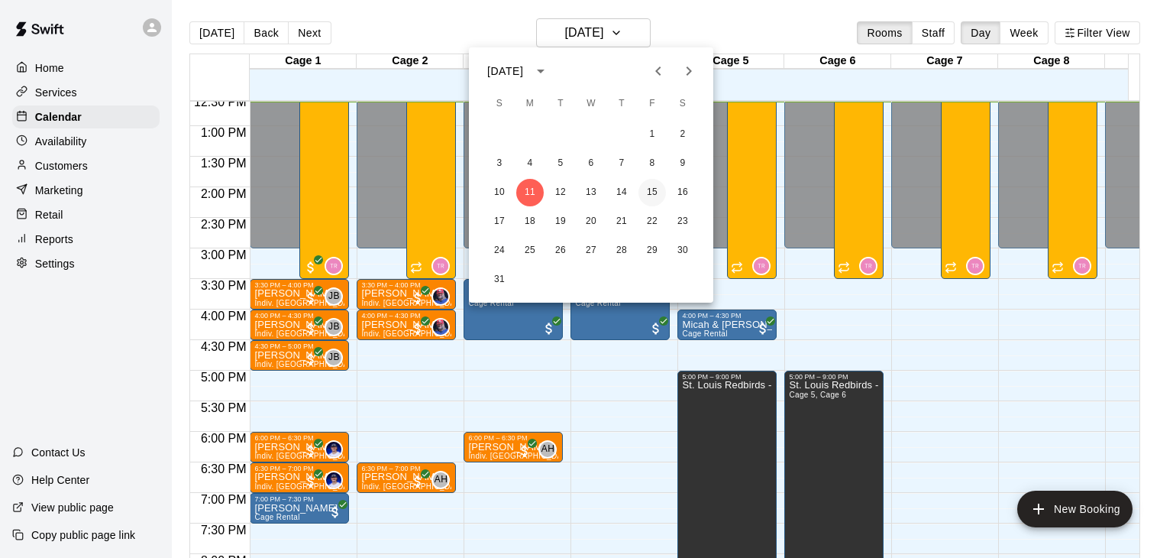
click at [645, 193] on button "15" at bounding box center [653, 193] width 28 height 28
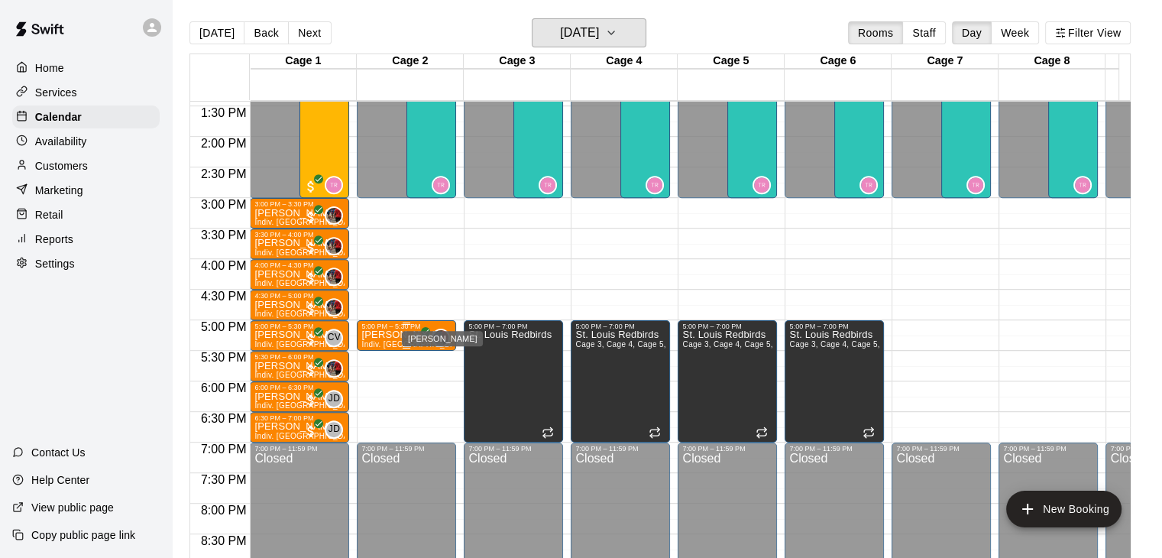
scroll to position [846, 0]
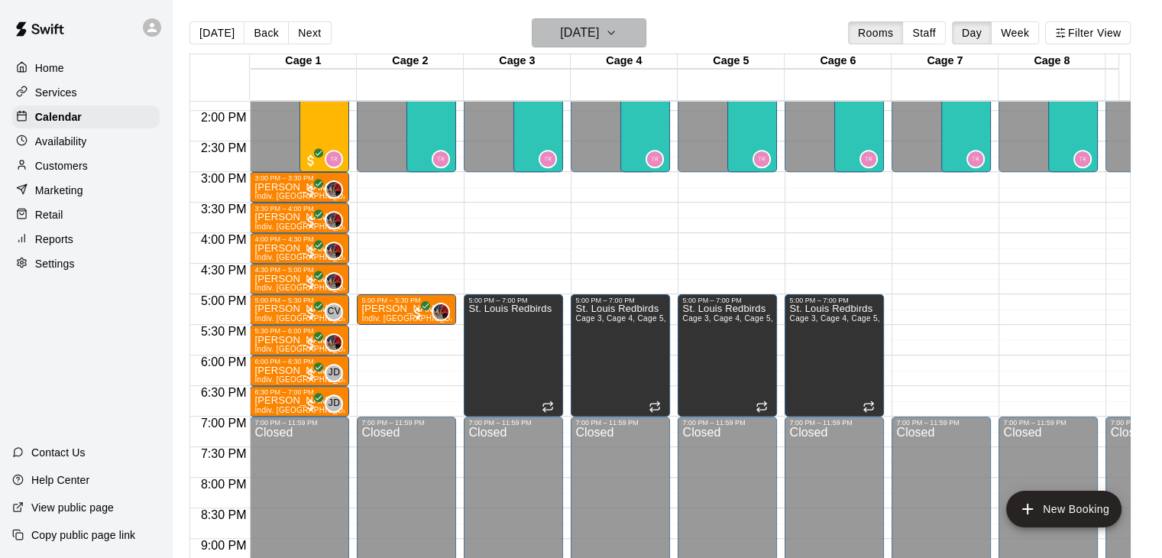
click at [584, 36] on h6 "[DATE]" at bounding box center [579, 32] width 39 height 21
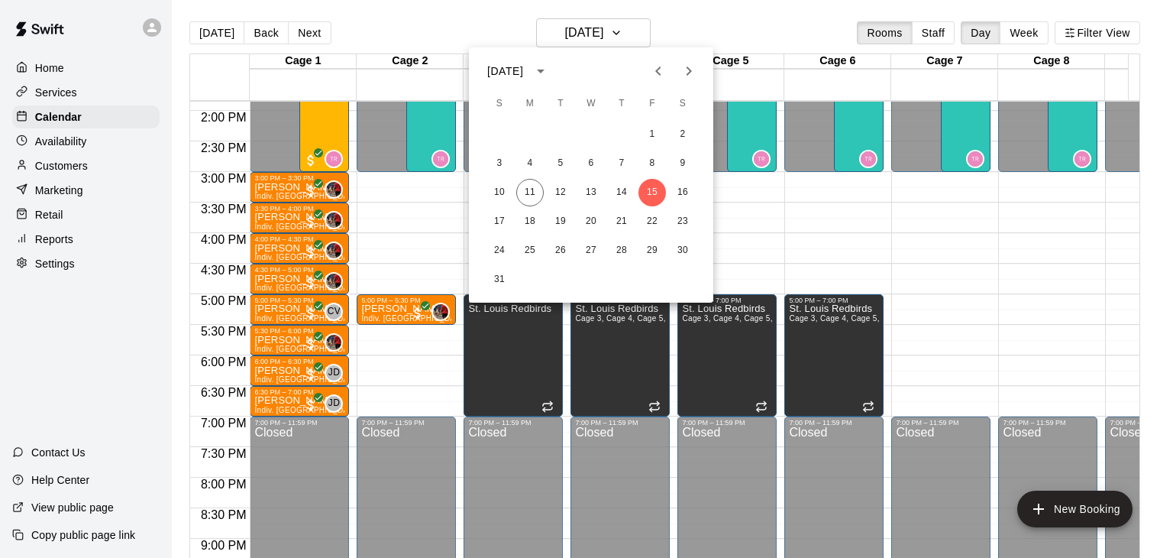
click at [79, 139] on div at bounding box center [586, 279] width 1173 height 558
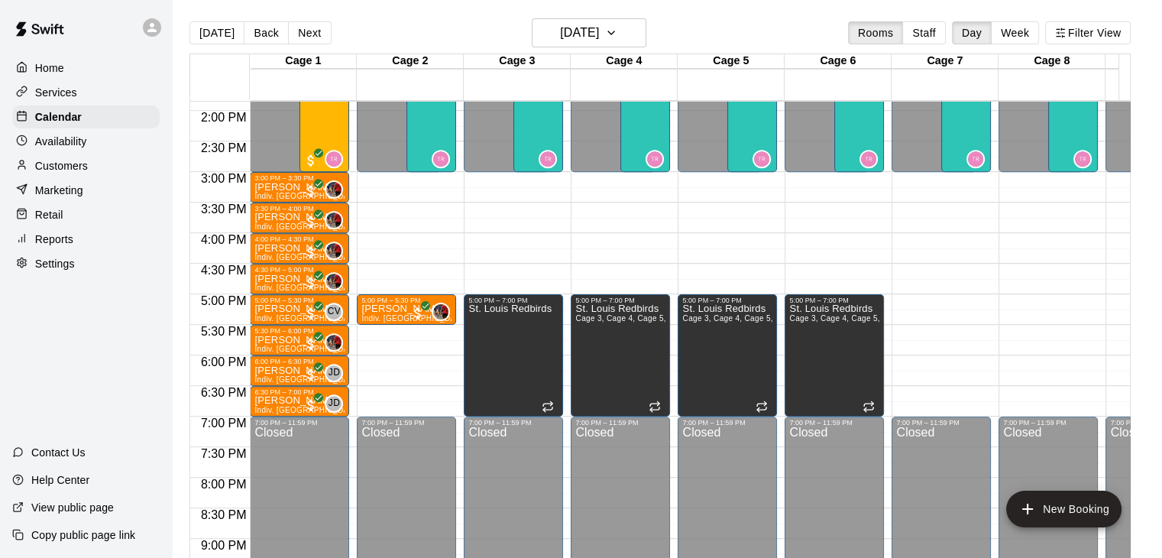
click at [121, 148] on div "Availability" at bounding box center [85, 141] width 147 height 23
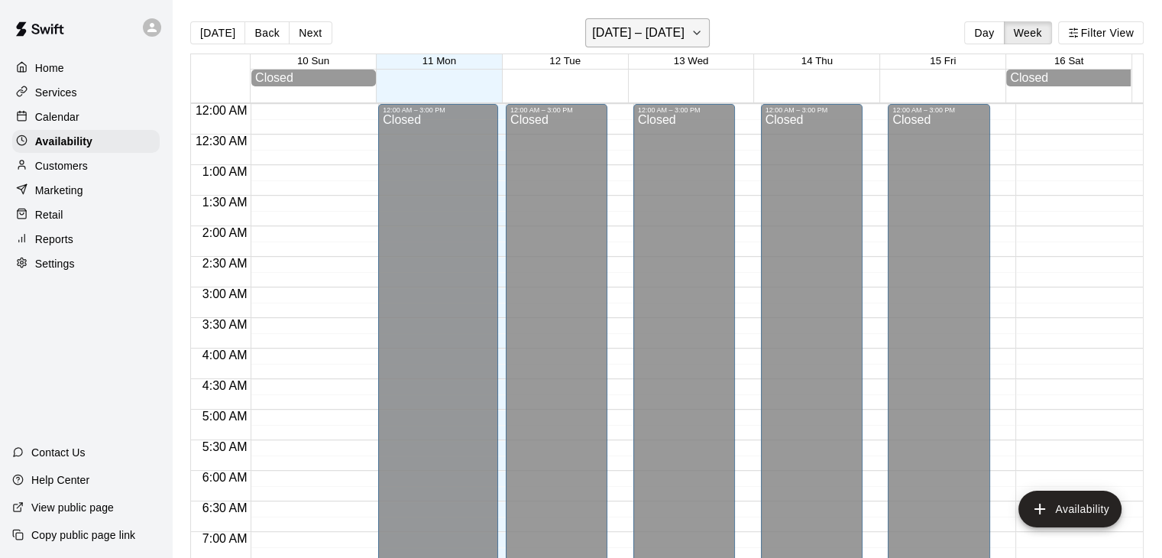
scroll to position [771, 0]
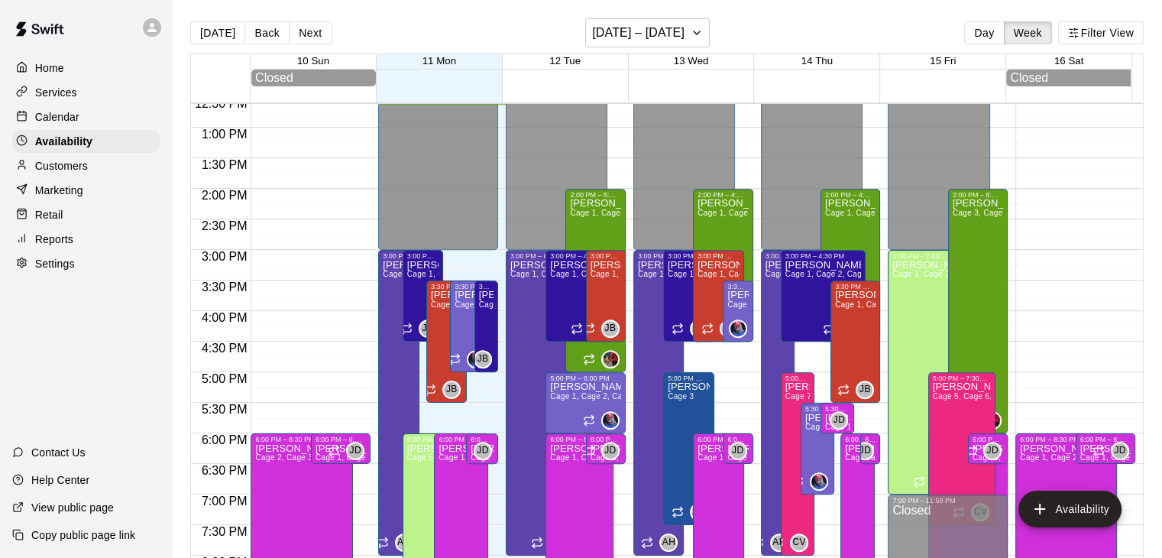
click at [99, 121] on div "Calendar" at bounding box center [85, 116] width 147 height 23
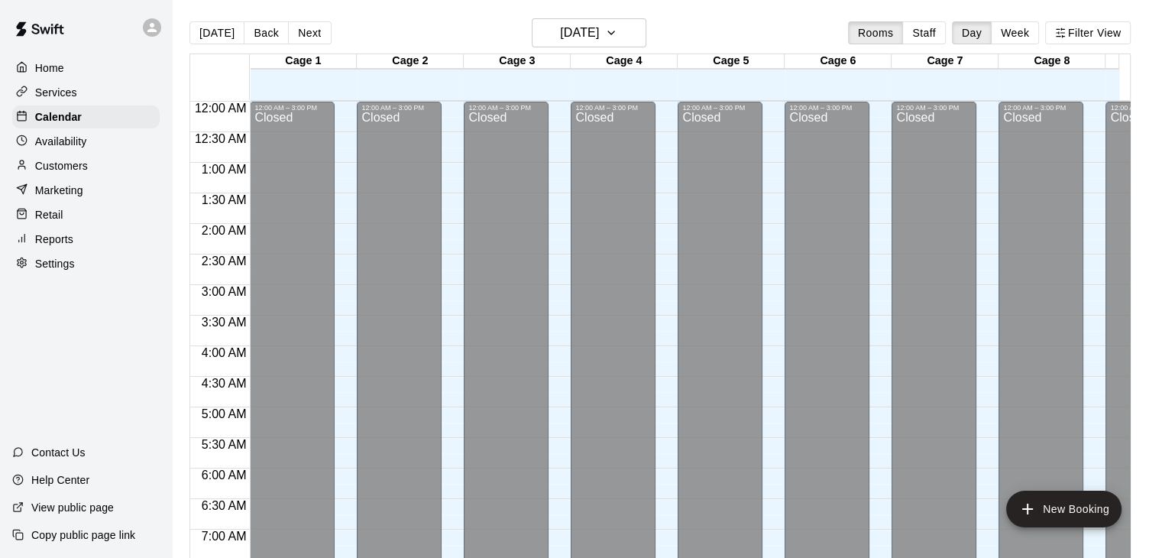
scroll to position [771, 0]
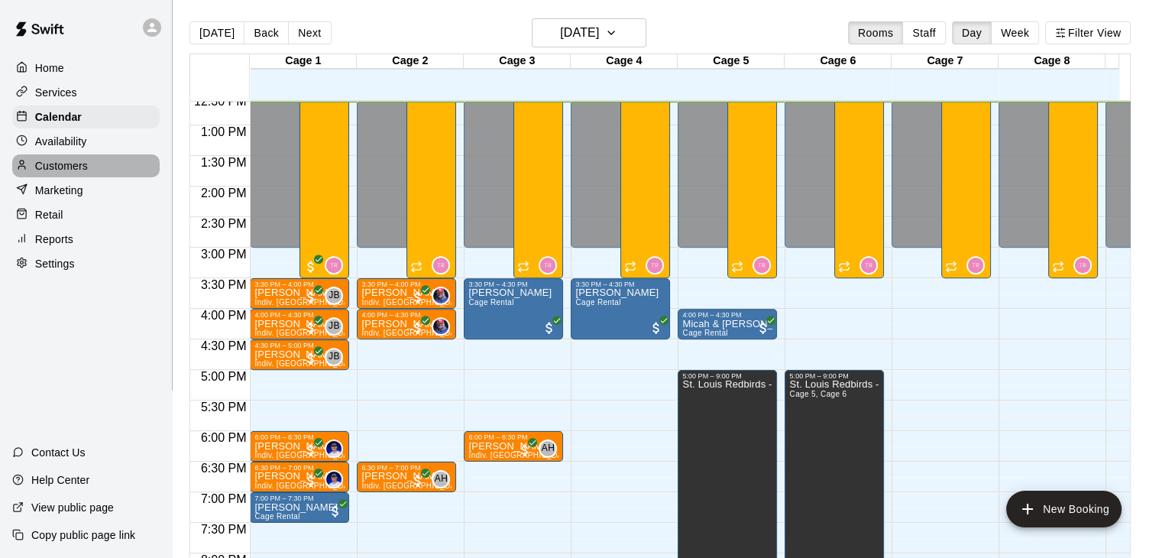
click at [134, 175] on div "Customers" at bounding box center [85, 165] width 147 height 23
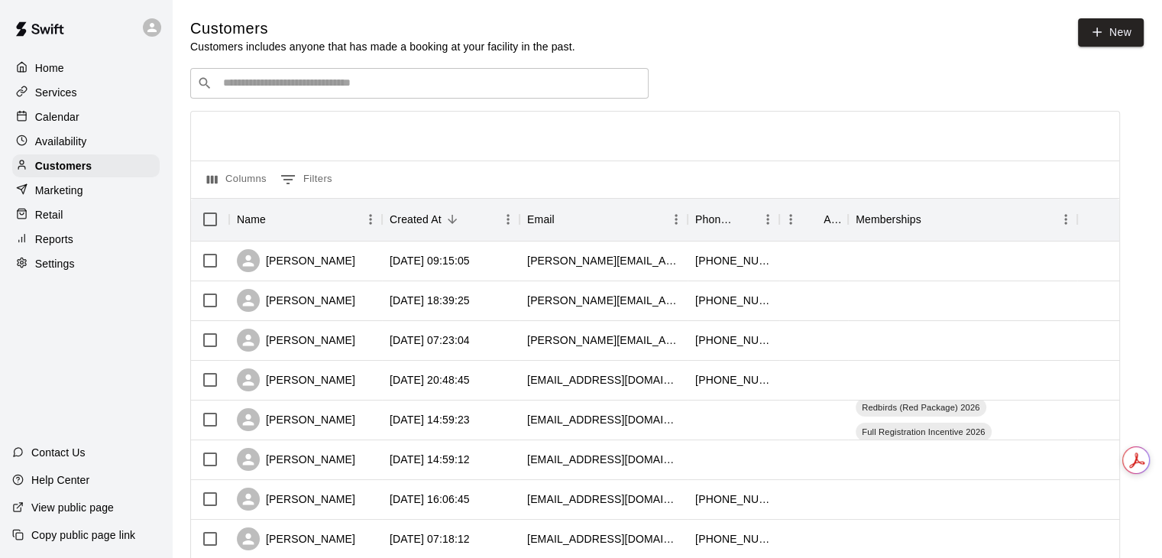
click at [288, 91] on input "Search customers by name or email" at bounding box center [429, 83] width 423 height 15
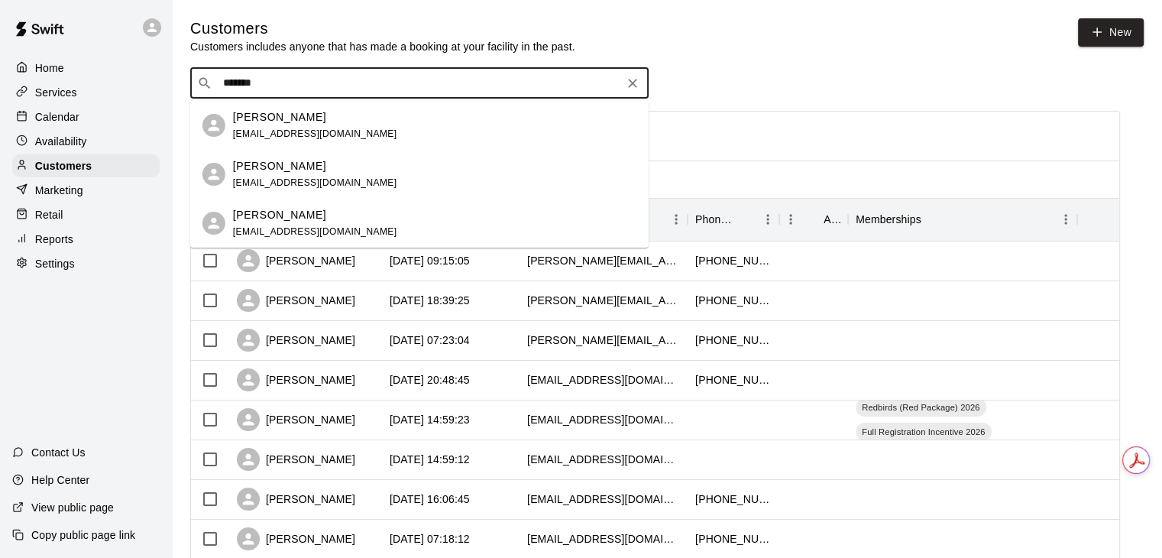
type input "********"
click at [332, 199] on div "[PERSON_NAME] [EMAIL_ADDRESS][DOMAIN_NAME]" at bounding box center [419, 223] width 458 height 49
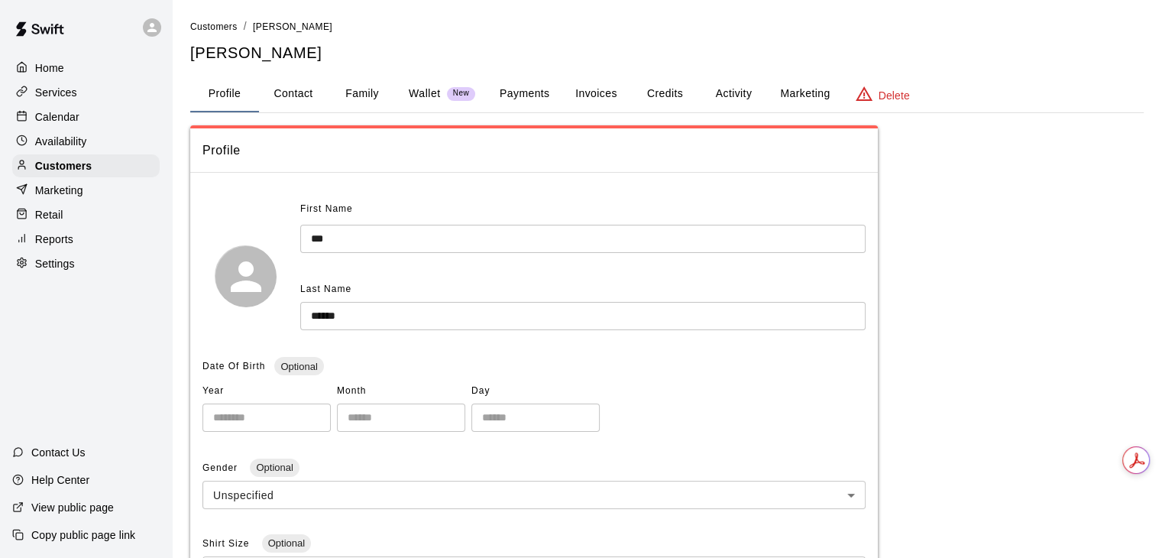
click at [714, 83] on button "Activity" at bounding box center [733, 94] width 69 height 37
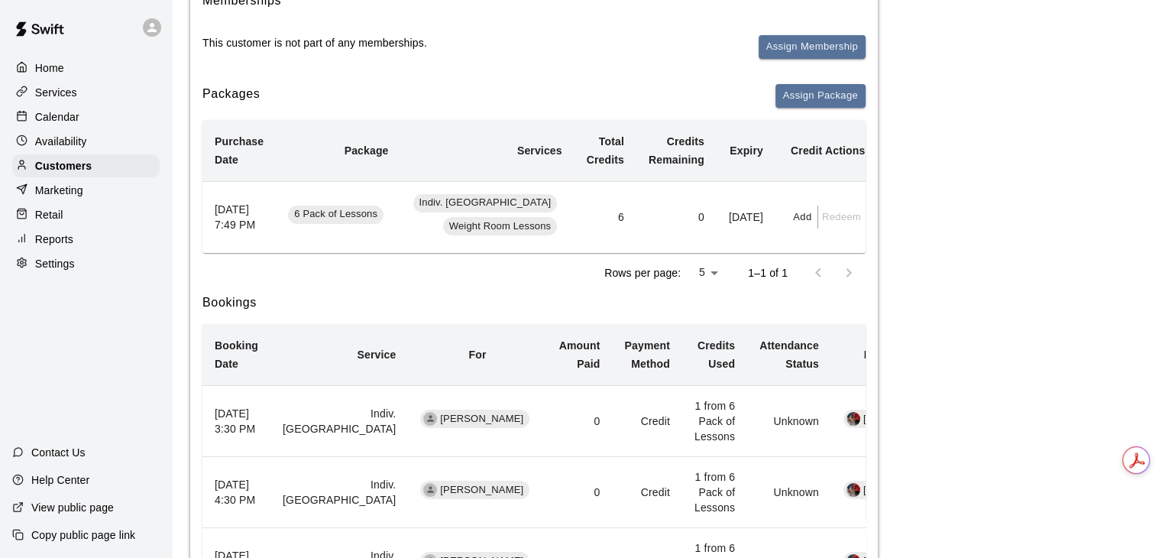
scroll to position [229, 0]
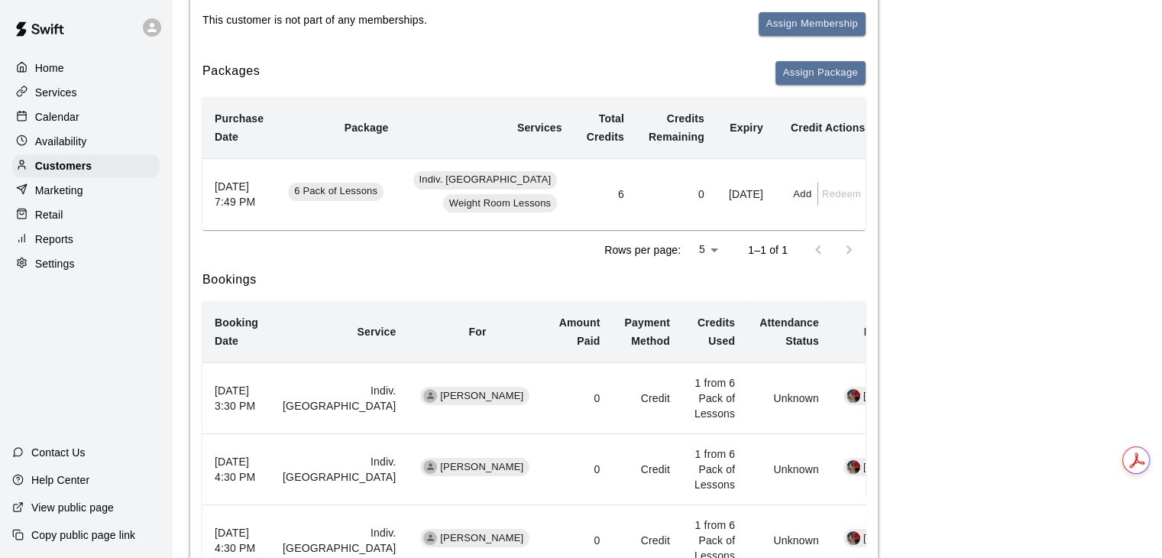
click at [790, 196] on button "Add" at bounding box center [803, 195] width 31 height 24
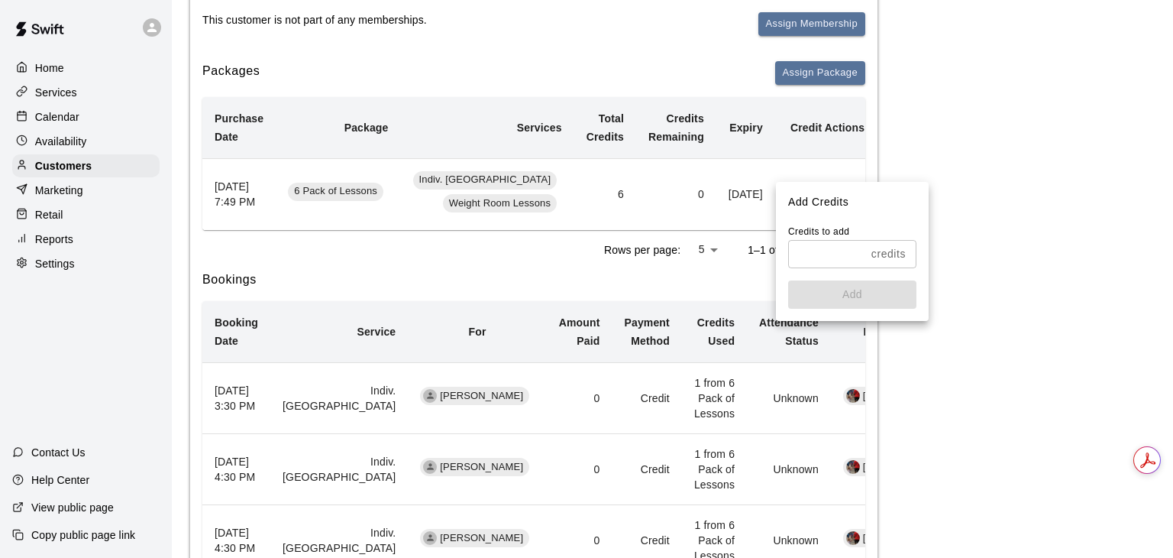
click at [838, 251] on input "text" at bounding box center [826, 254] width 77 height 28
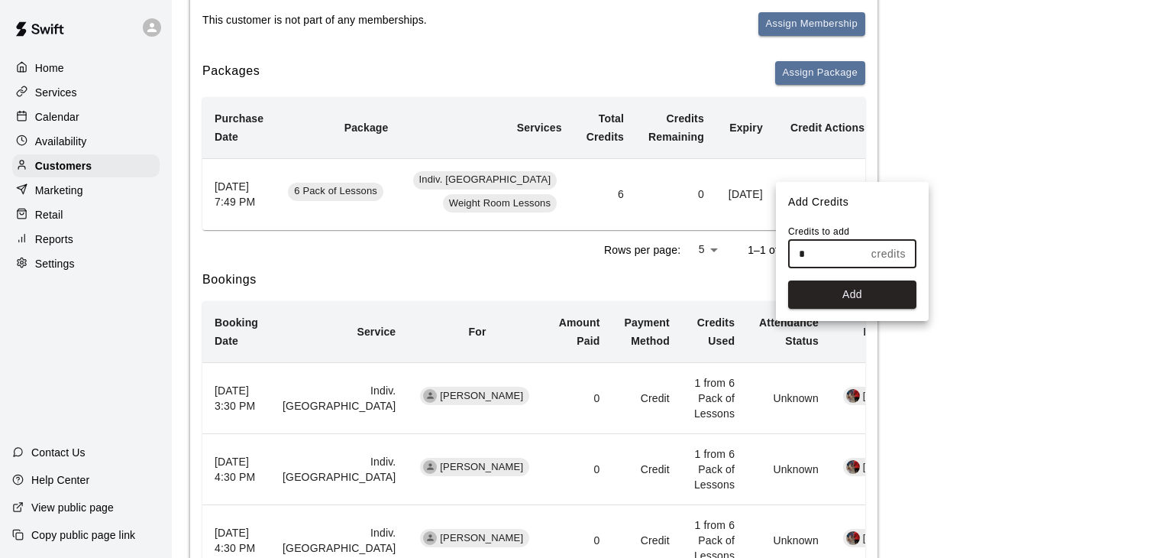
type input "*"
click at [921, 223] on div "Add Credits Credits to add * credits ​ Add" at bounding box center [852, 251] width 153 height 139
click at [510, 239] on div at bounding box center [586, 279] width 1173 height 558
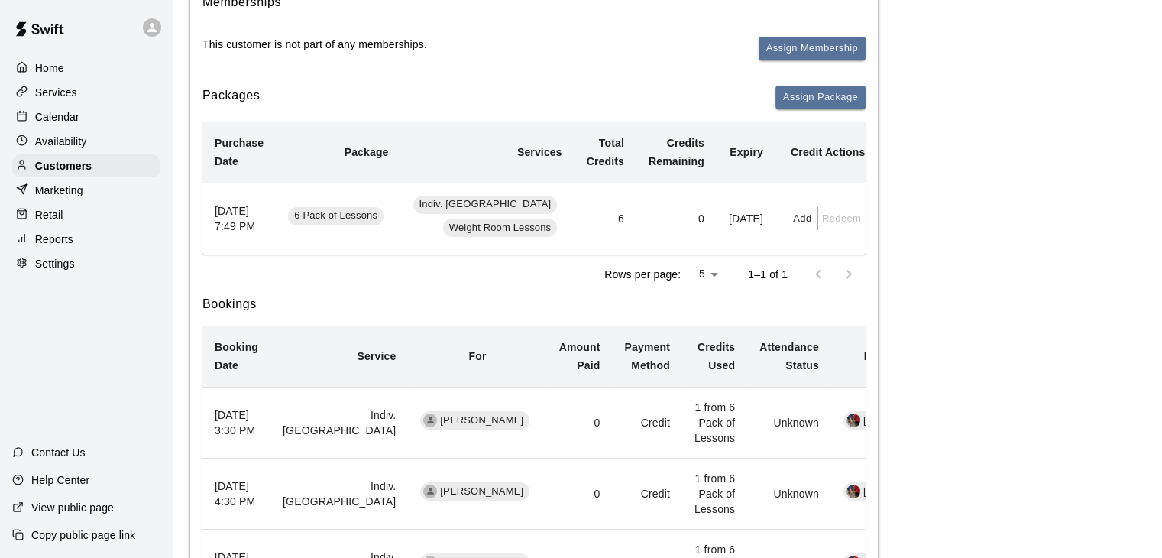
scroll to position [153, 0]
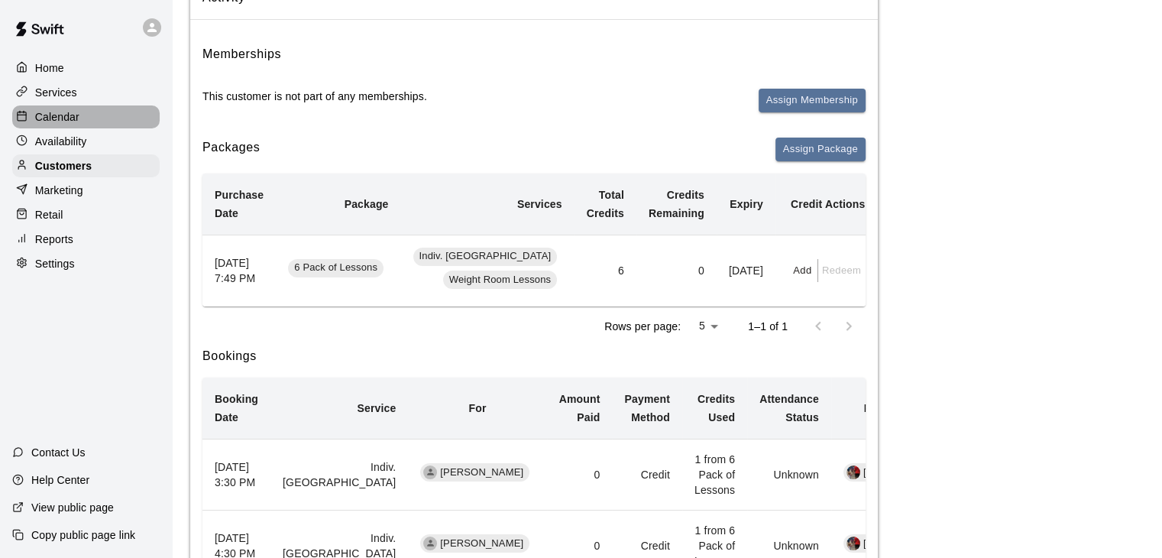
click at [75, 123] on p "Calendar" at bounding box center [57, 116] width 44 height 15
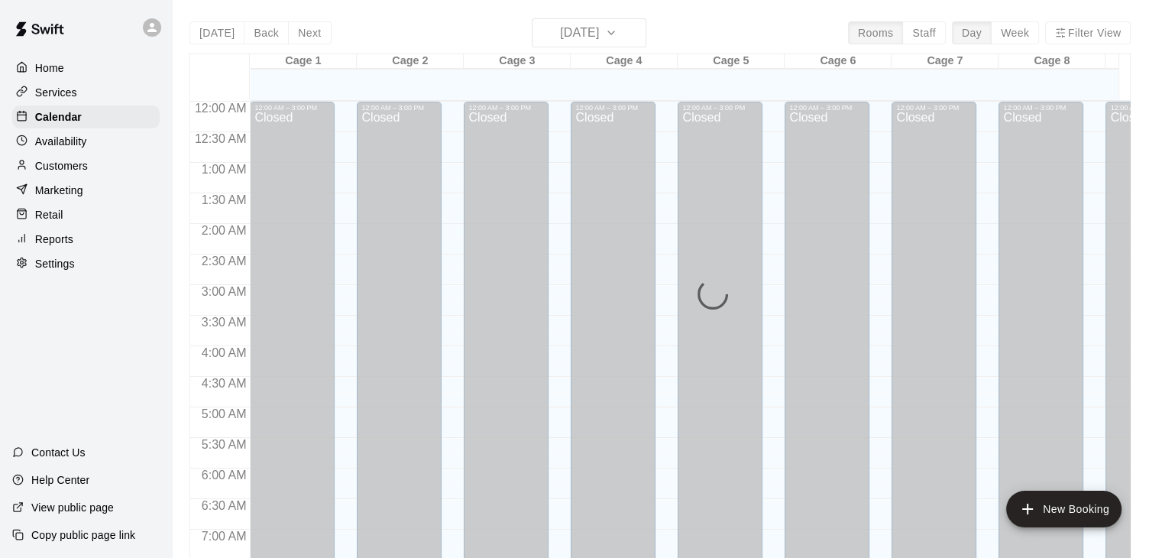
scroll to position [773, 0]
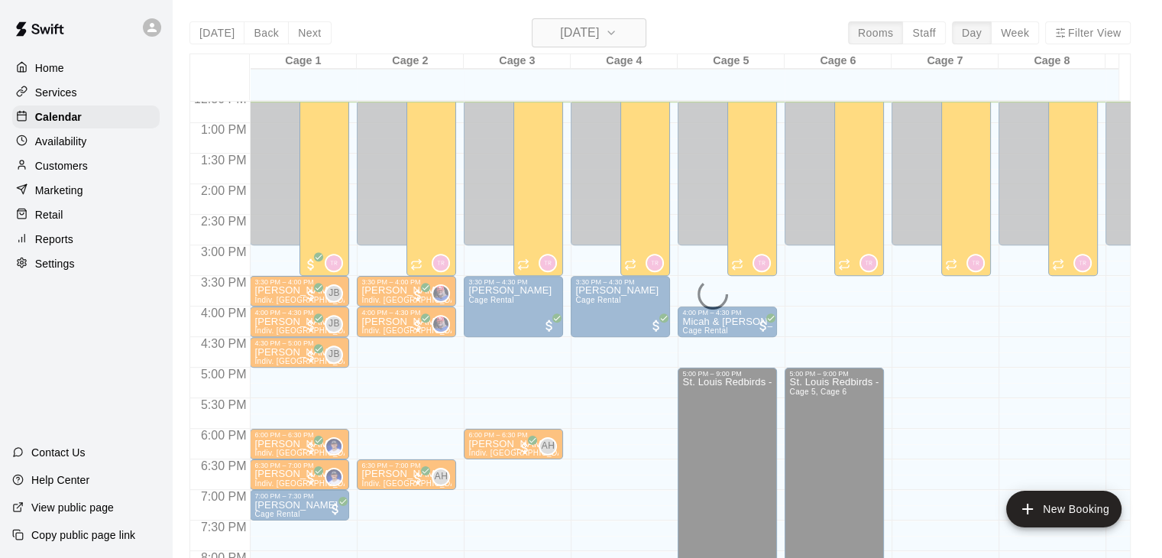
click at [554, 30] on div "[DATE] Back [DATE][DATE] Rooms Staff Day Week Filter View Cage 1 11 Mon Cage 2 …" at bounding box center [659, 297] width 941 height 558
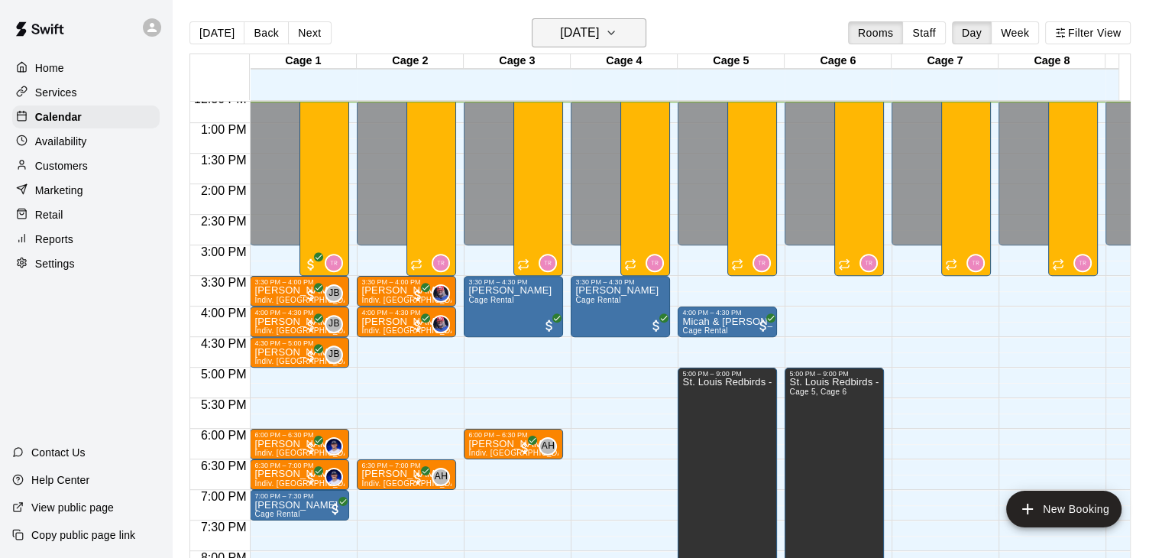
click at [572, 34] on h6 "[DATE]" at bounding box center [579, 32] width 39 height 21
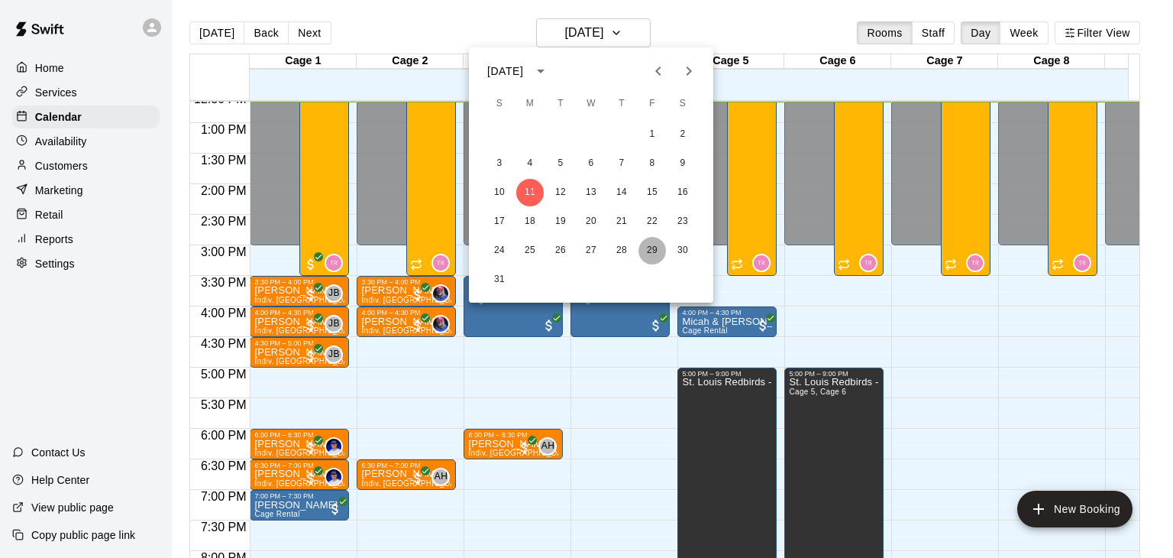
click at [657, 246] on button "29" at bounding box center [653, 251] width 28 height 28
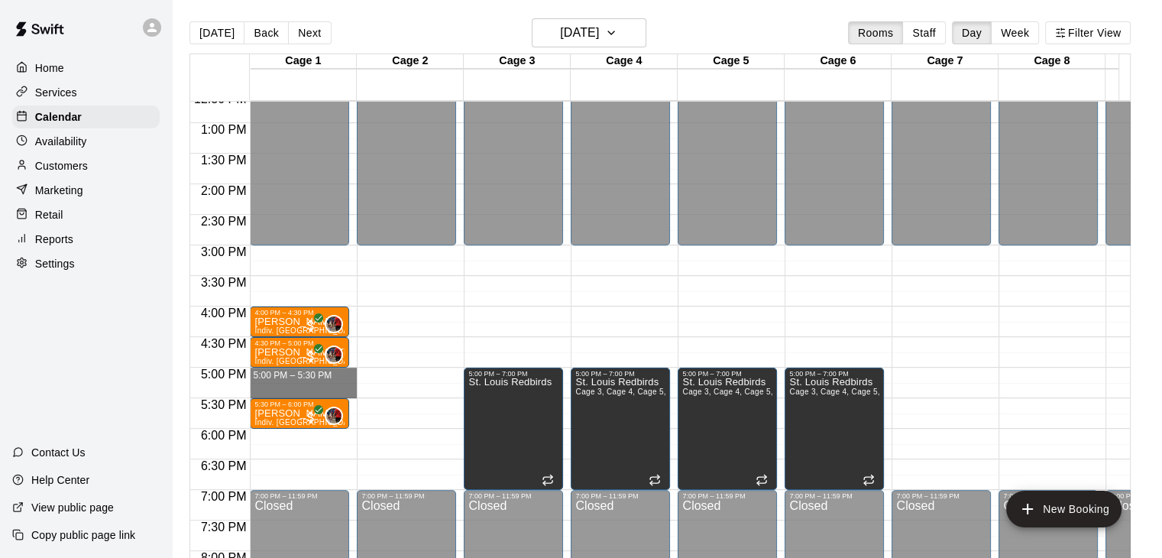
drag, startPoint x: 315, startPoint y: 374, endPoint x: 312, endPoint y: 389, distance: 15.4
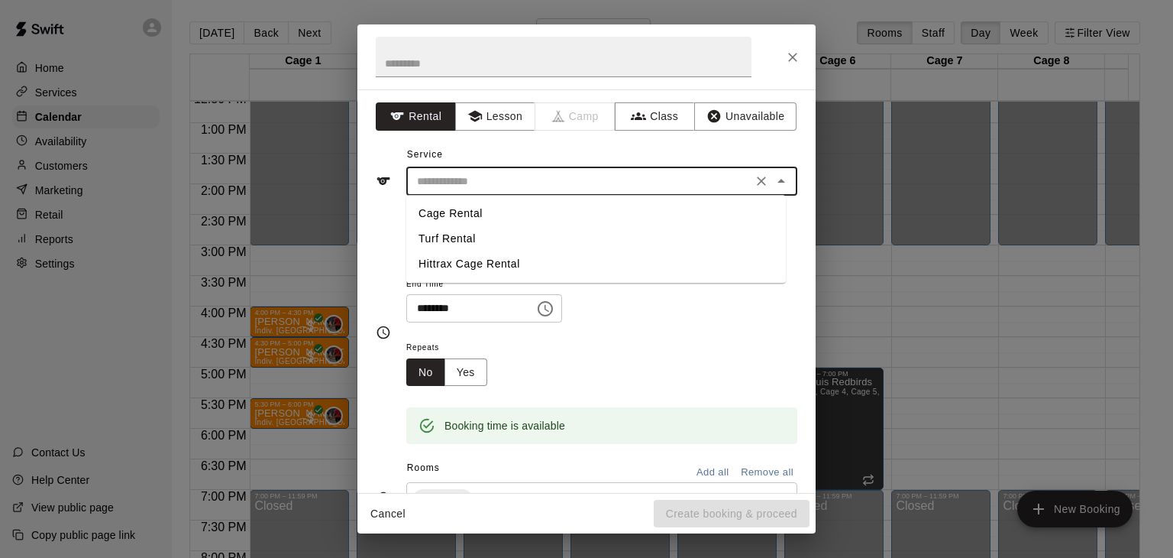
click at [482, 174] on input "text" at bounding box center [579, 181] width 337 height 19
click at [487, 119] on button "Lesson" at bounding box center [495, 116] width 80 height 28
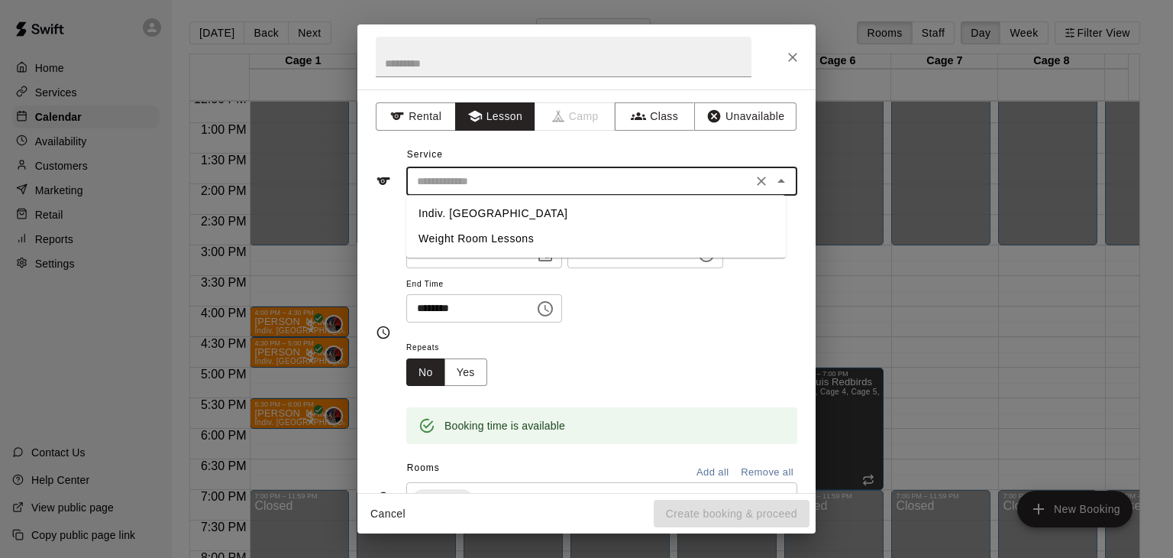
click at [504, 172] on input "text" at bounding box center [579, 181] width 337 height 19
click at [508, 215] on li "Indiv. [GEOGRAPHIC_DATA]" at bounding box center [596, 213] width 380 height 25
type input "**********"
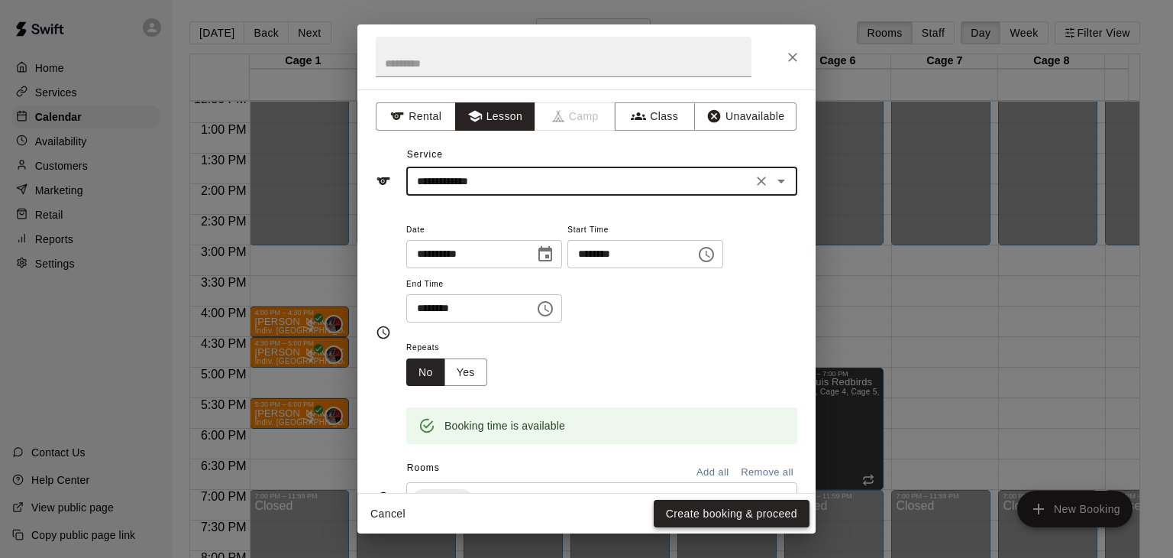
click at [702, 502] on button "Create booking & proceed" at bounding box center [732, 514] width 156 height 28
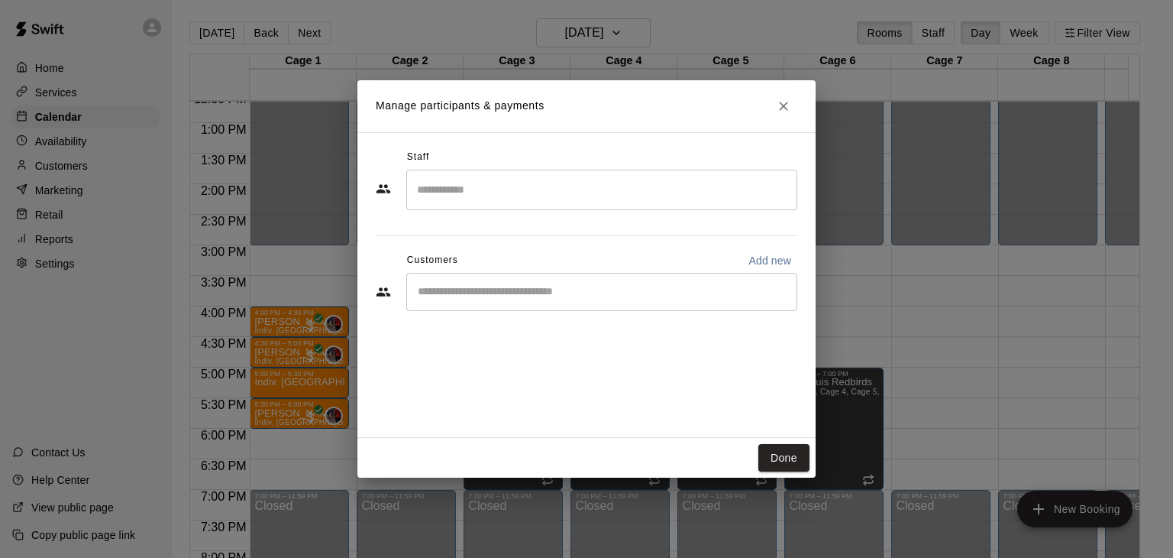
click at [548, 281] on div "​" at bounding box center [601, 292] width 391 height 38
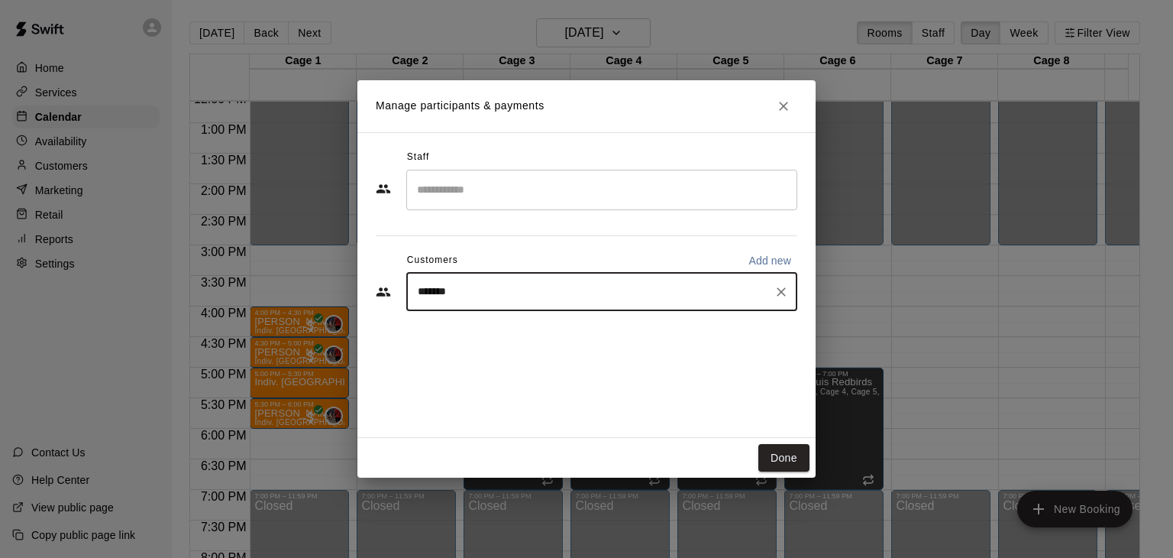
type input "********"
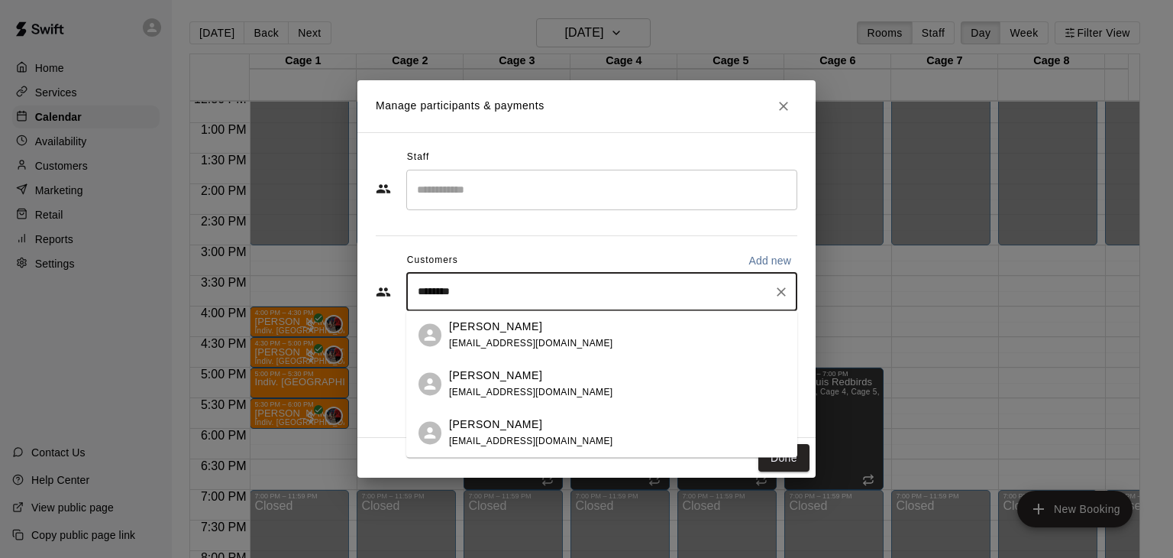
click at [540, 417] on p "[PERSON_NAME]" at bounding box center [495, 424] width 93 height 16
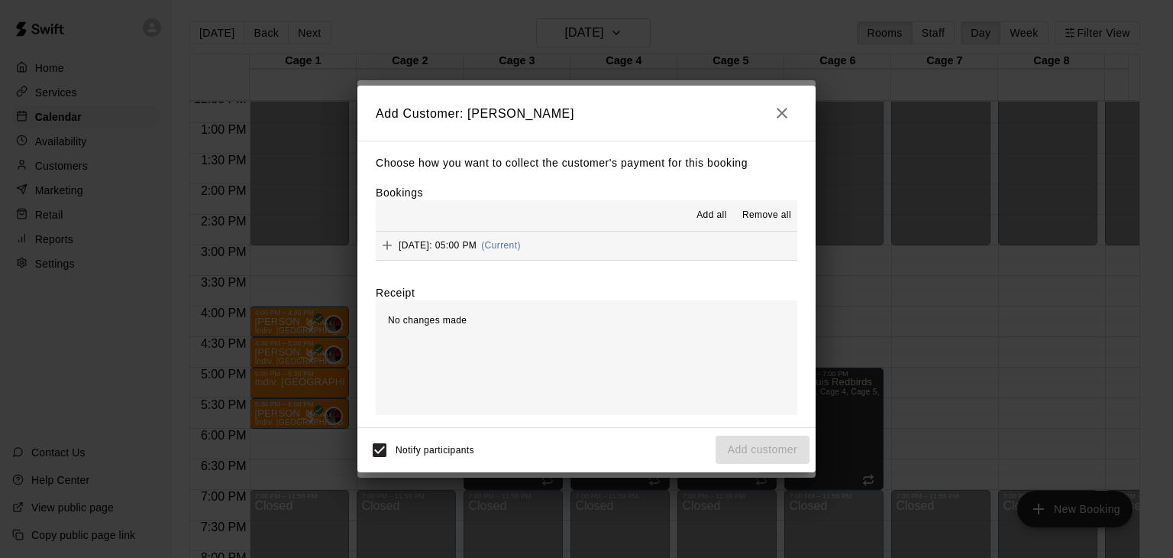
click at [713, 218] on span "Add all" at bounding box center [712, 215] width 31 height 15
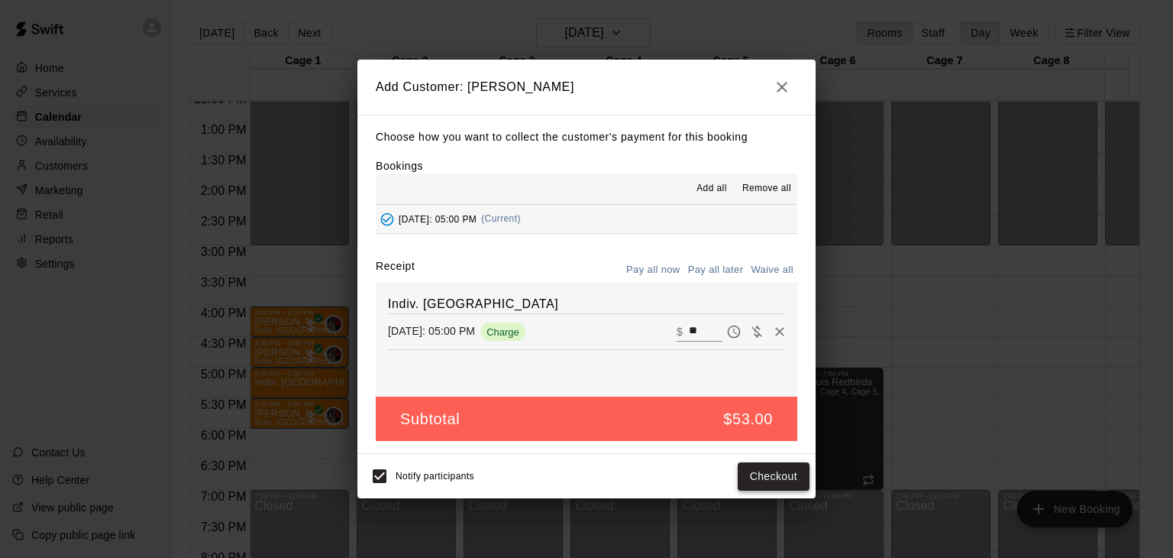
click at [782, 476] on button "Checkout" at bounding box center [774, 476] width 72 height 28
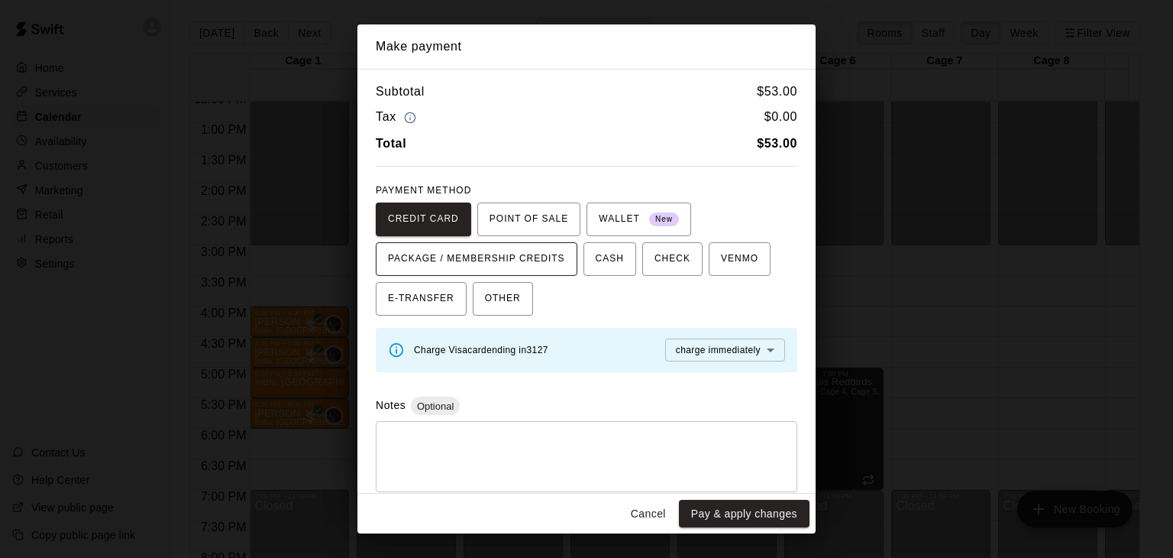
click at [519, 257] on span "PACKAGE / MEMBERSHIP CREDITS" at bounding box center [476, 259] width 177 height 24
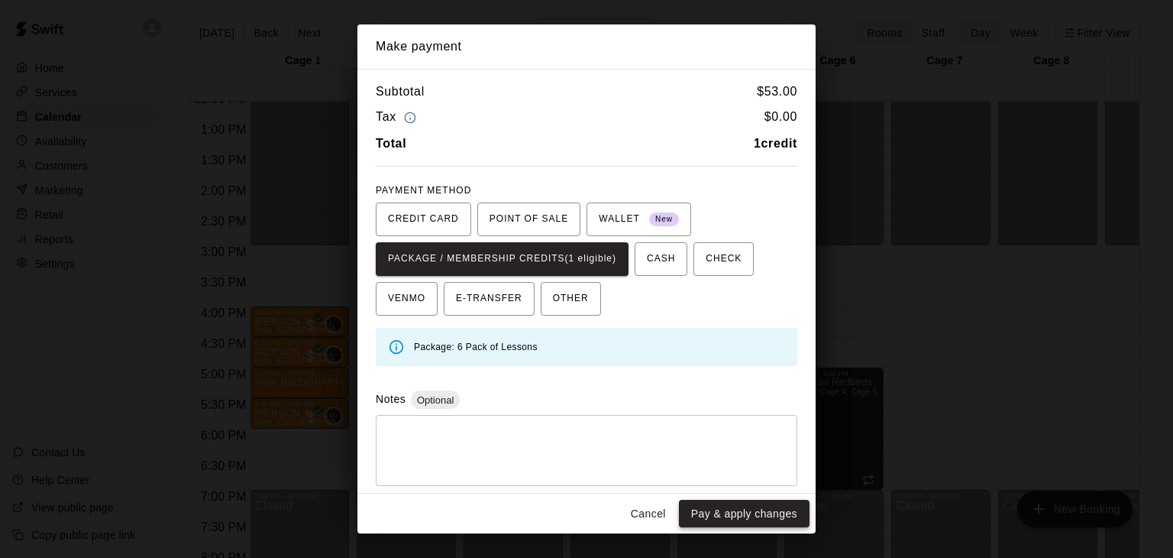
click at [743, 518] on button "Pay & apply changes" at bounding box center [744, 514] width 131 height 28
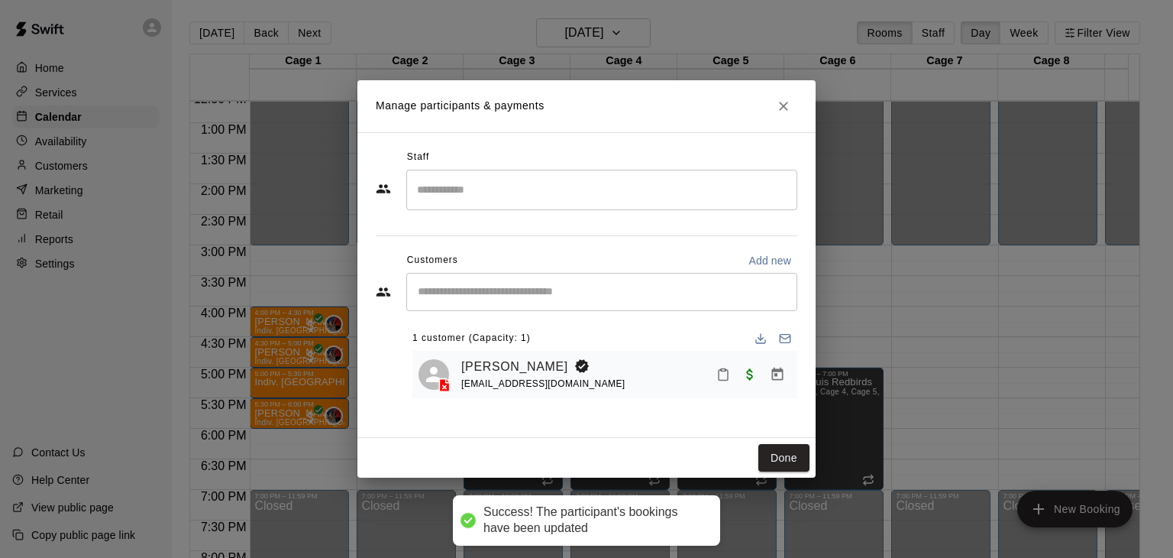
click at [561, 179] on input "Search staff" at bounding box center [601, 189] width 377 height 27
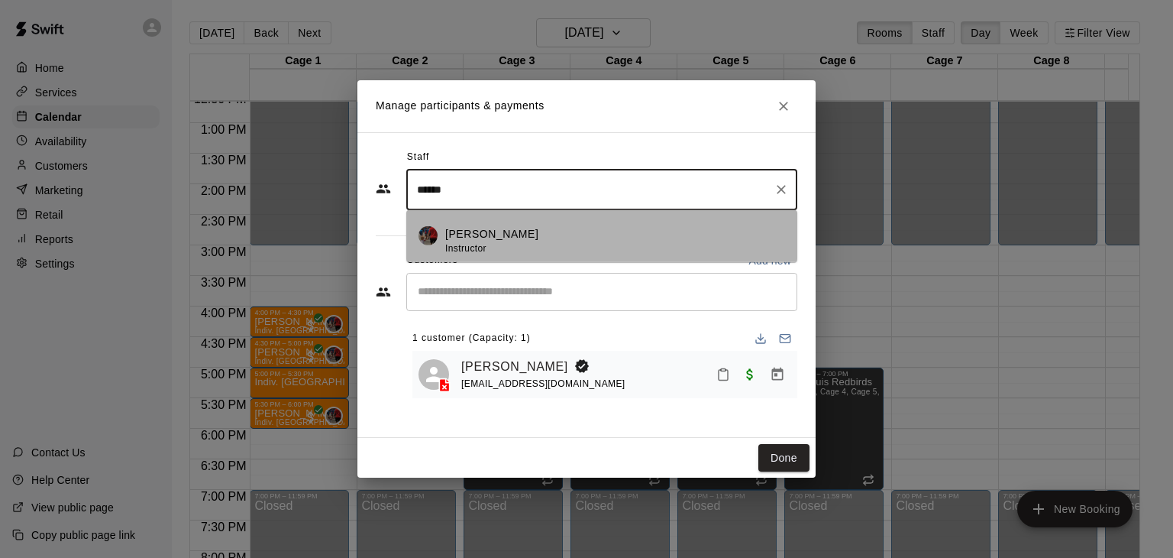
click at [550, 218] on li "[PERSON_NAME] Instructor" at bounding box center [601, 236] width 391 height 52
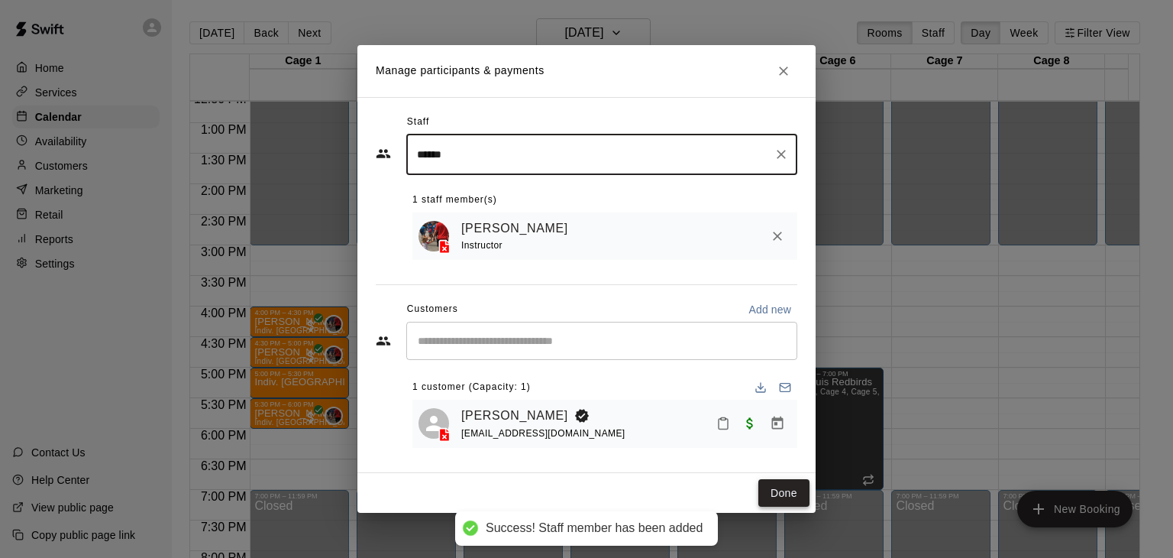
type input "******"
click at [791, 493] on button "Done" at bounding box center [784, 493] width 51 height 28
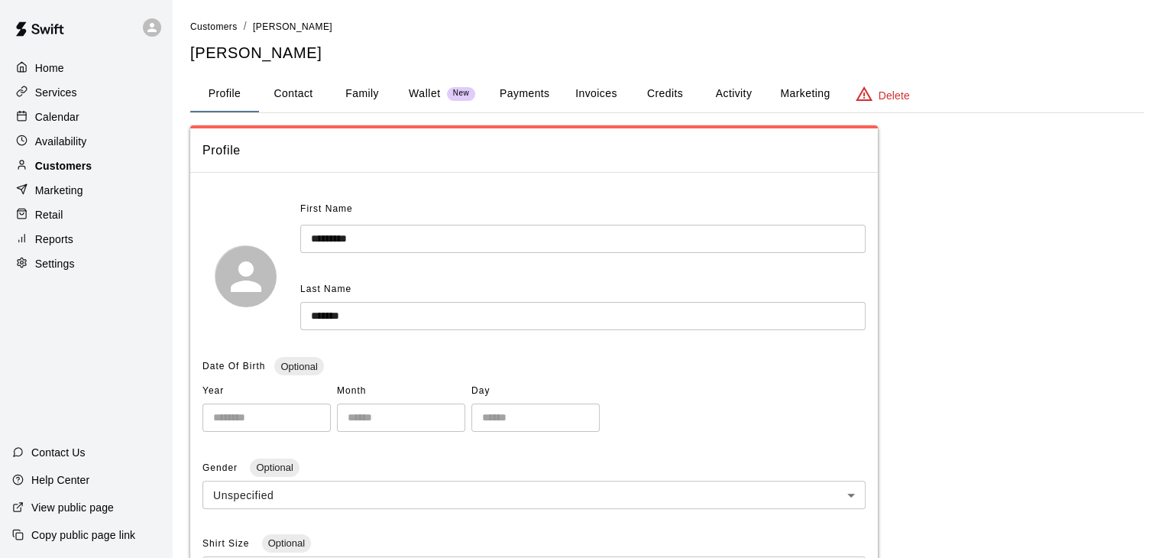
click at [33, 165] on div at bounding box center [25, 166] width 19 height 15
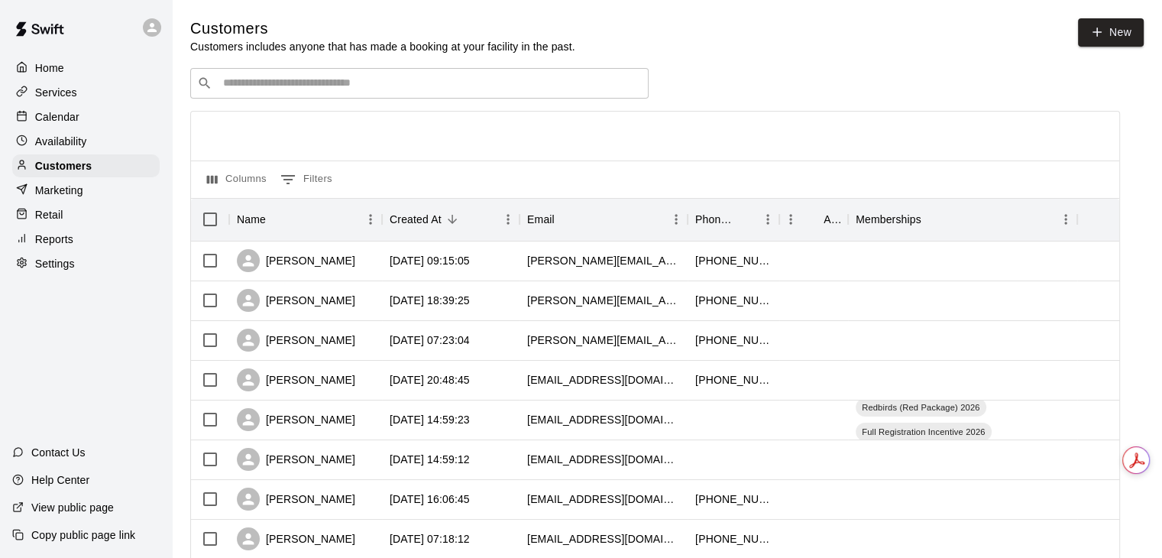
click at [332, 91] on input "Search customers by name or email" at bounding box center [429, 83] width 423 height 15
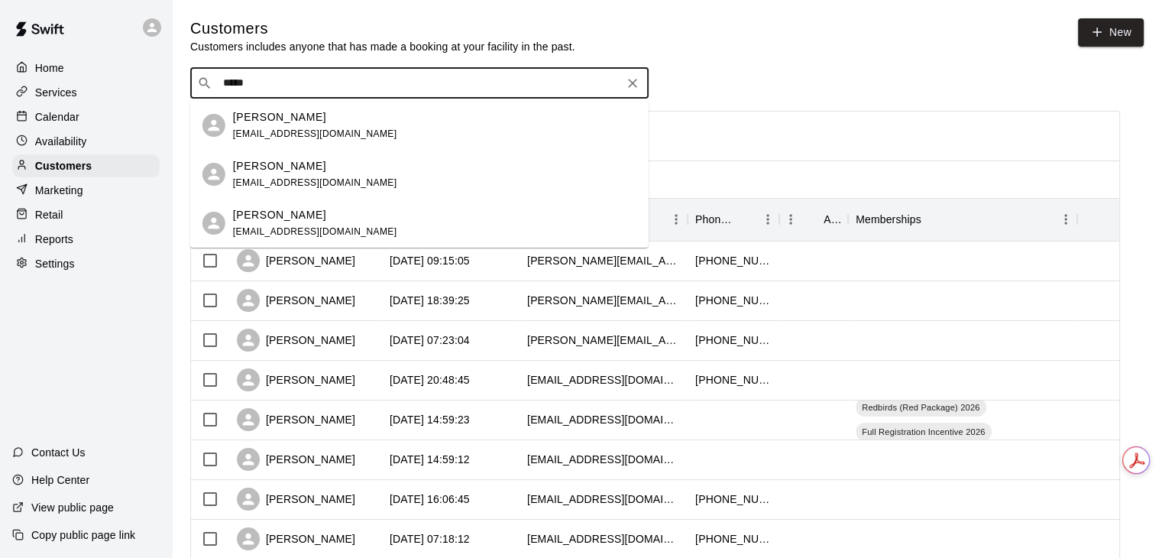
type input "******"
click at [347, 223] on div "[PERSON_NAME] [EMAIL_ADDRESS][DOMAIN_NAME]" at bounding box center [315, 223] width 164 height 33
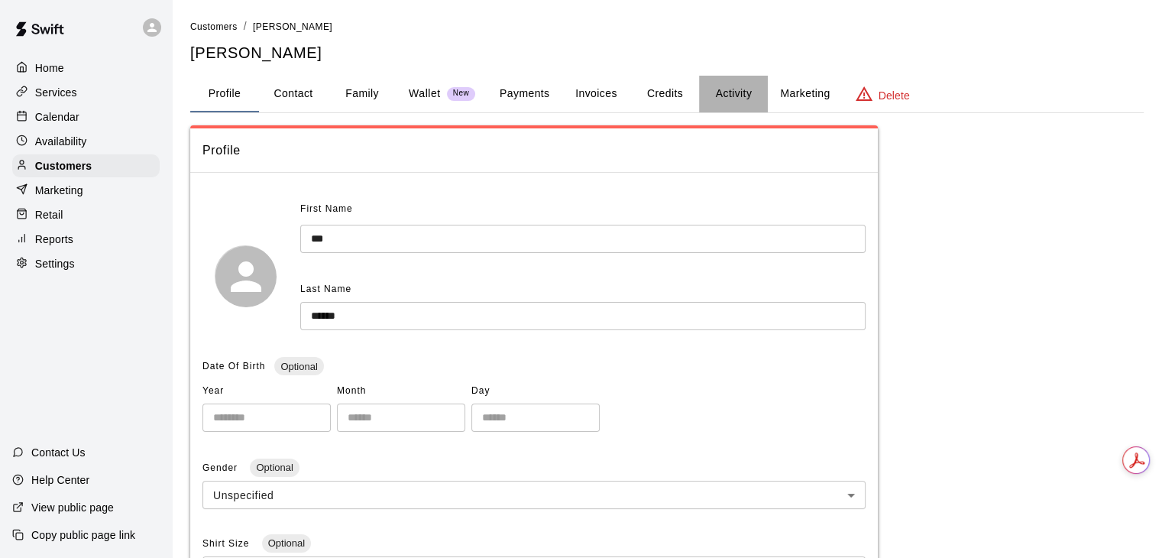
click at [710, 108] on button "Activity" at bounding box center [733, 94] width 69 height 37
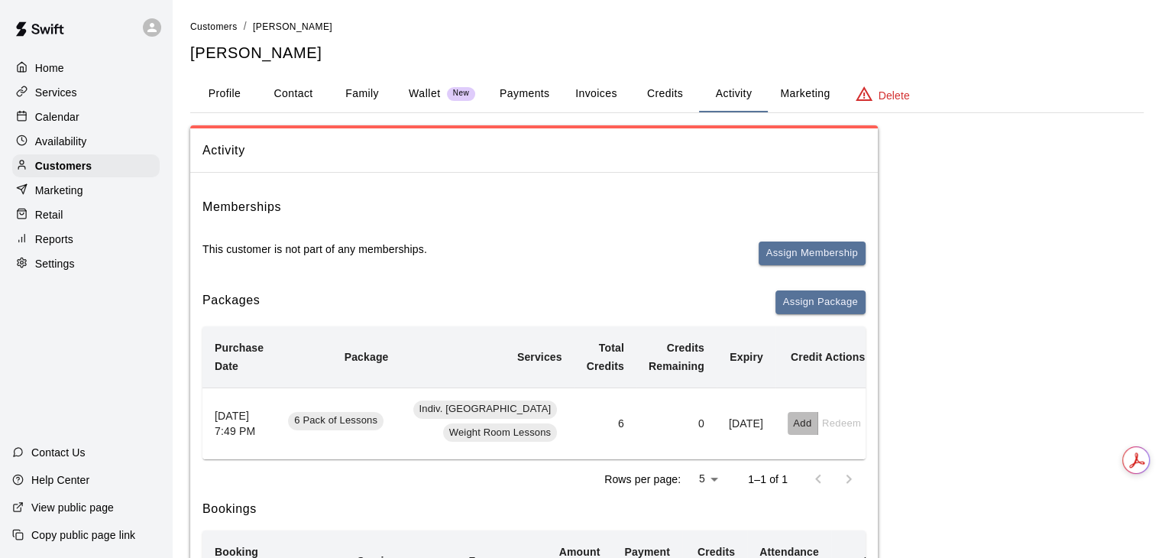
click at [788, 426] on button "Add" at bounding box center [803, 424] width 31 height 24
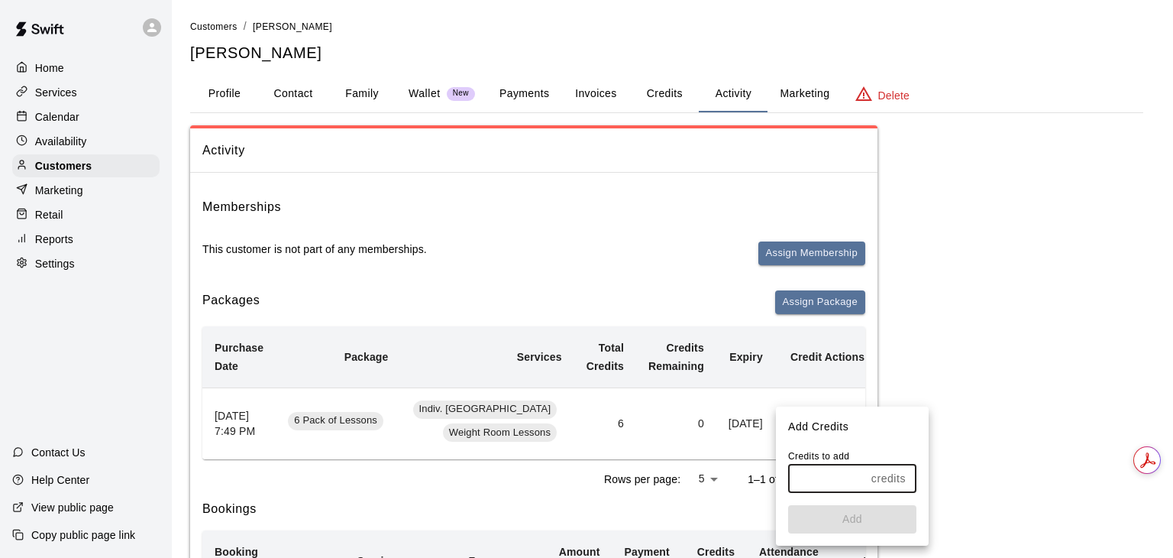
click at [823, 487] on input "text" at bounding box center [826, 478] width 77 height 28
type input "*"
click at [849, 510] on button "Add" at bounding box center [852, 519] width 128 height 28
